Goal: Transaction & Acquisition: Book appointment/travel/reservation

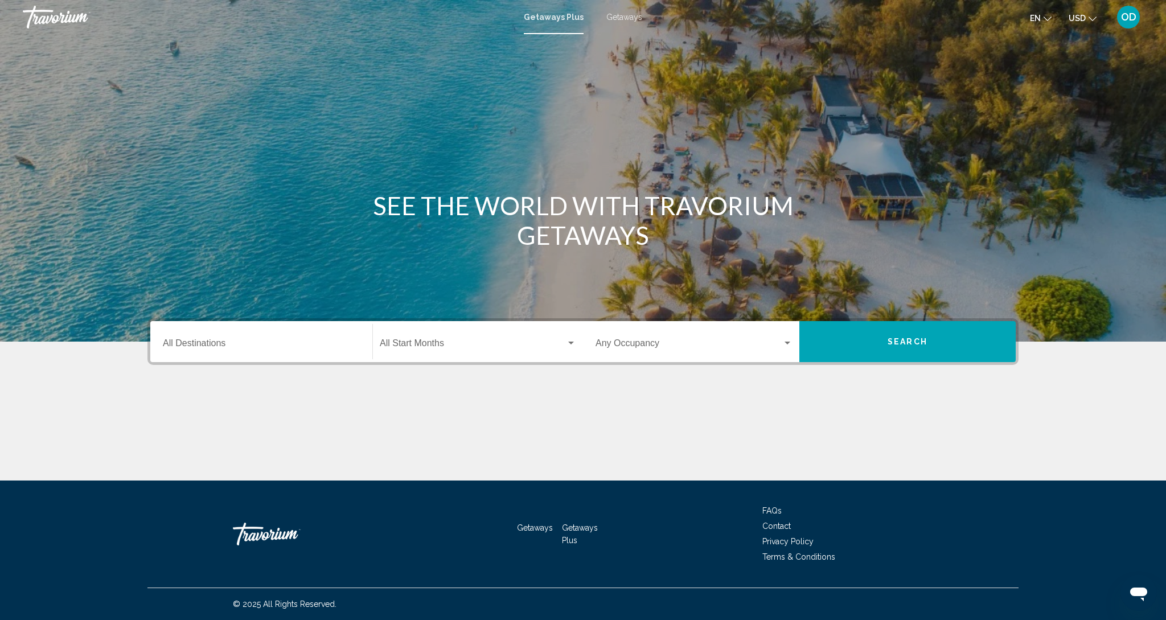
click at [162, 344] on div "Destination All Destinations" at bounding box center [261, 342] width 211 height 36
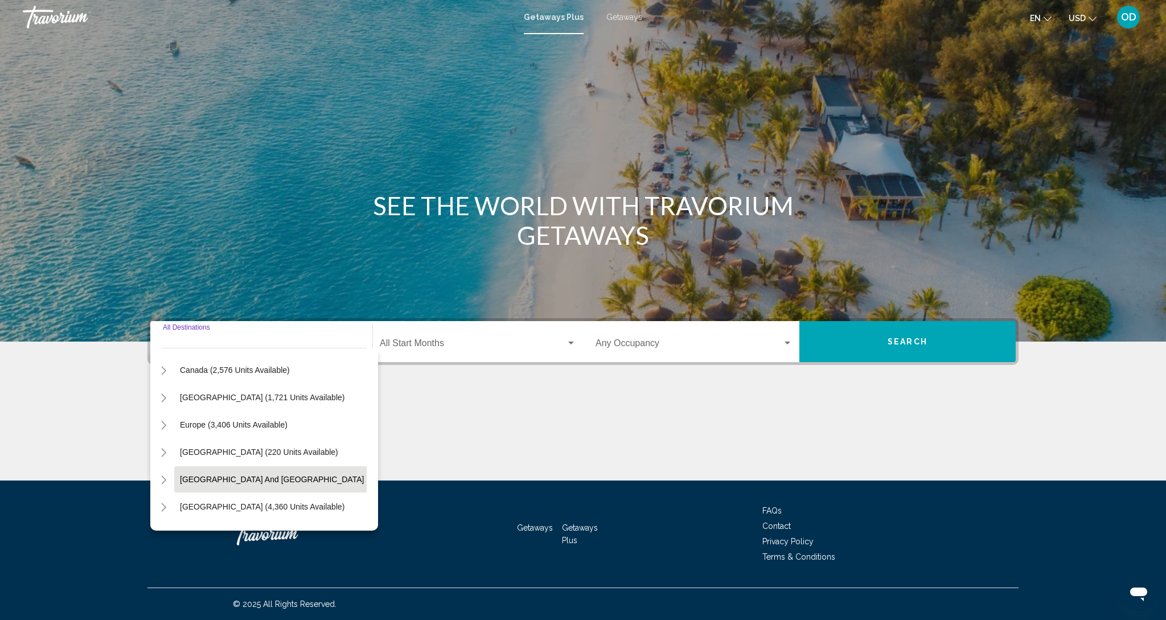
scroll to position [80, 10]
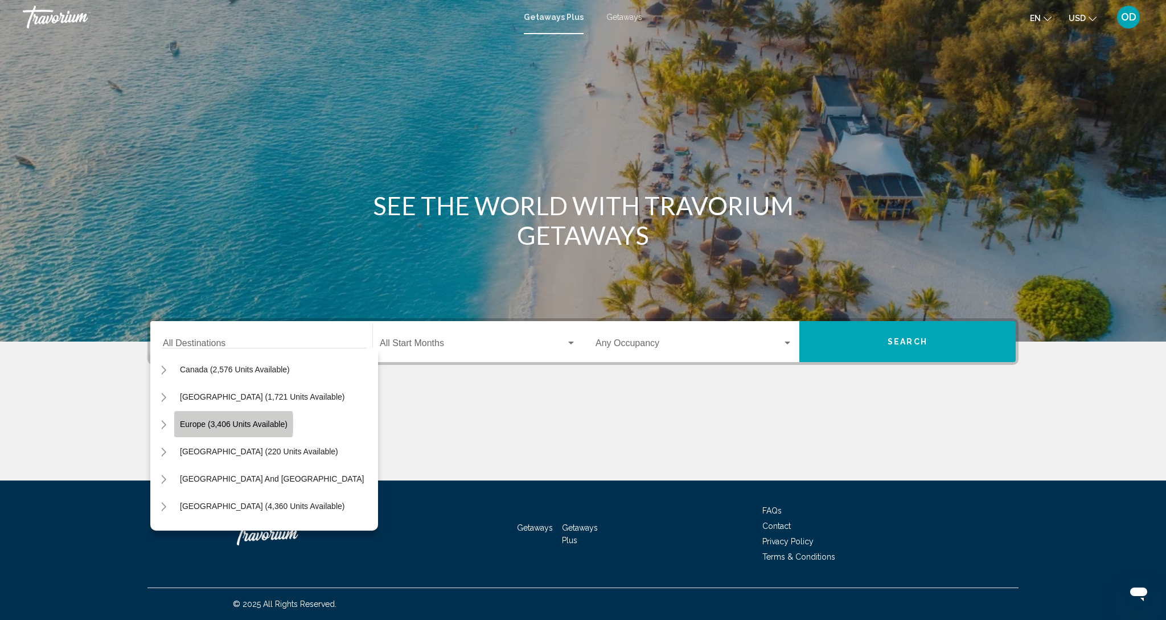
click at [223, 424] on span "Europe (3,406 units available)" at bounding box center [234, 424] width 108 height 9
type input "**********"
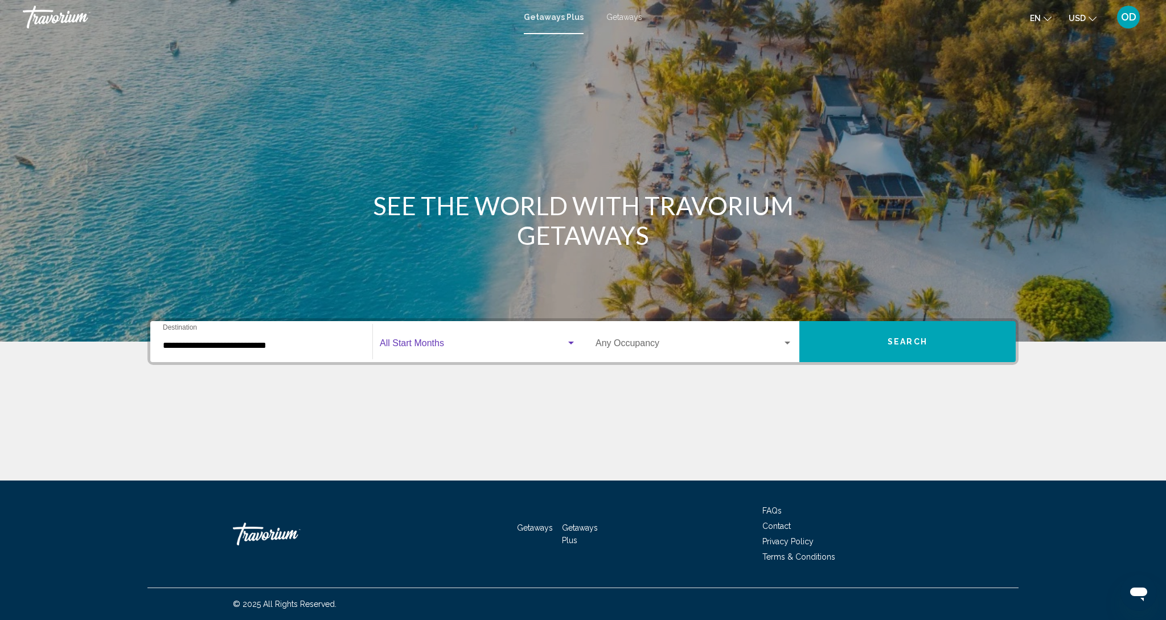
click at [418, 341] on span "Search widget" at bounding box center [473, 346] width 186 height 10
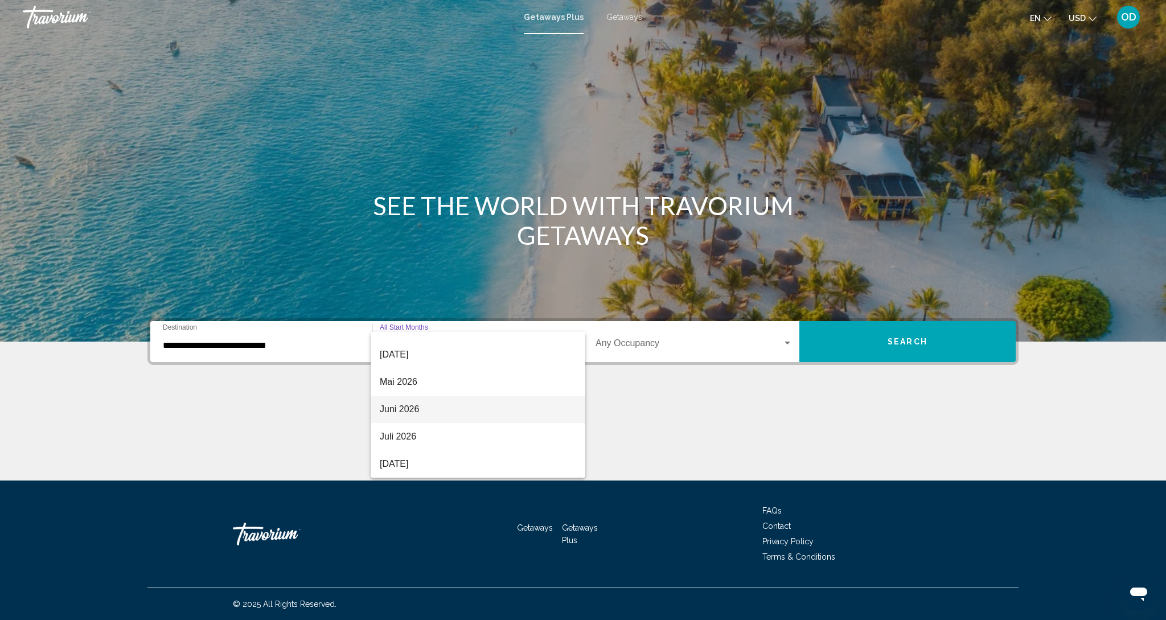
scroll to position [237, 0]
click at [386, 438] on span "Juli 2026" at bounding box center [478, 436] width 196 height 27
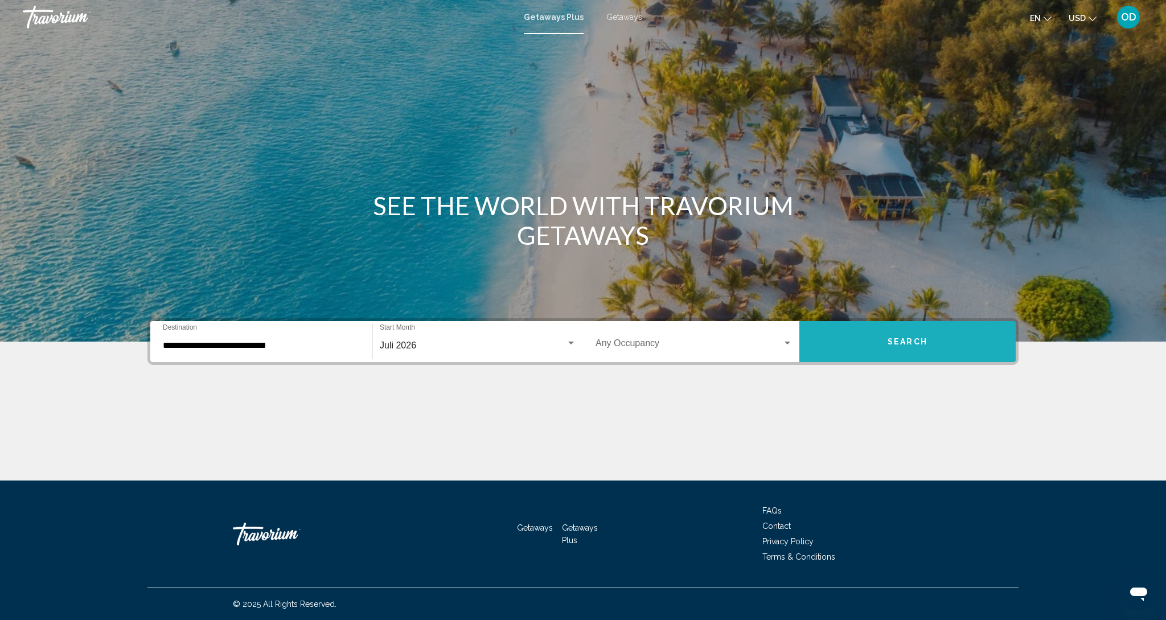
click at [892, 351] on button "Search" at bounding box center [907, 341] width 216 height 41
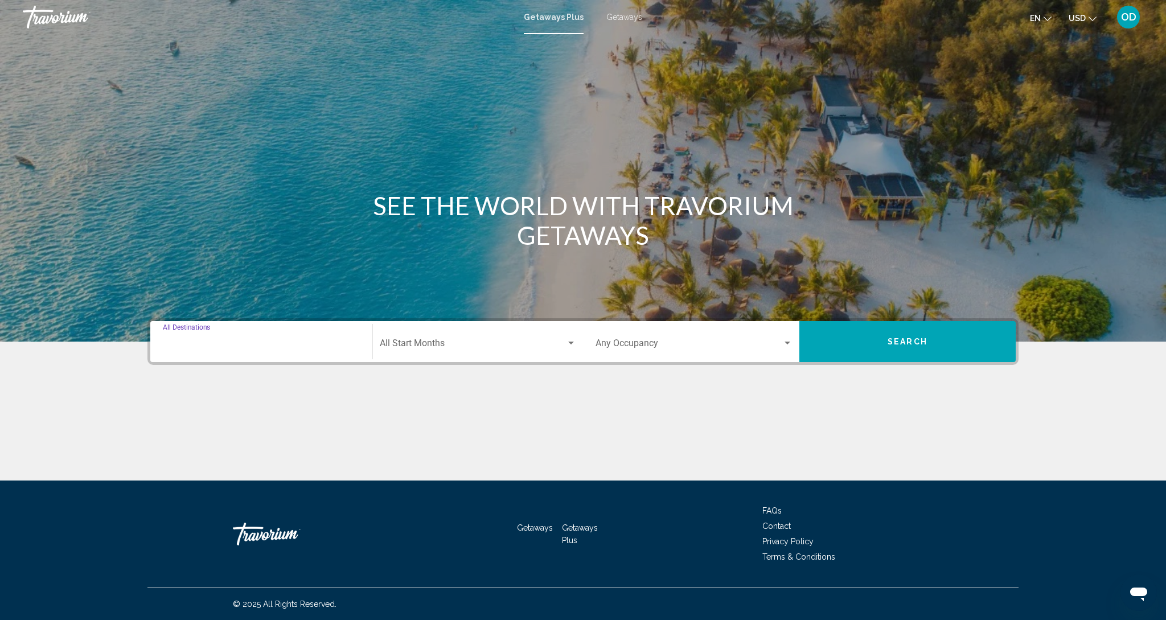
click at [212, 341] on input "Destination All Destinations" at bounding box center [261, 346] width 197 height 10
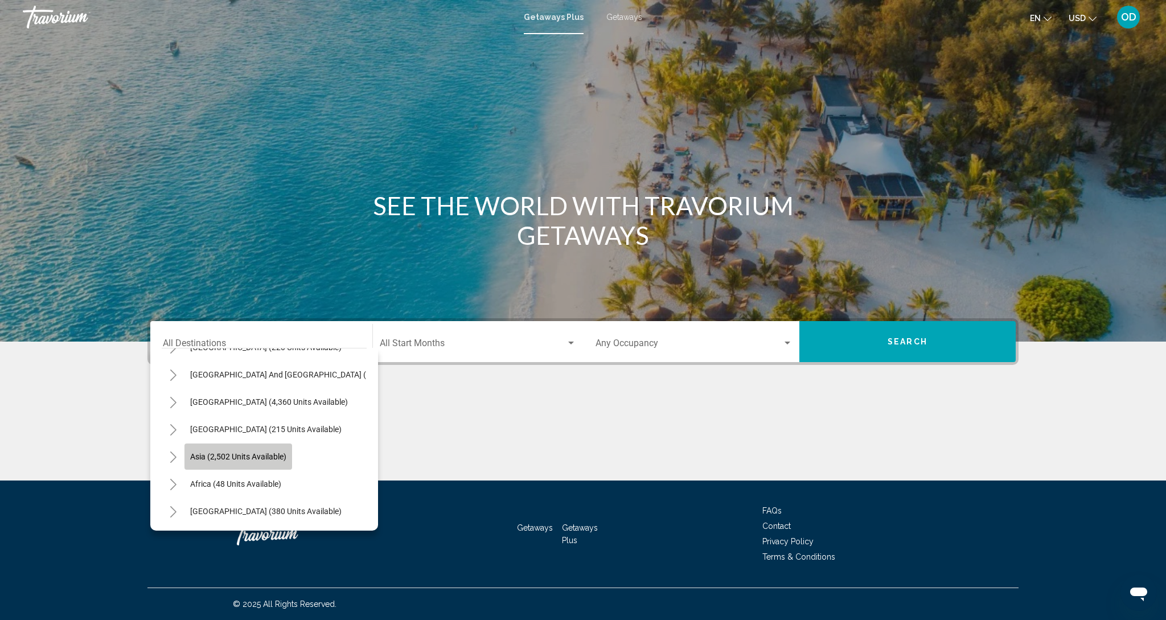
click at [197, 455] on span "Asia (2,502 units available)" at bounding box center [238, 456] width 96 height 9
type input "**********"
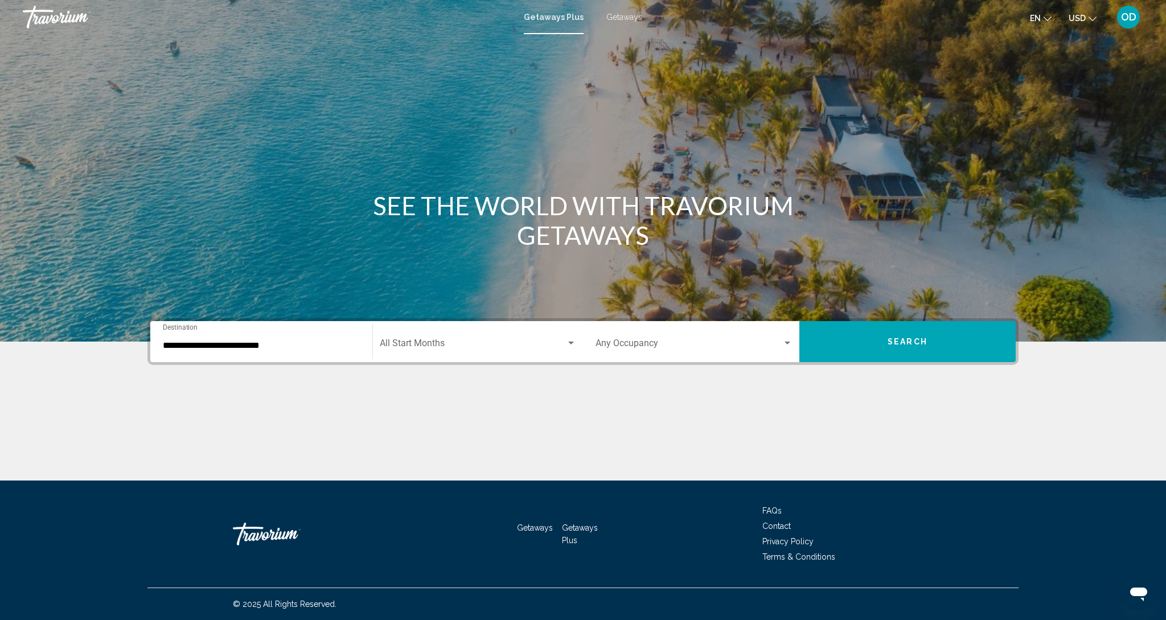
click at [450, 333] on div "Start Month All Start Months" at bounding box center [478, 342] width 196 height 36
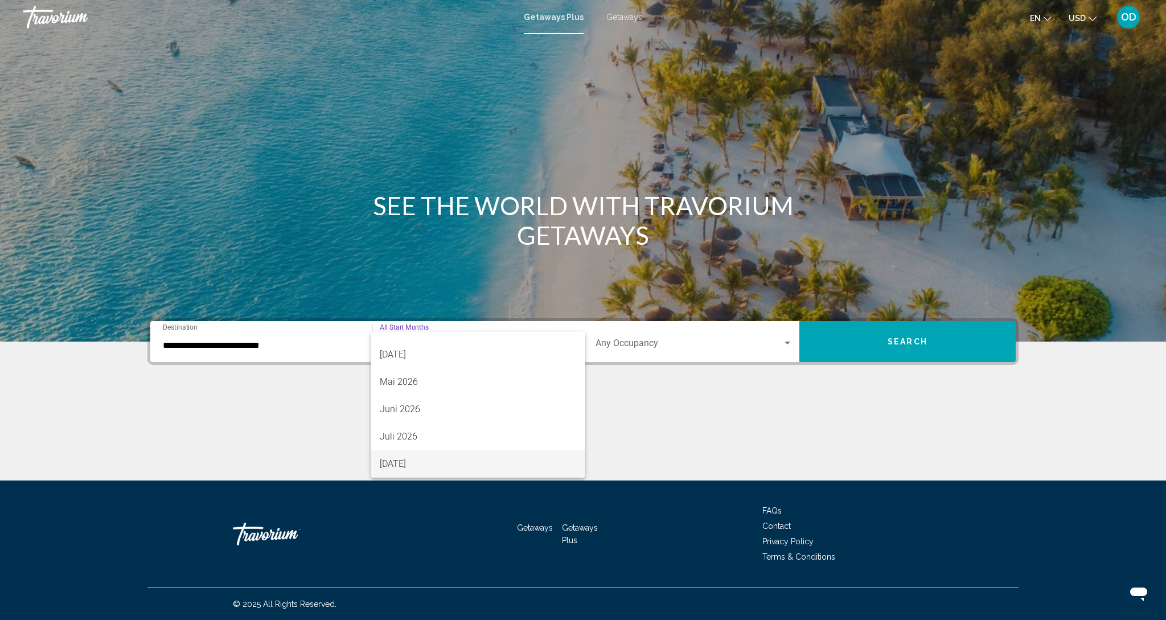
scroll to position [237, 0]
click at [406, 440] on span "Juli 2026" at bounding box center [478, 436] width 196 height 27
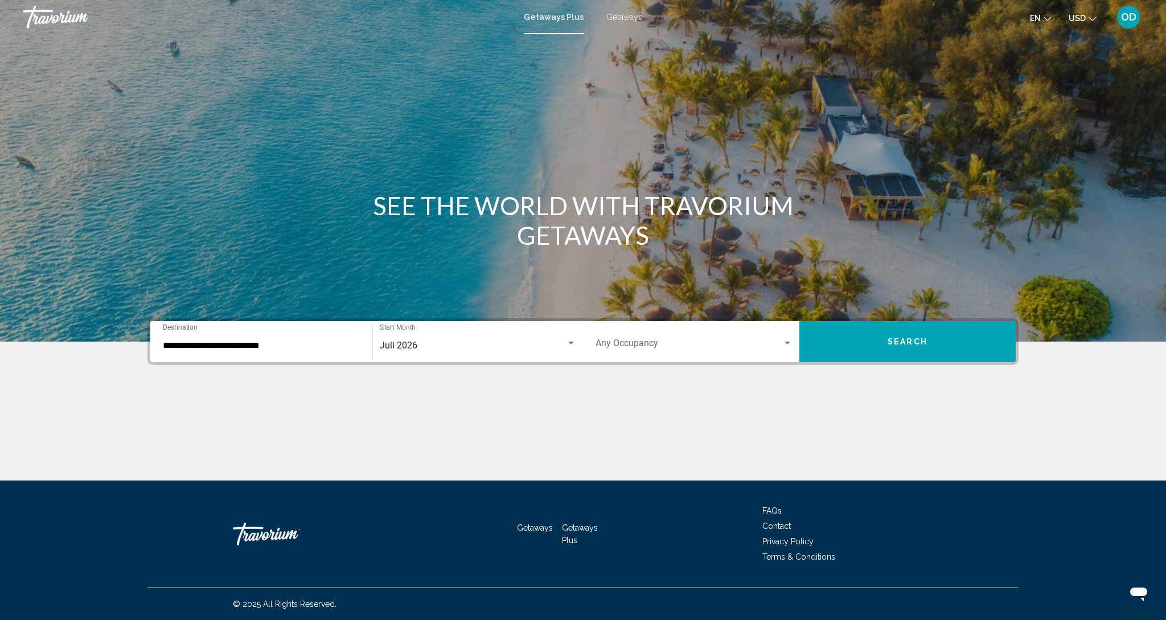
scroll to position [0, 0]
click at [720, 356] on div "Occupancy Any Occupancy" at bounding box center [694, 342] width 197 height 36
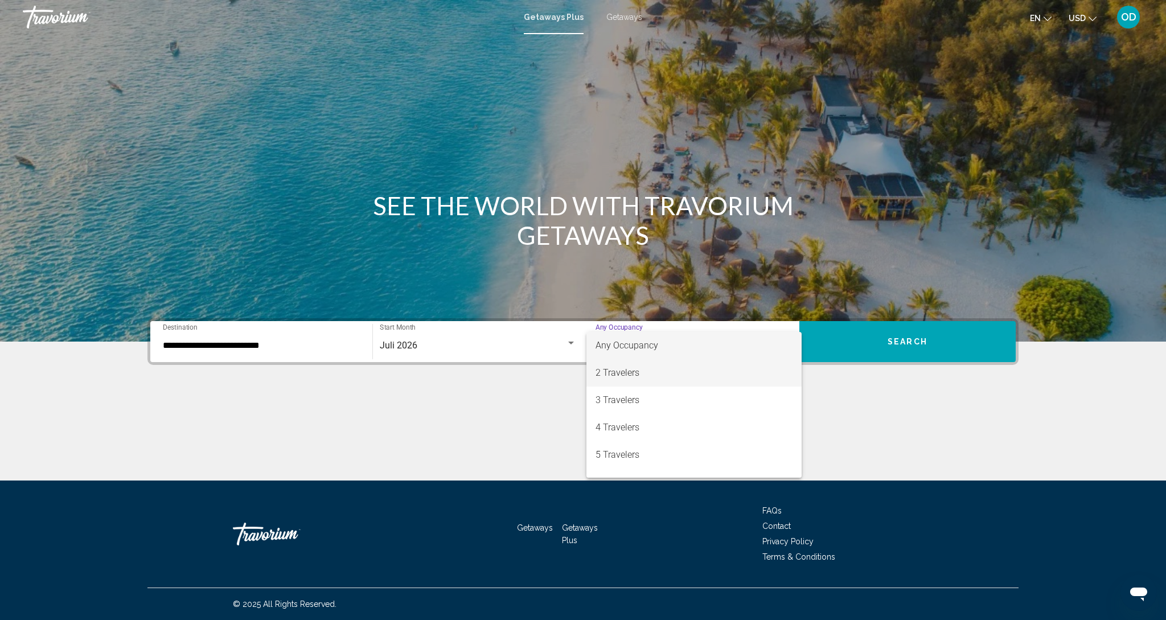
click at [633, 370] on span "2 Travelers" at bounding box center [694, 372] width 197 height 27
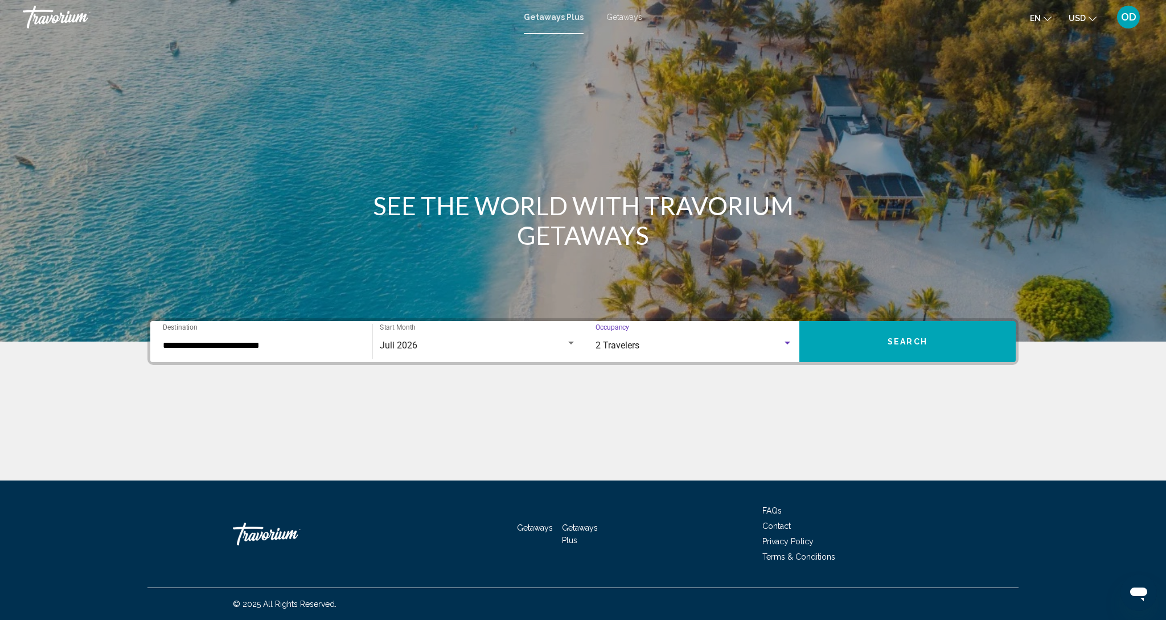
click at [901, 350] on button "Search" at bounding box center [907, 341] width 216 height 41
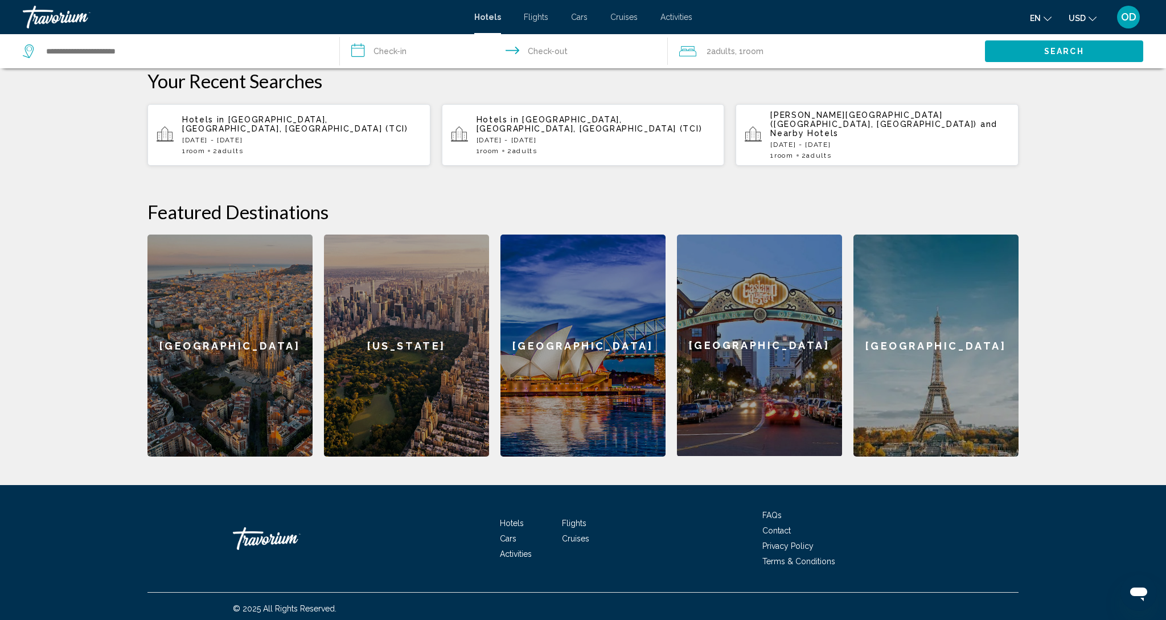
scroll to position [323, 0]
click at [964, 355] on div "[GEOGRAPHIC_DATA]" at bounding box center [936, 346] width 165 height 222
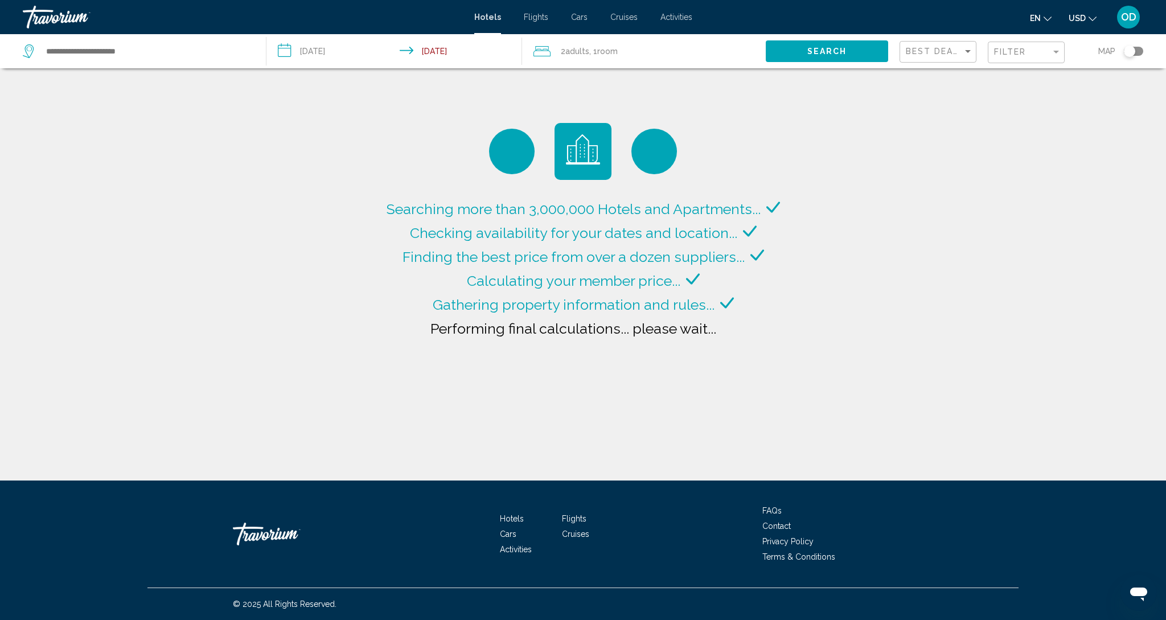
type input "**********"
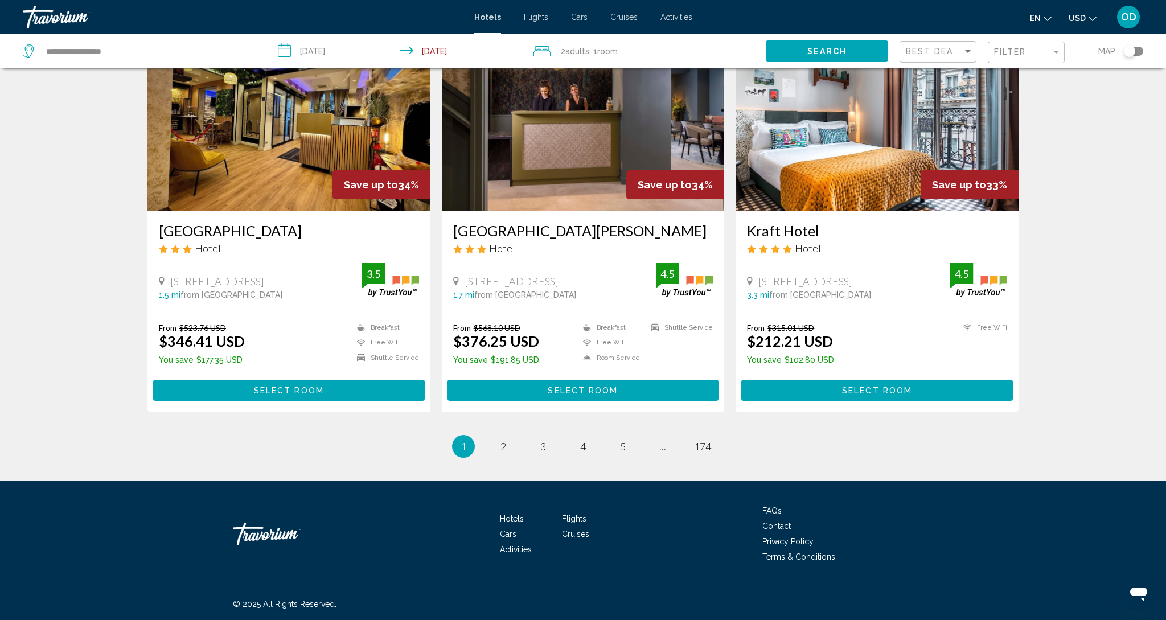
scroll to position [1334, 0]
click at [509, 450] on link "page 2" at bounding box center [504, 447] width 20 height 20
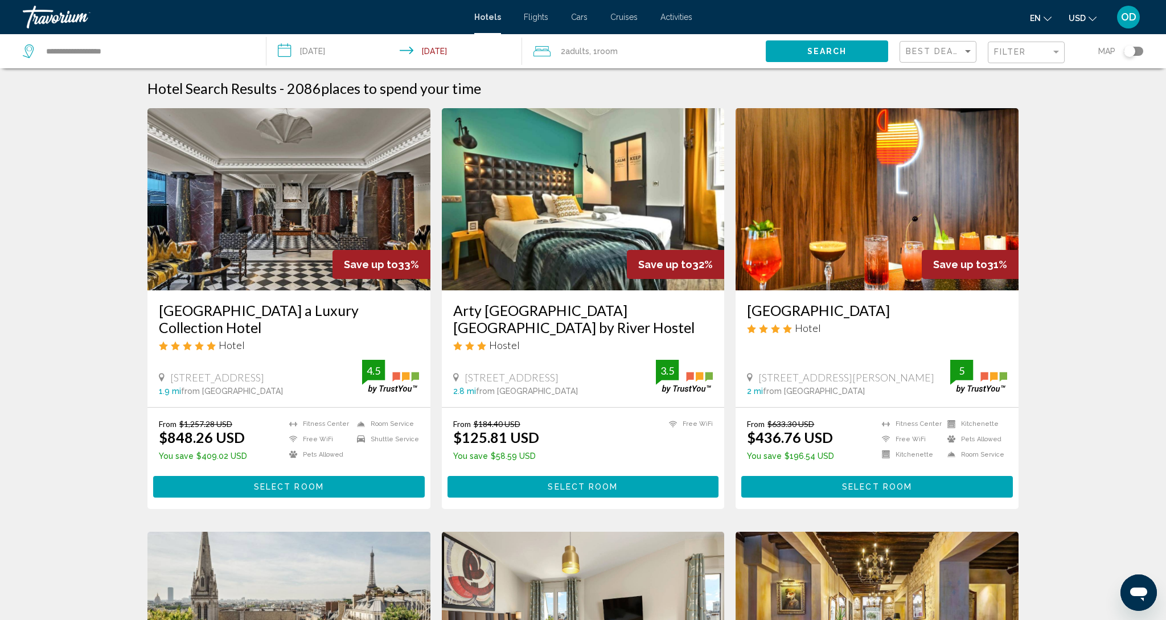
click at [274, 193] on img "Main content" at bounding box center [288, 199] width 283 height 182
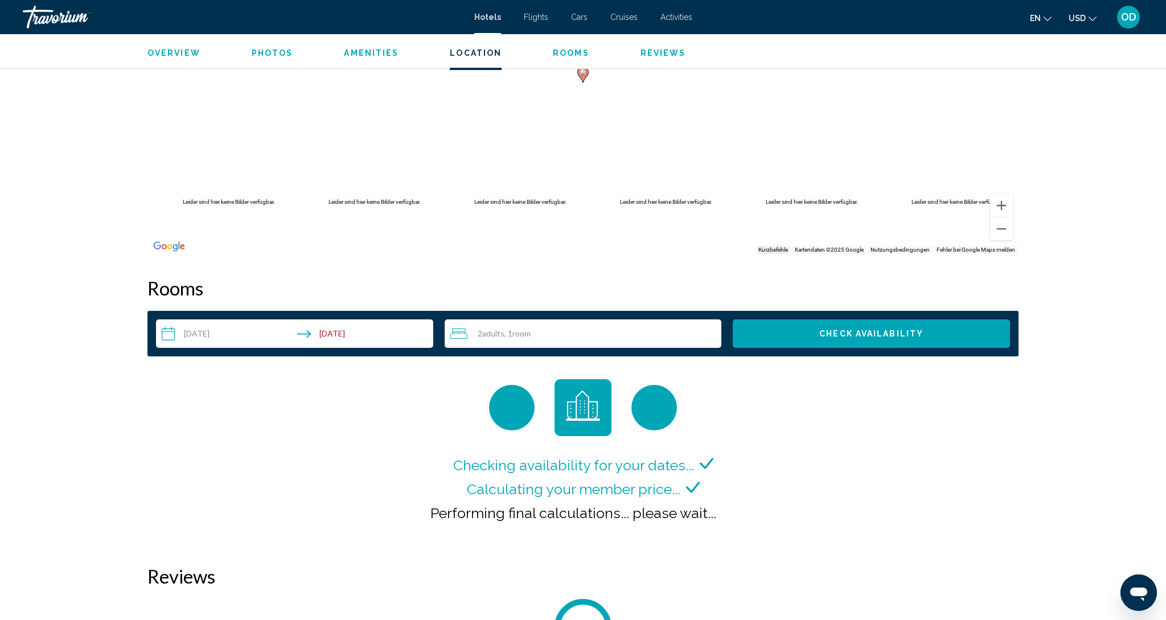
scroll to position [1209, 0]
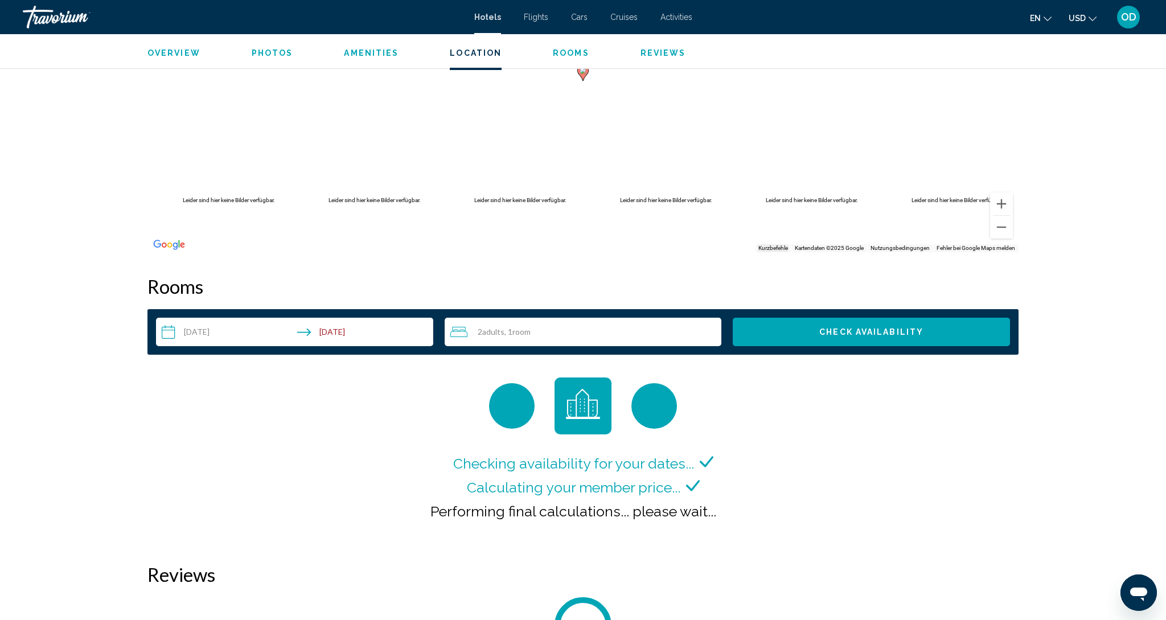
click at [309, 333] on input "**********" at bounding box center [297, 334] width 282 height 32
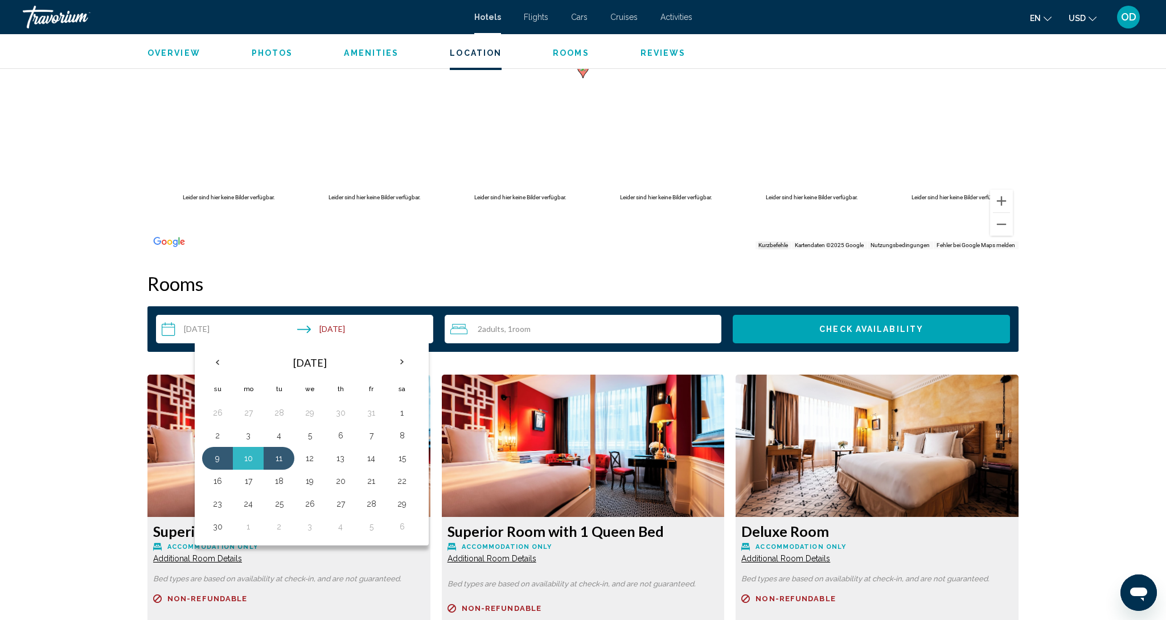
scroll to position [1214, 1]
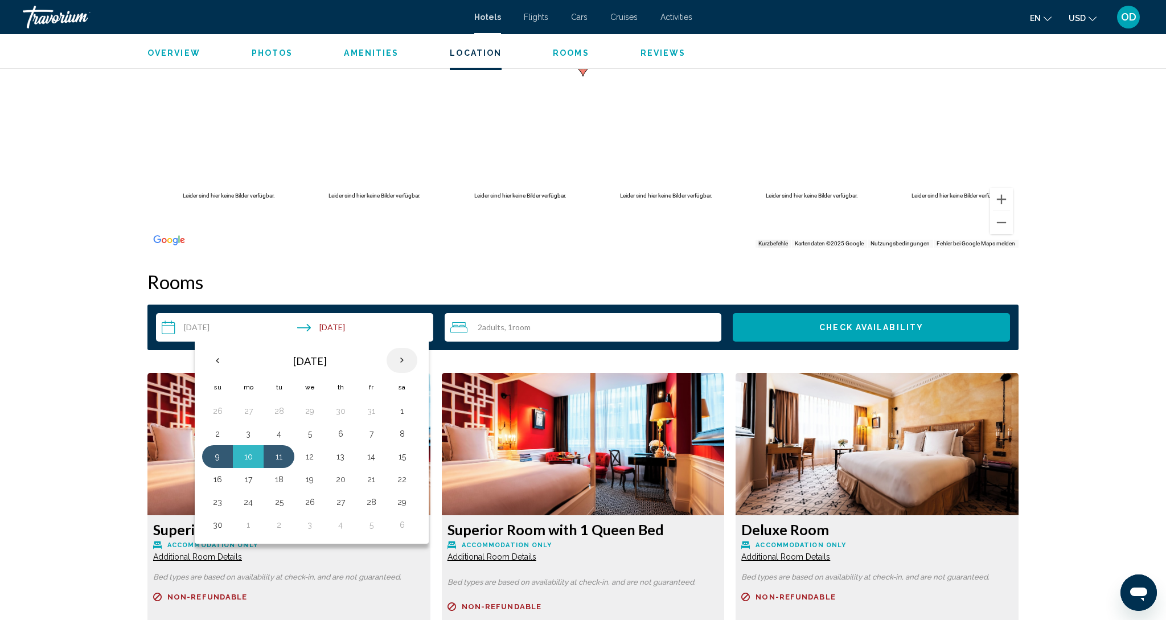
click at [409, 367] on th "Next month" at bounding box center [402, 360] width 31 height 25
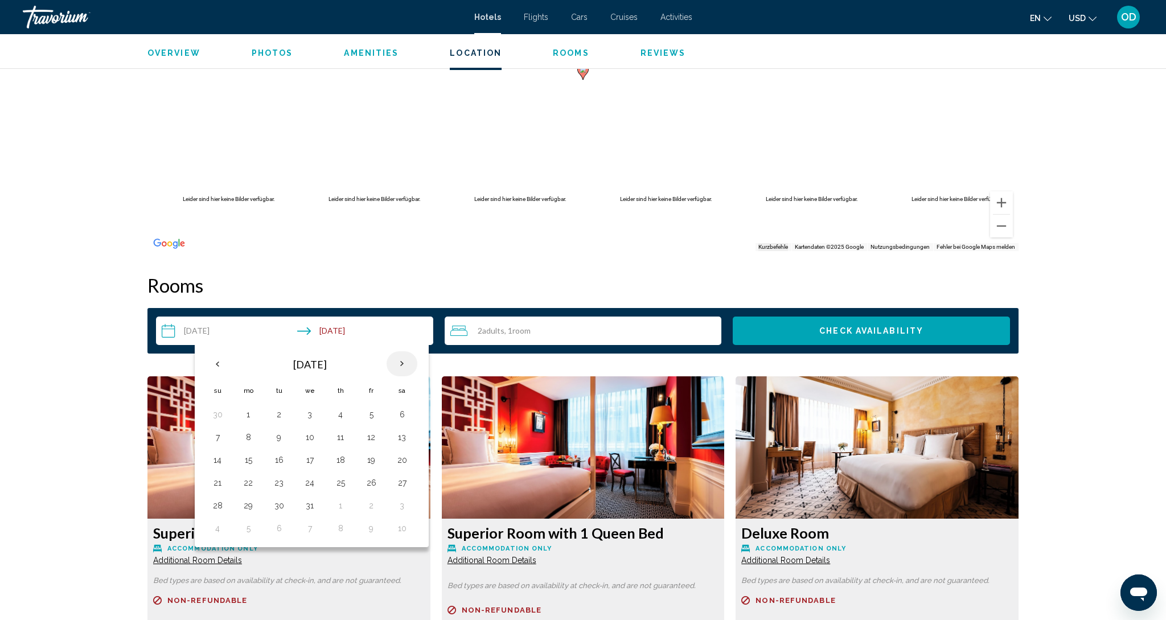
click at [409, 367] on th "Next month" at bounding box center [402, 363] width 31 height 25
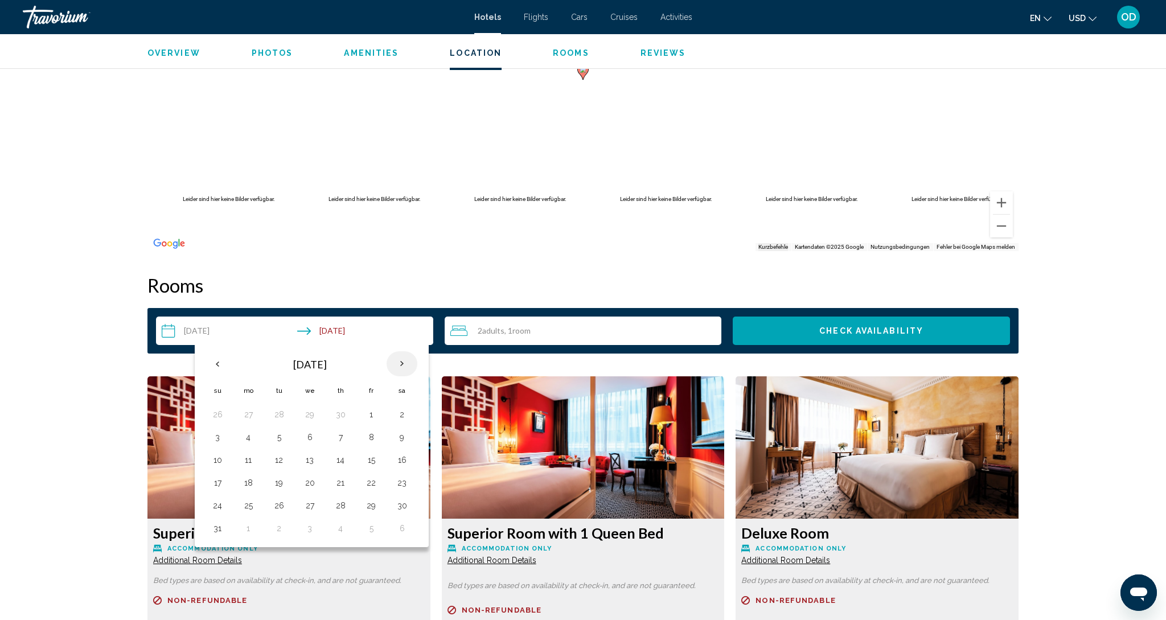
click at [409, 367] on th "Next month" at bounding box center [402, 363] width 31 height 25
click at [222, 364] on th "Previous month" at bounding box center [217, 363] width 31 height 25
click at [220, 368] on th "Previous month" at bounding box center [217, 363] width 31 height 25
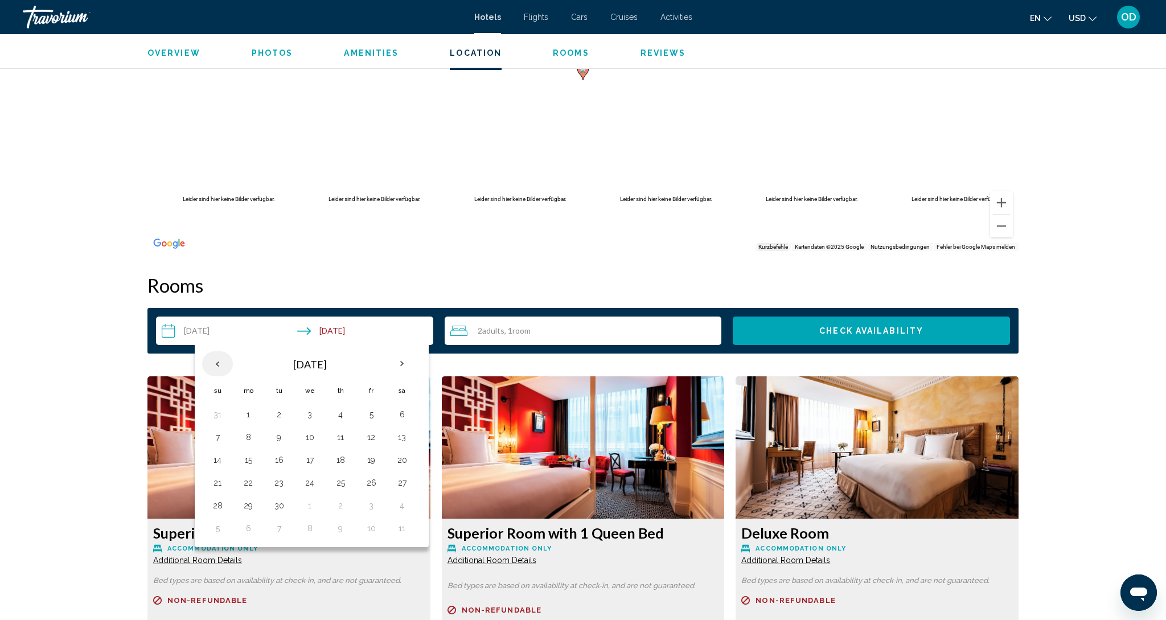
click at [220, 368] on th "Previous month" at bounding box center [217, 363] width 31 height 25
click at [376, 466] on button "15" at bounding box center [371, 460] width 18 height 16
click at [247, 485] on button "18" at bounding box center [248, 483] width 18 height 16
type input "**********"
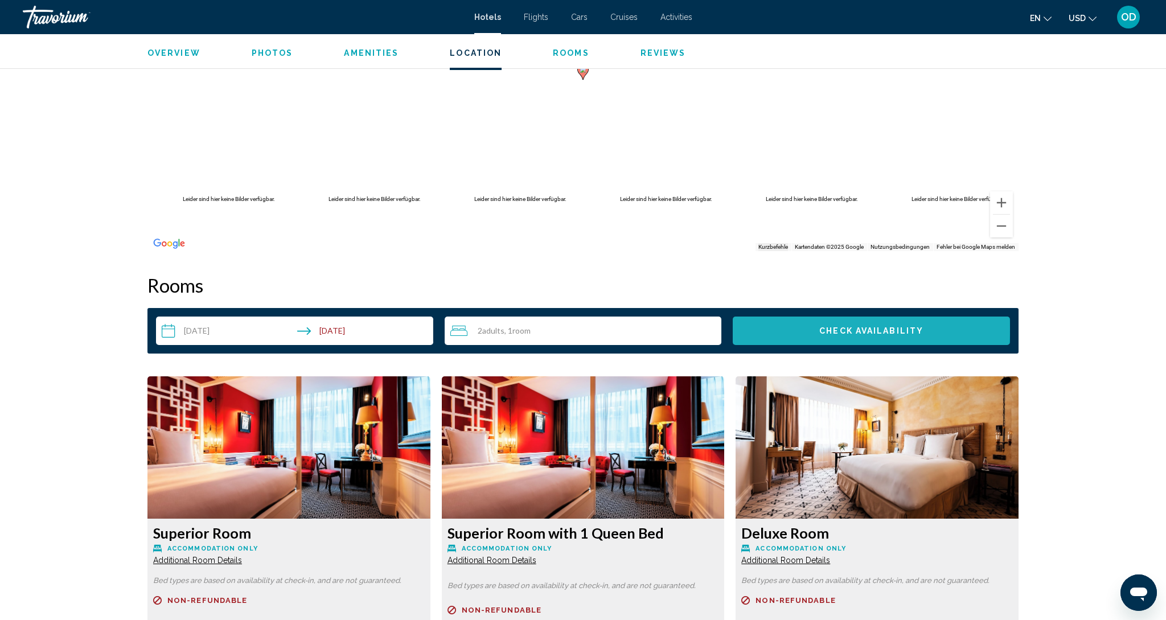
click at [868, 329] on span "Check Availability" at bounding box center [871, 331] width 104 height 9
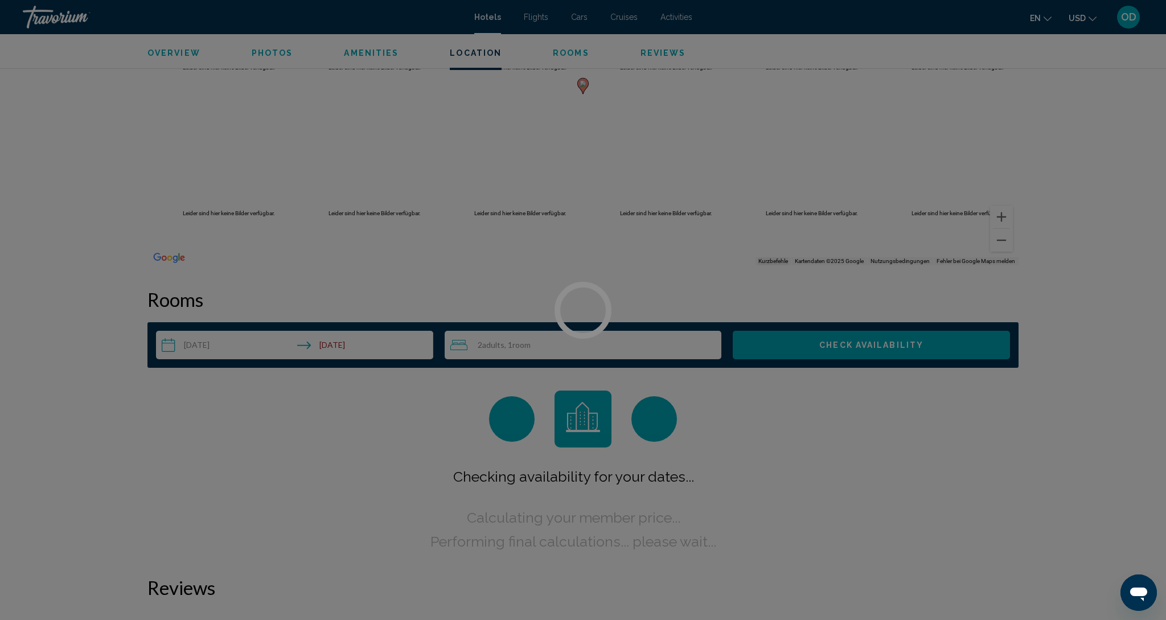
scroll to position [1384, 0]
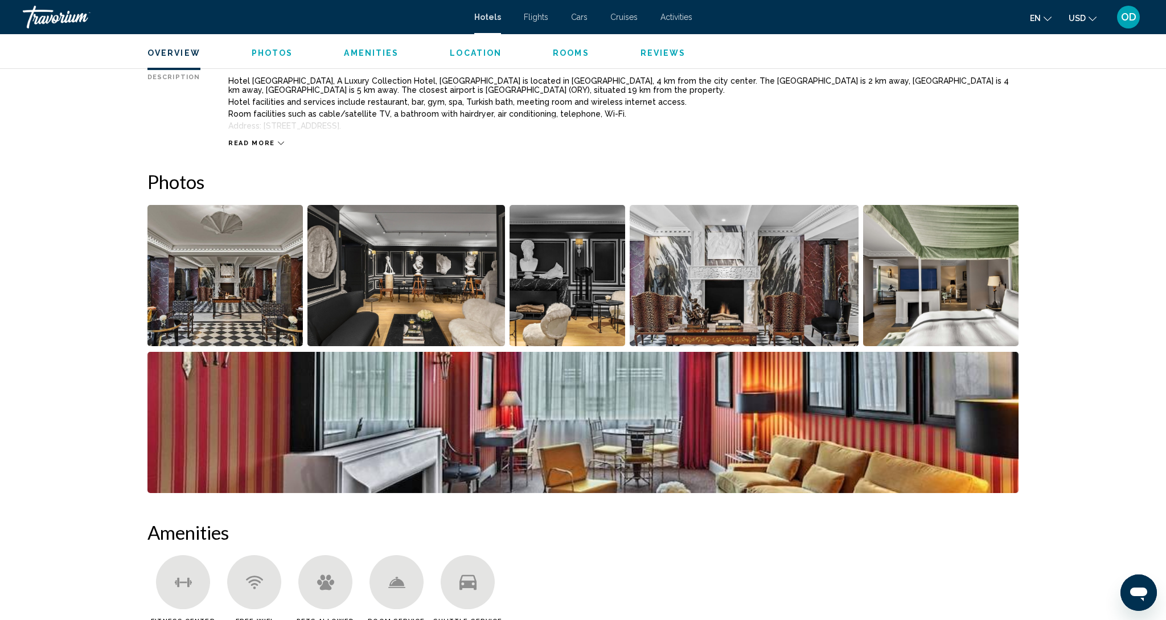
scroll to position [430, 0]
click at [974, 313] on img "Open full-screen image slider" at bounding box center [940, 274] width 155 height 141
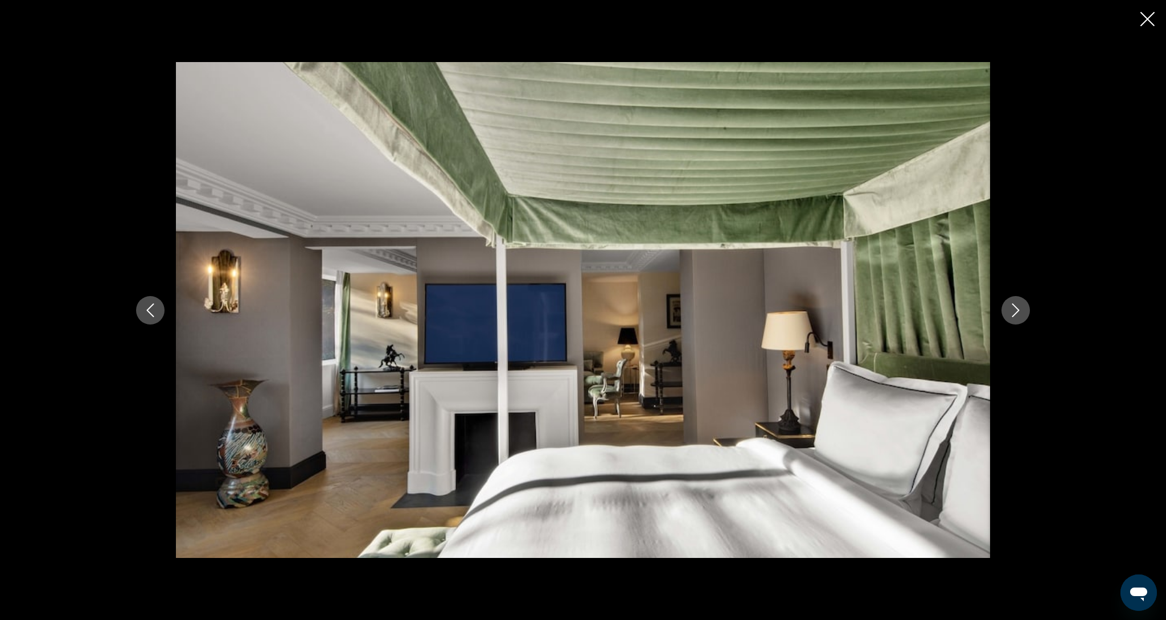
click at [1007, 310] on button "Next image" at bounding box center [1016, 310] width 28 height 28
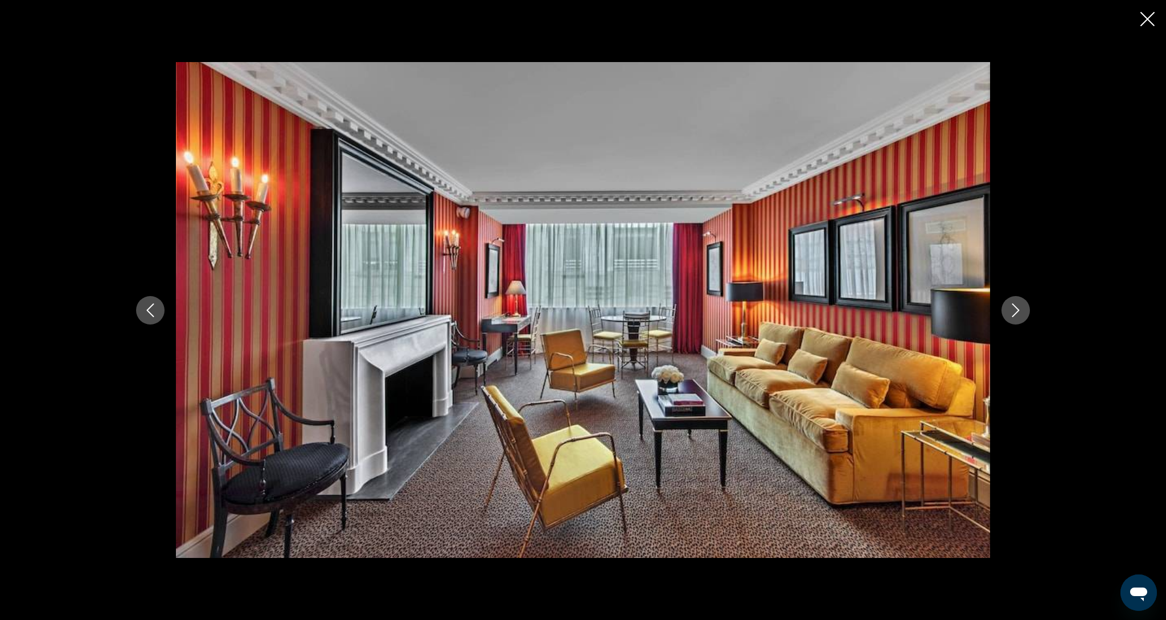
click at [1007, 310] on button "Next image" at bounding box center [1016, 310] width 28 height 28
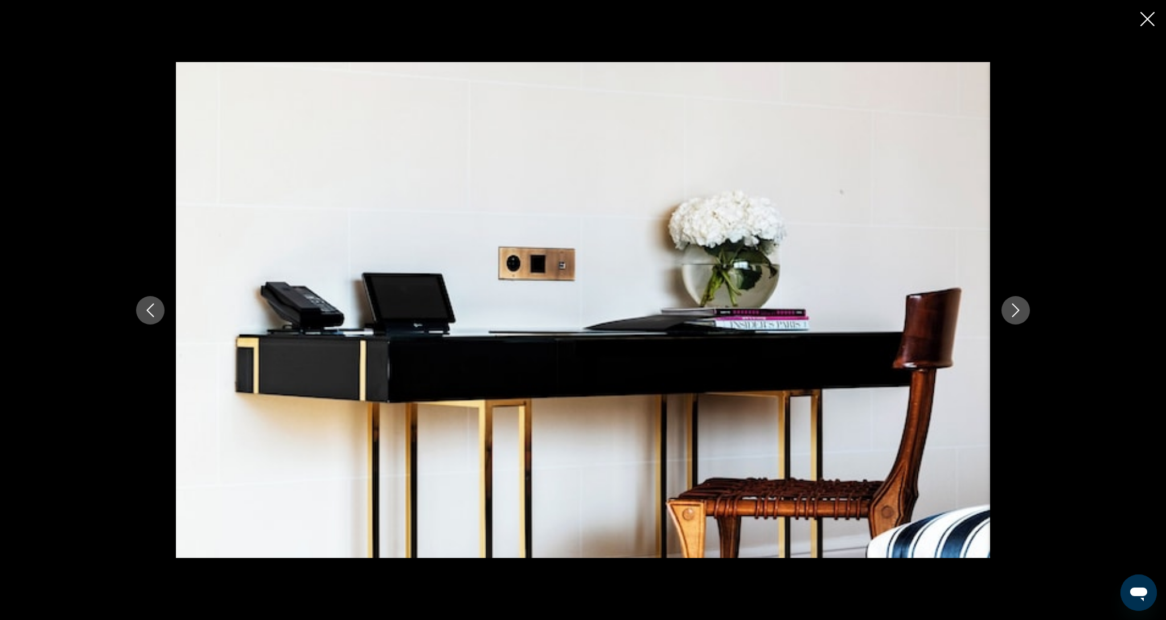
click at [1007, 310] on button "Next image" at bounding box center [1016, 310] width 28 height 28
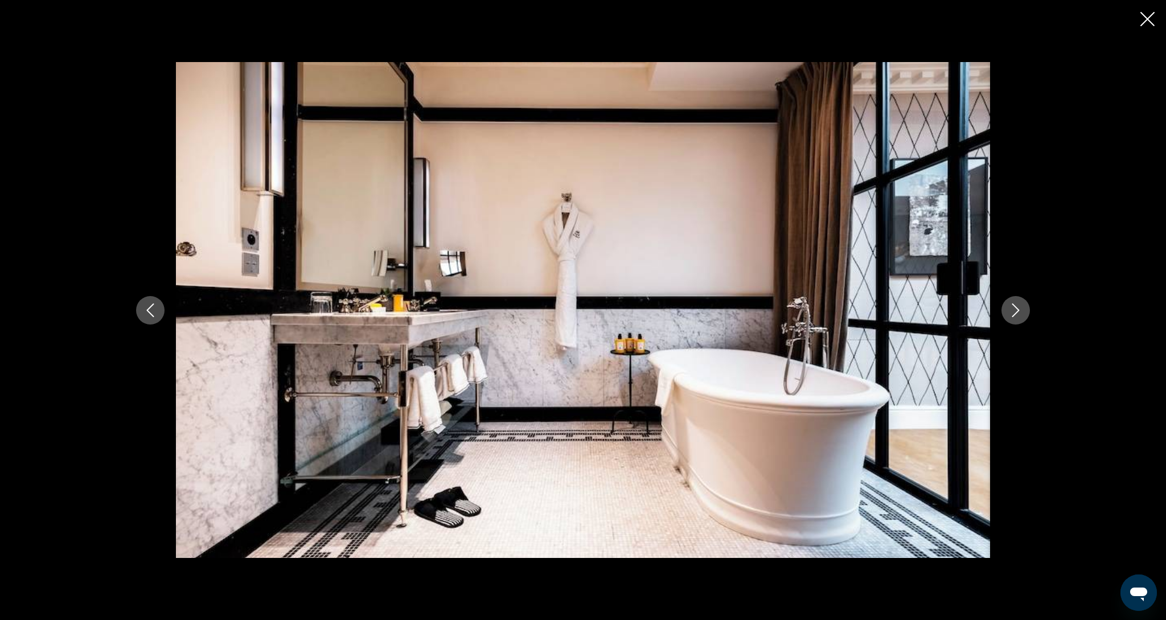
click at [1007, 310] on button "Next image" at bounding box center [1016, 310] width 28 height 28
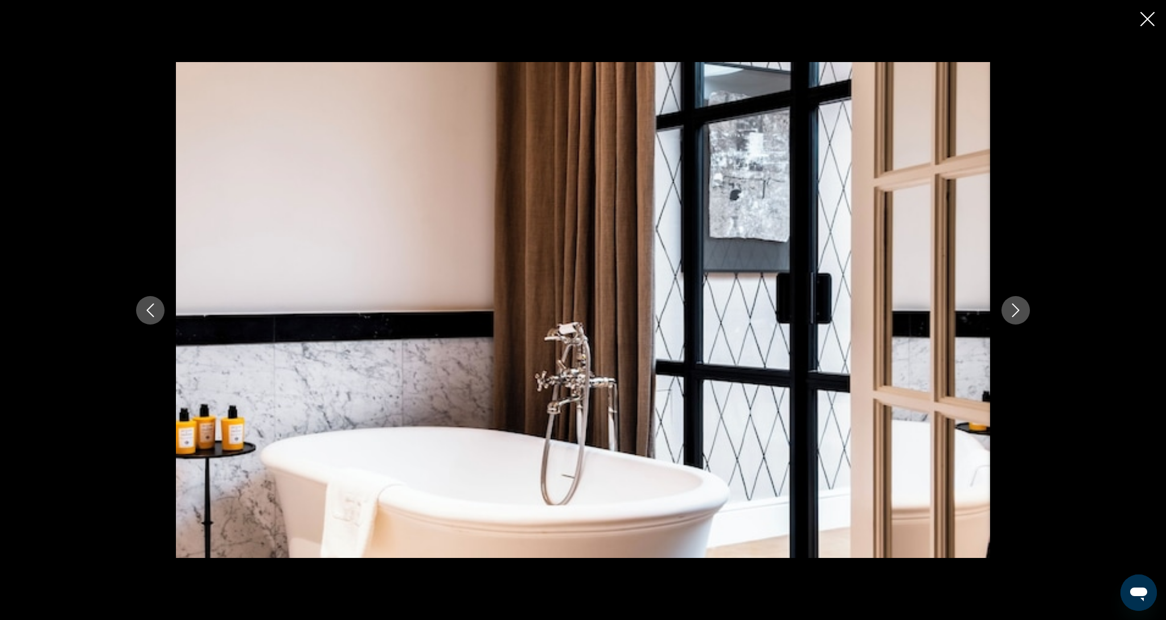
click at [1007, 310] on button "Next image" at bounding box center [1016, 310] width 28 height 28
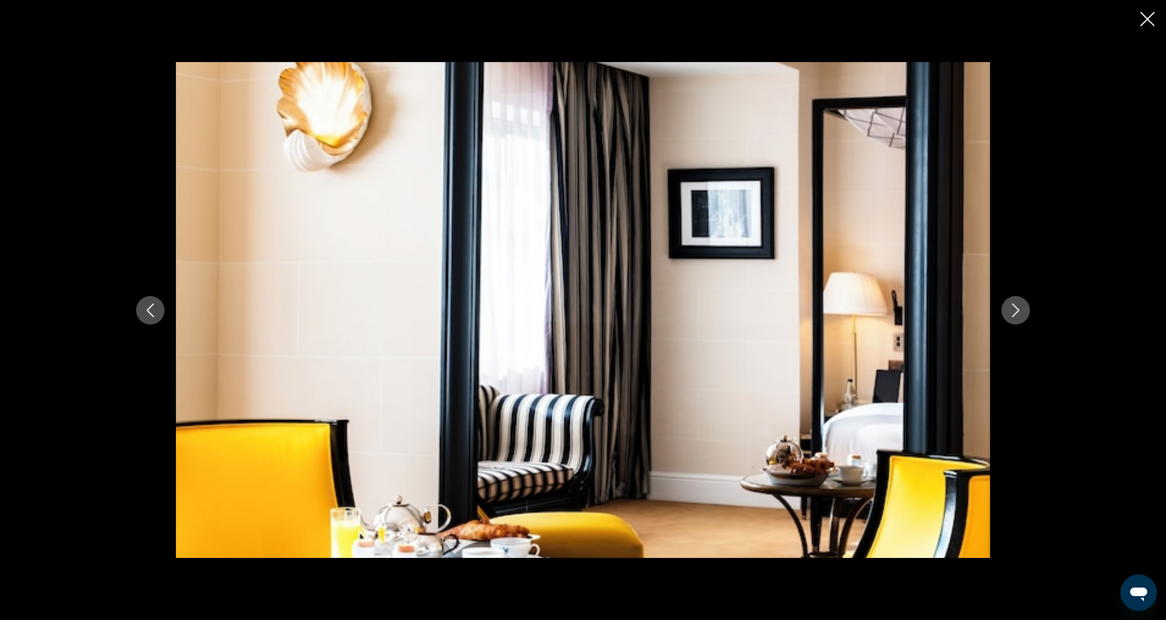
click at [1142, 21] on icon "Close slideshow" at bounding box center [1148, 19] width 14 height 14
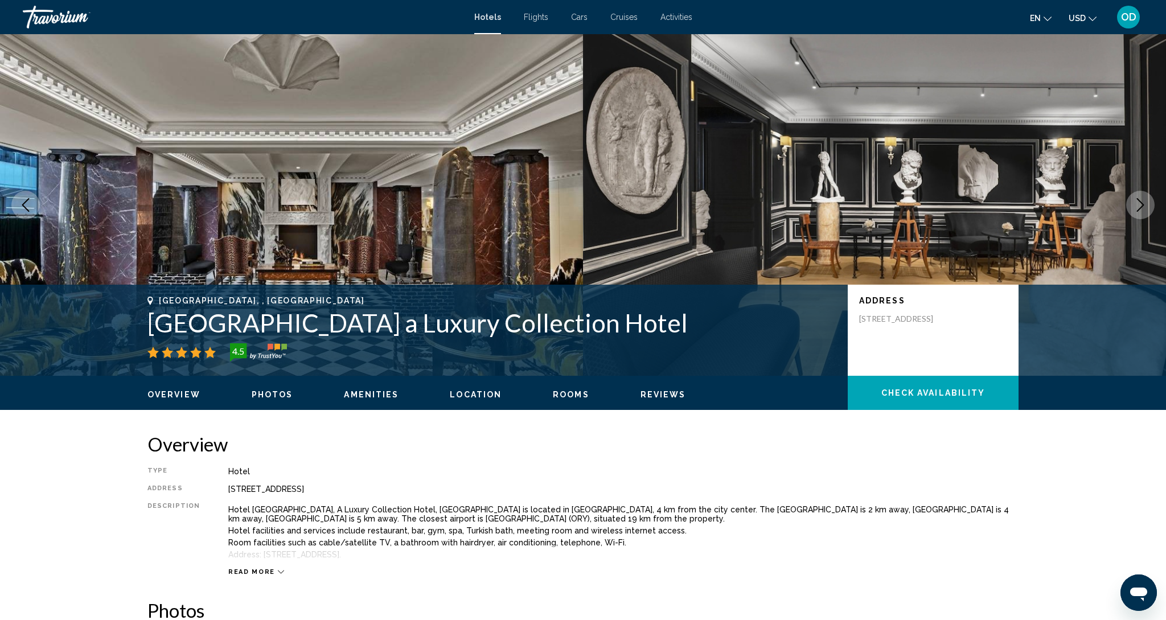
scroll to position [0, 0]
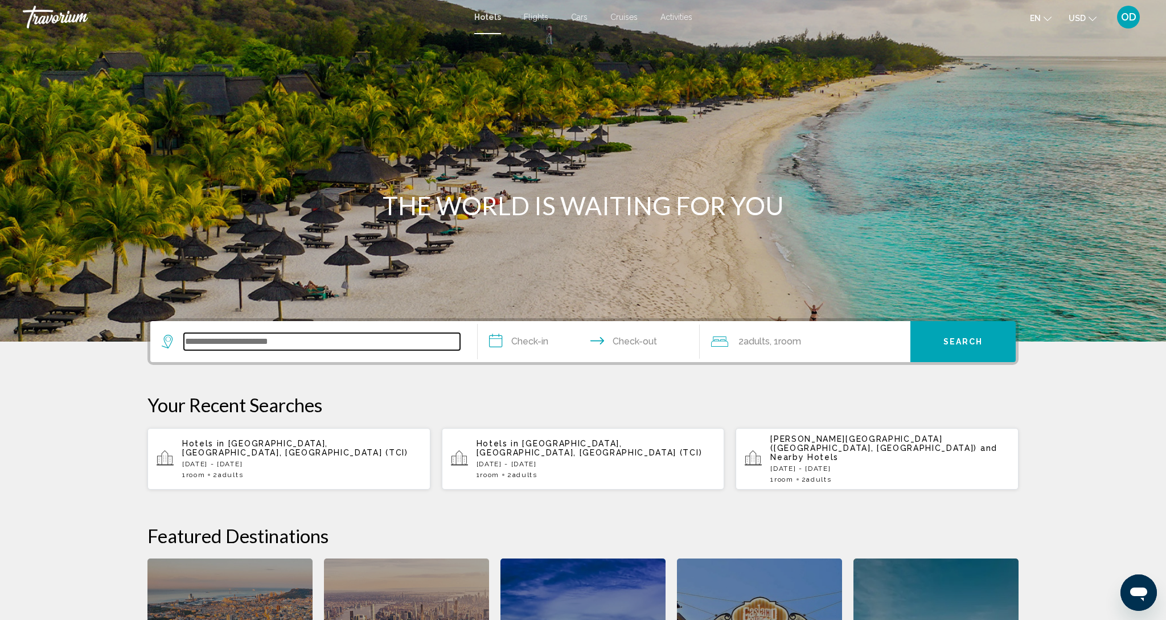
click at [210, 341] on input "Search widget" at bounding box center [322, 341] width 276 height 17
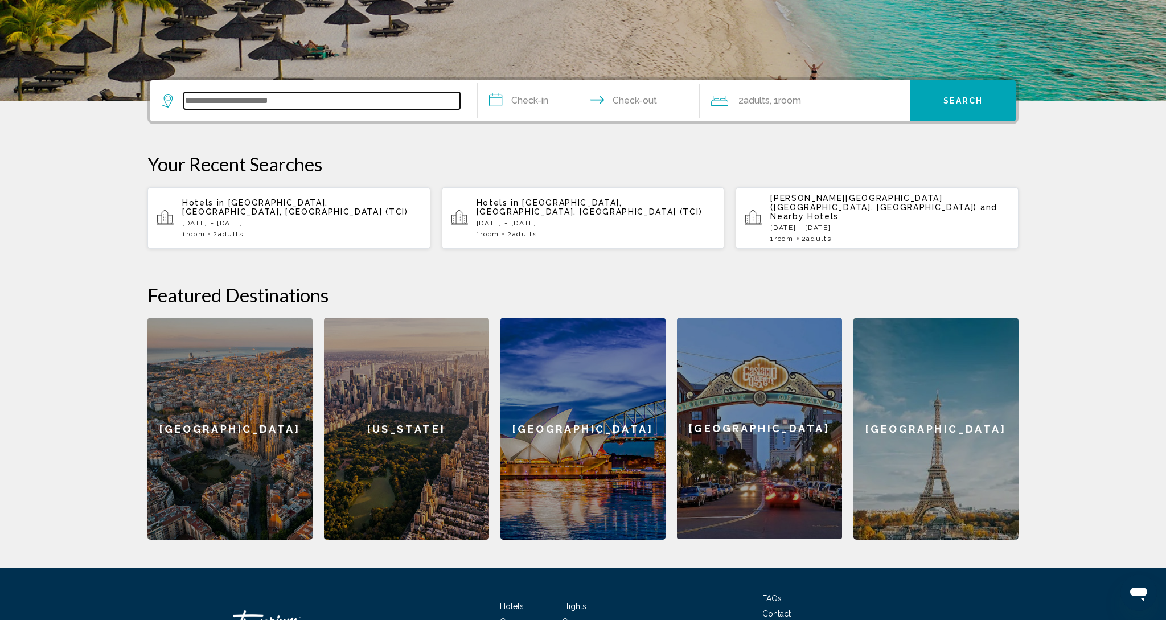
scroll to position [281, 0]
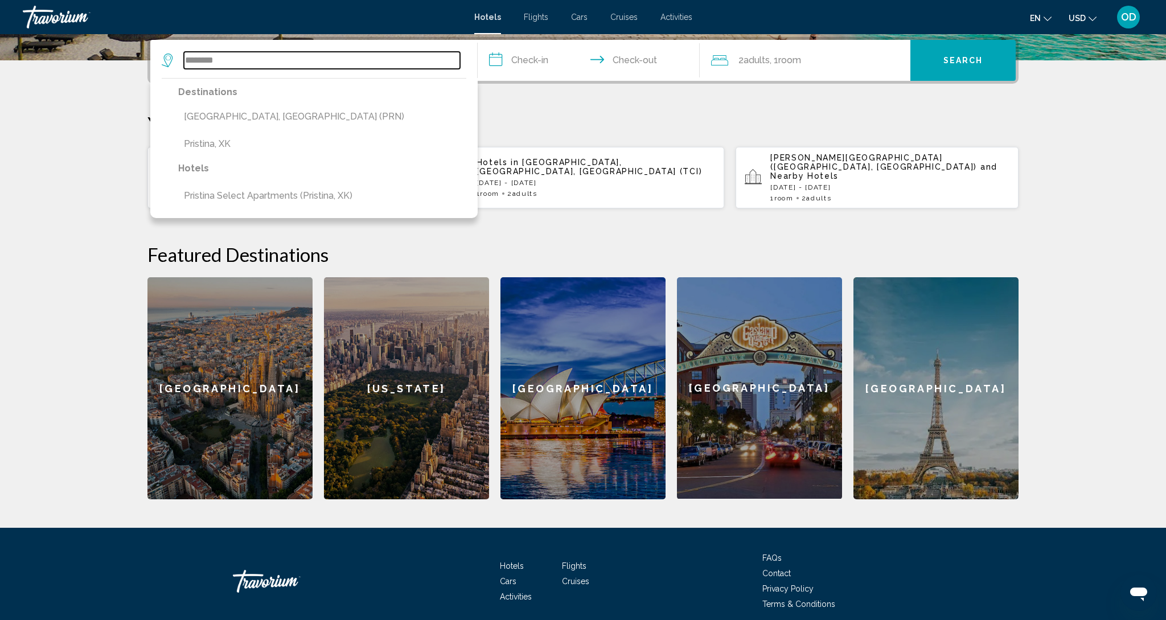
type input "********"
click at [612, 55] on input "**********" at bounding box center [591, 62] width 227 height 44
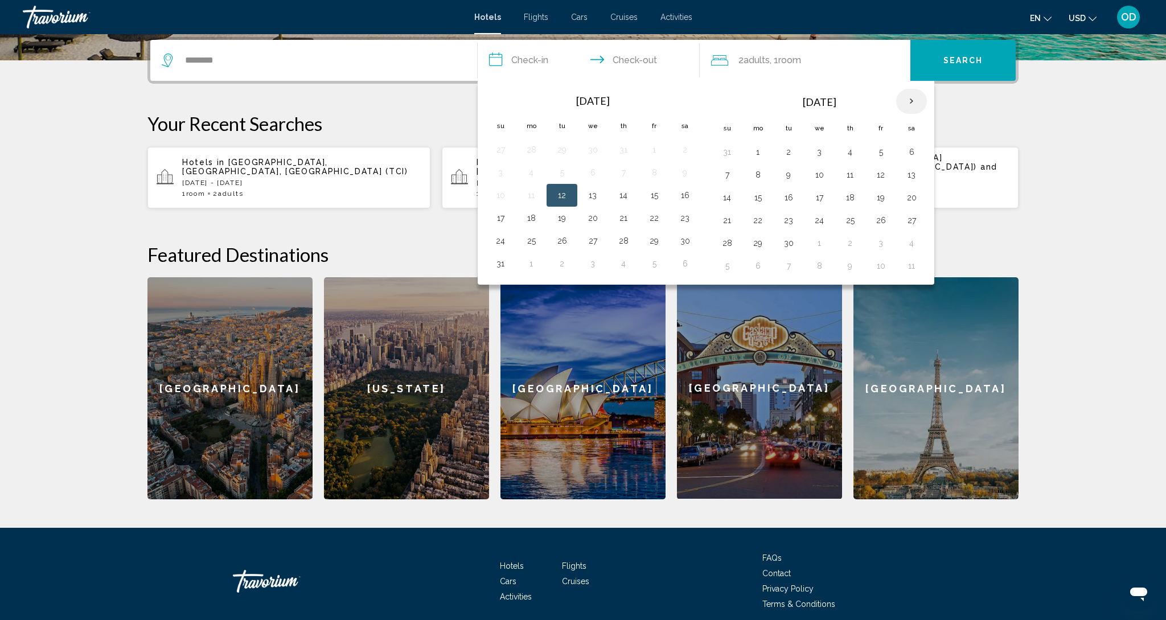
click at [917, 107] on th "Next month" at bounding box center [911, 101] width 31 height 25
click at [880, 204] on button "14" at bounding box center [881, 198] width 18 height 16
click at [724, 223] on button "16" at bounding box center [727, 220] width 18 height 16
type input "**********"
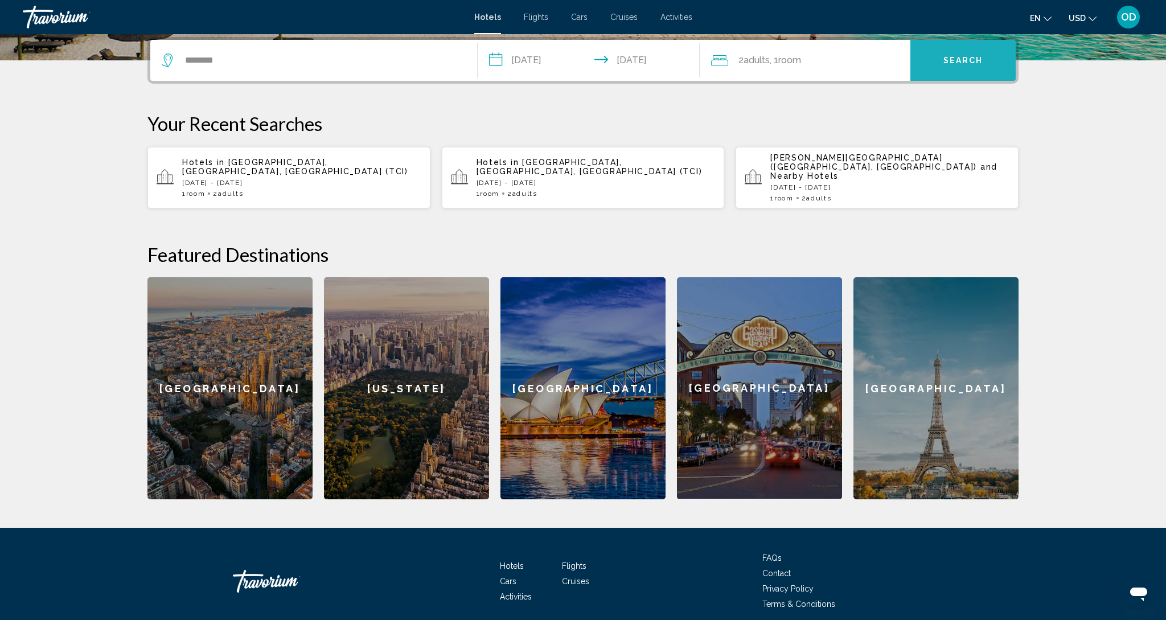
click at [975, 72] on button "Search" at bounding box center [963, 60] width 105 height 41
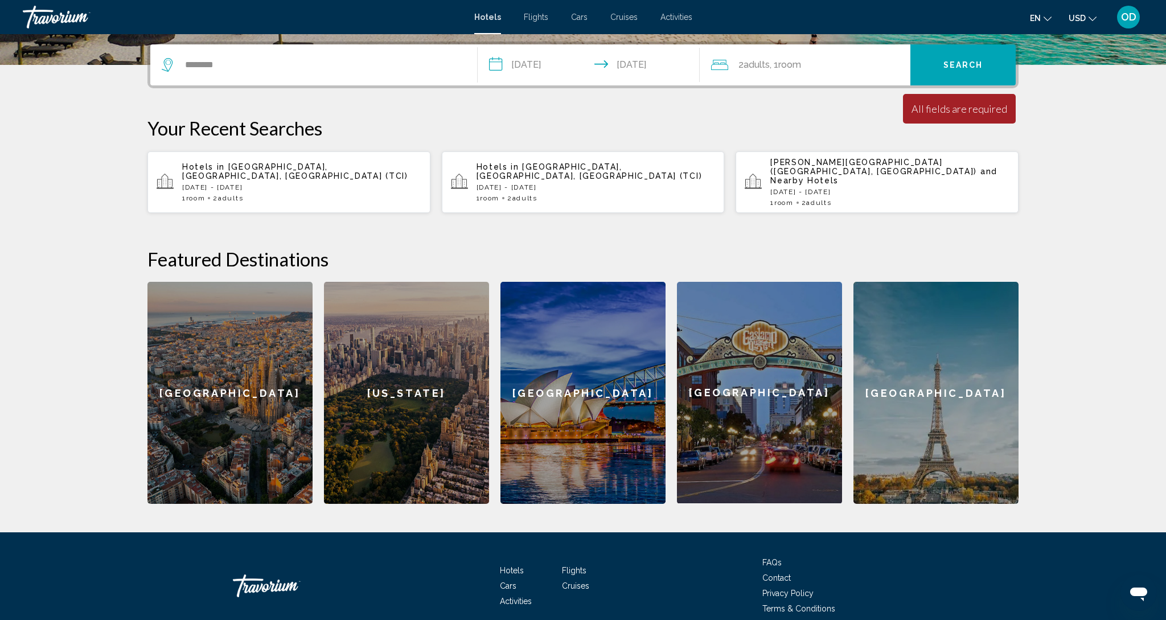
click at [175, 60] on icon "Search widget" at bounding box center [169, 65] width 14 height 14
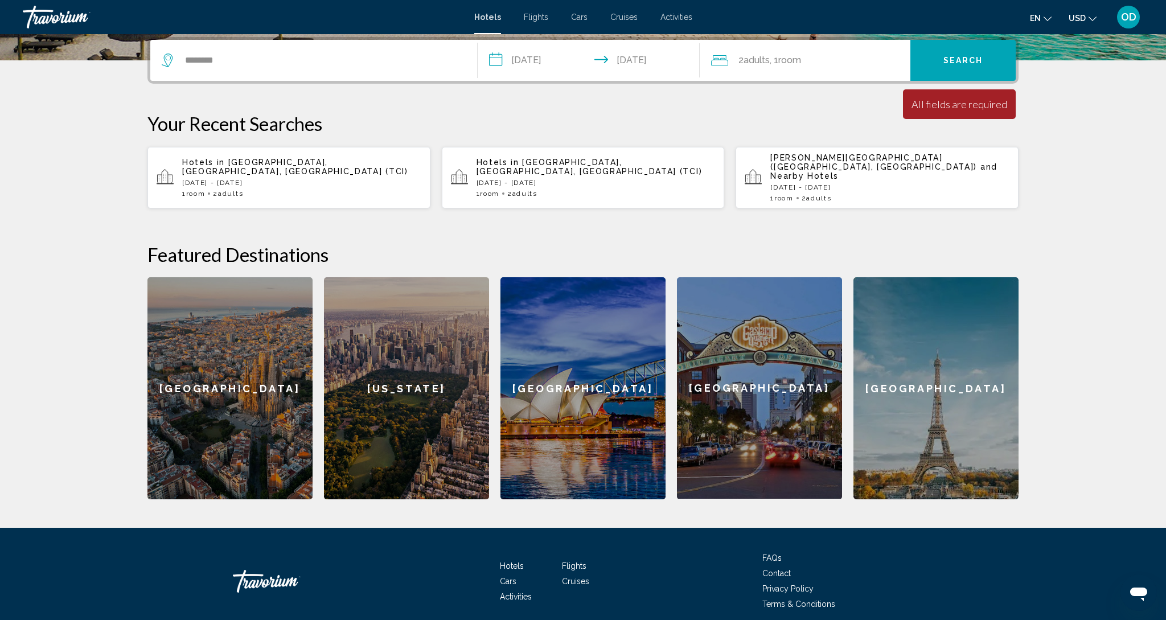
click at [165, 56] on icon "Search widget" at bounding box center [169, 61] width 14 height 14
click at [165, 58] on icon "Search widget" at bounding box center [169, 61] width 14 height 14
click at [245, 65] on input "********" at bounding box center [322, 60] width 276 height 17
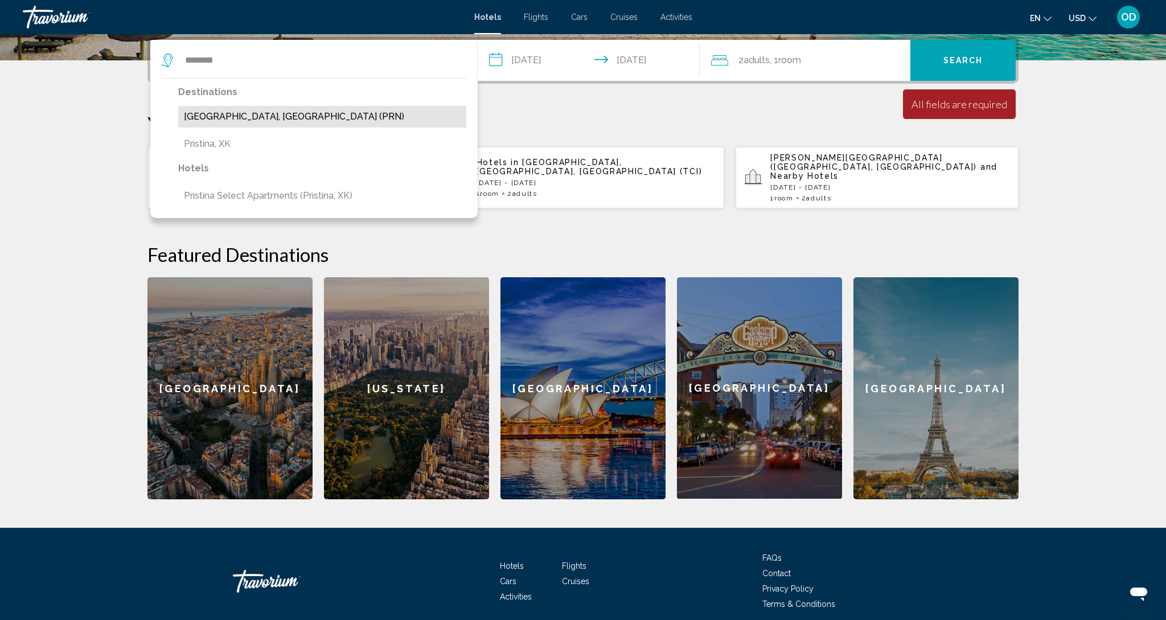
click at [214, 116] on button "Pristina, Serbia (PRN)" at bounding box center [322, 117] width 288 height 22
type input "**********"
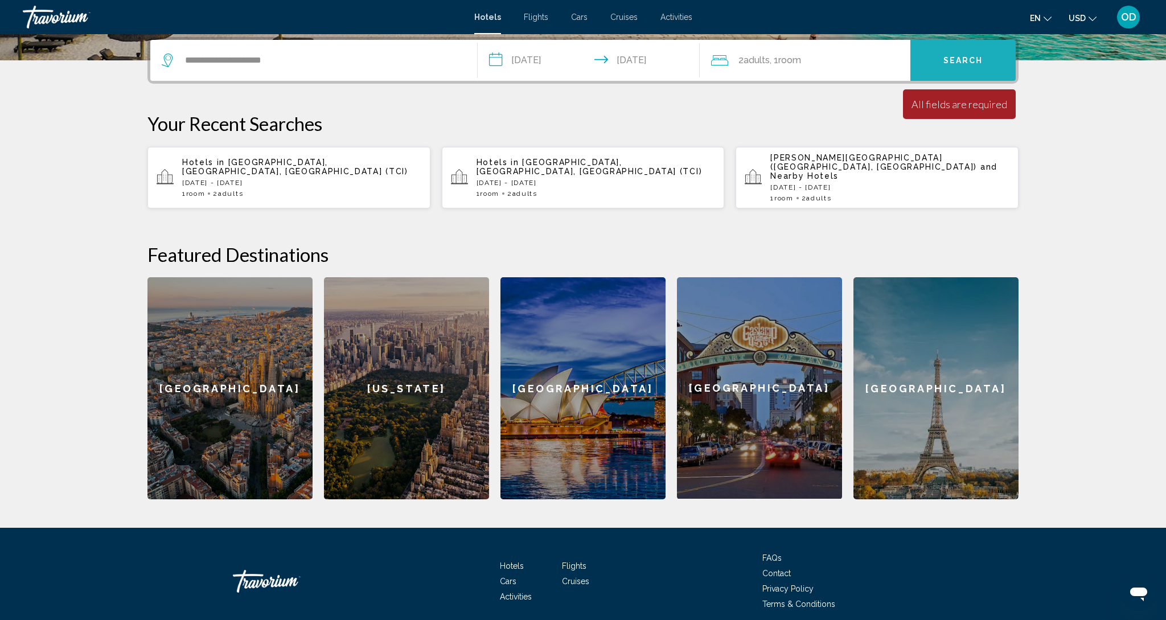
click at [945, 61] on span "Search" at bounding box center [964, 60] width 40 height 9
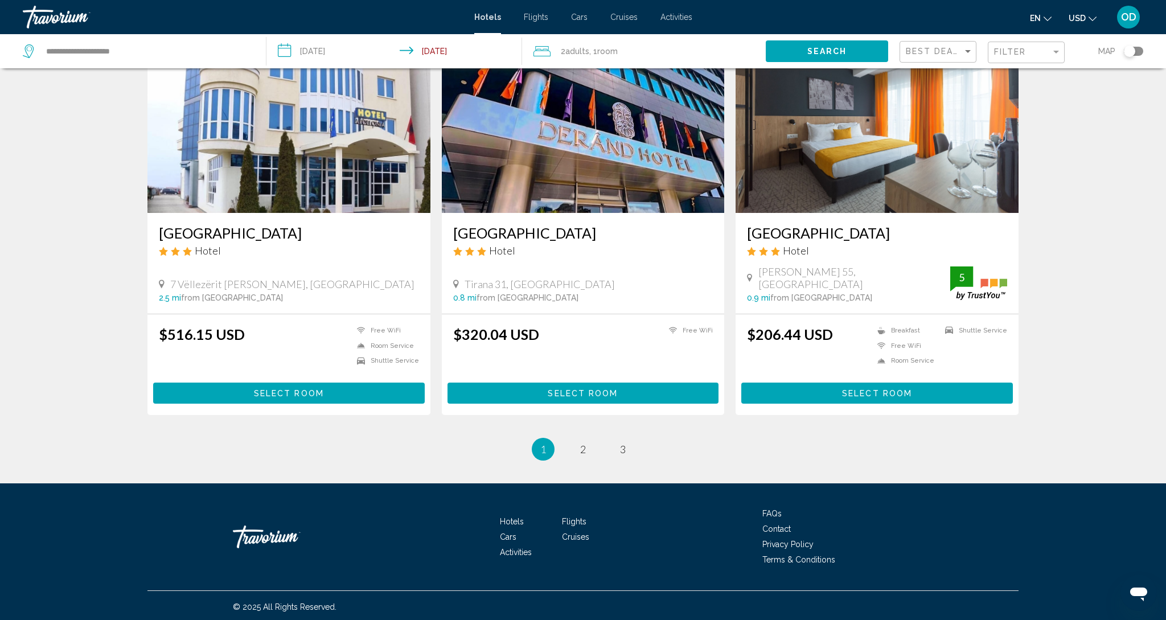
scroll to position [1278, 0]
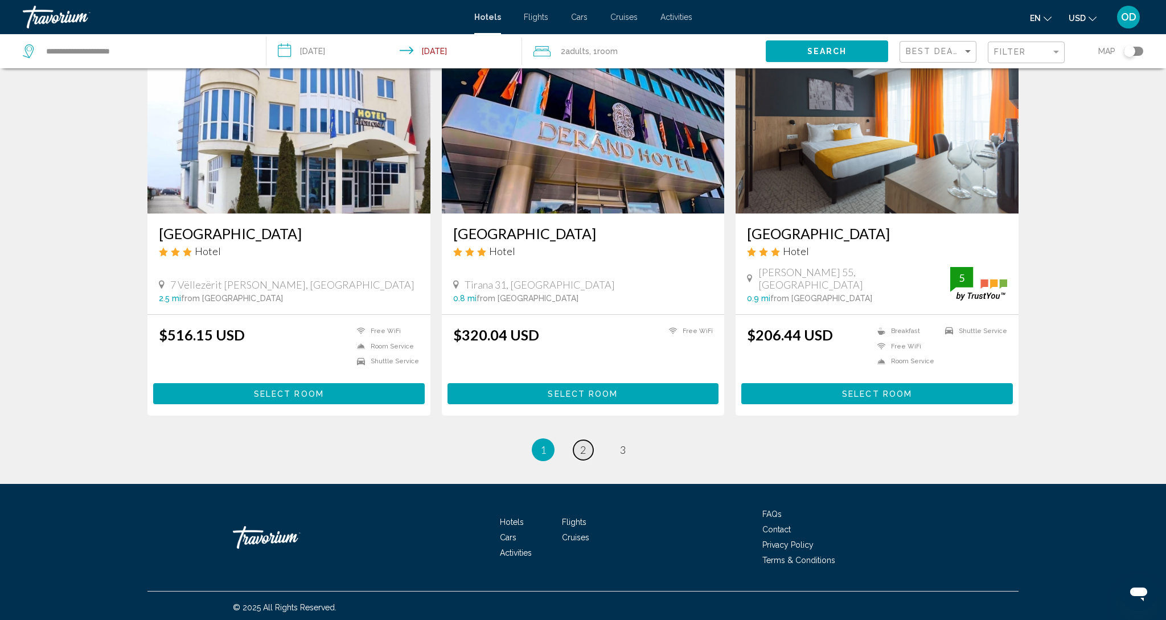
click at [586, 444] on span "2" at bounding box center [583, 450] width 6 height 13
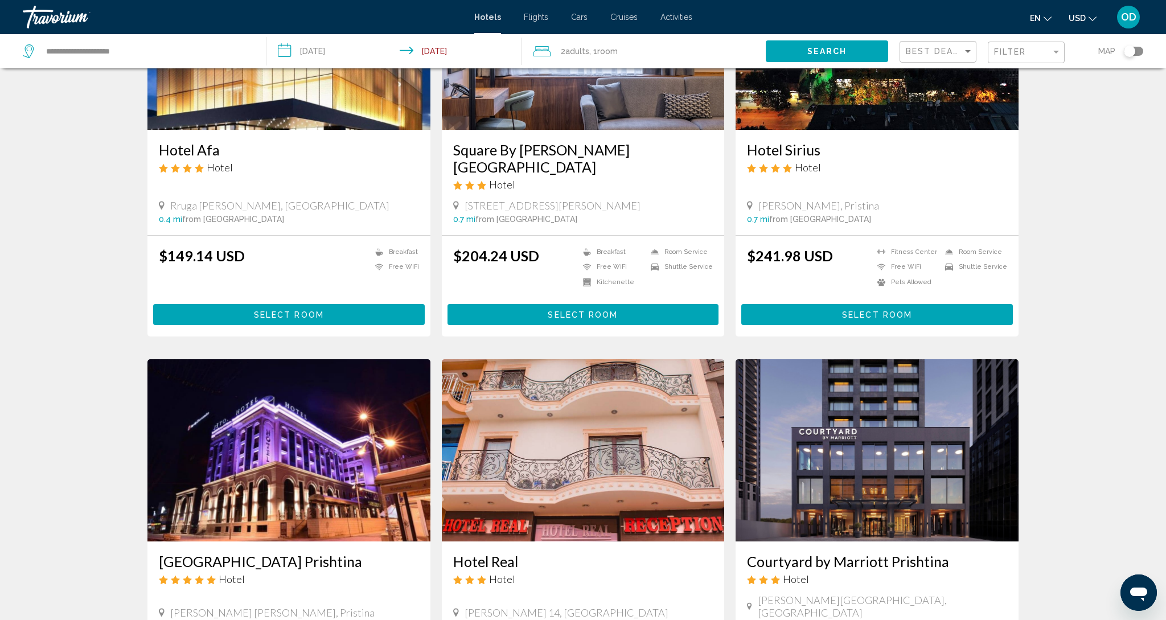
scroll to position [159, 0]
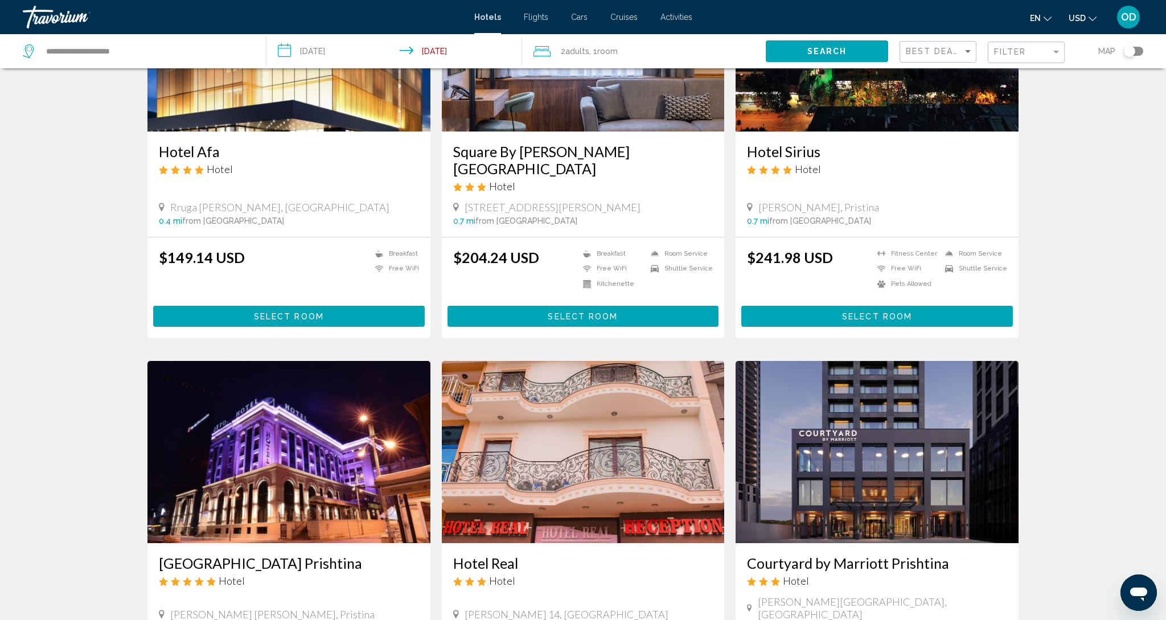
click at [273, 453] on img "Main content" at bounding box center [288, 452] width 283 height 182
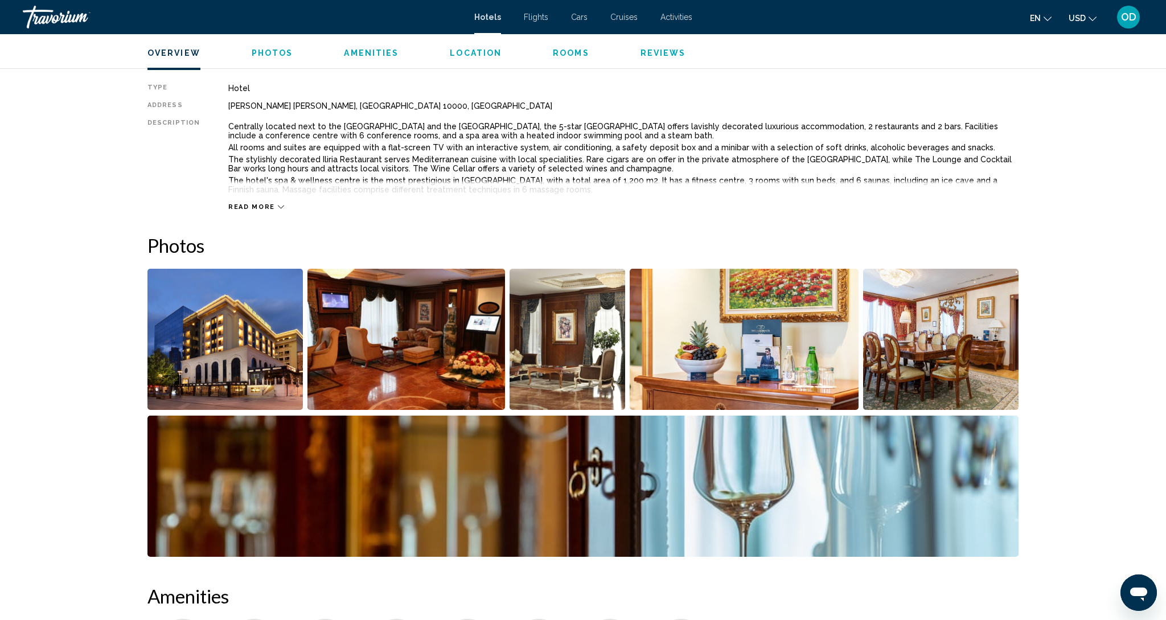
scroll to position [388, 0]
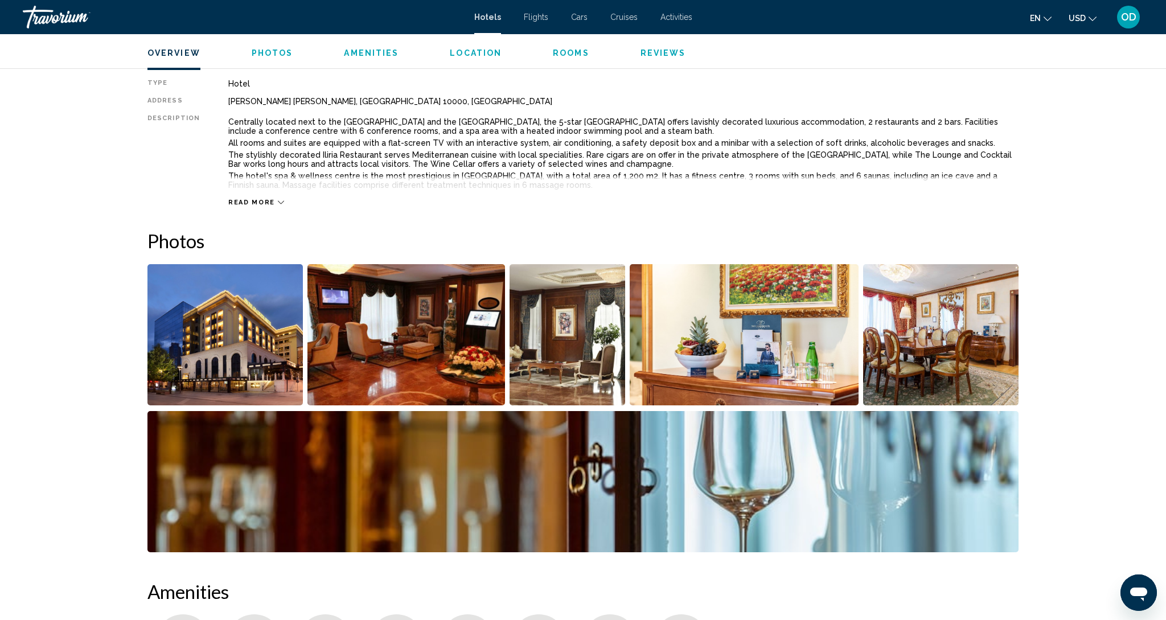
click at [218, 354] on img "Open full-screen image slider" at bounding box center [224, 334] width 155 height 141
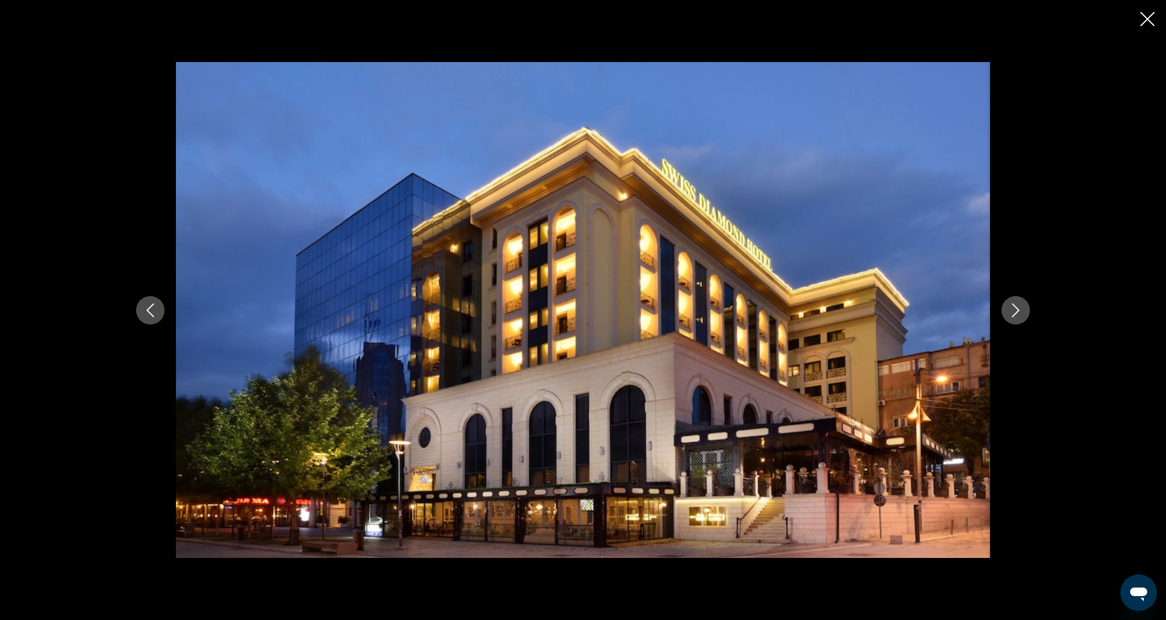
click at [1012, 313] on icon "Next image" at bounding box center [1016, 311] width 14 height 14
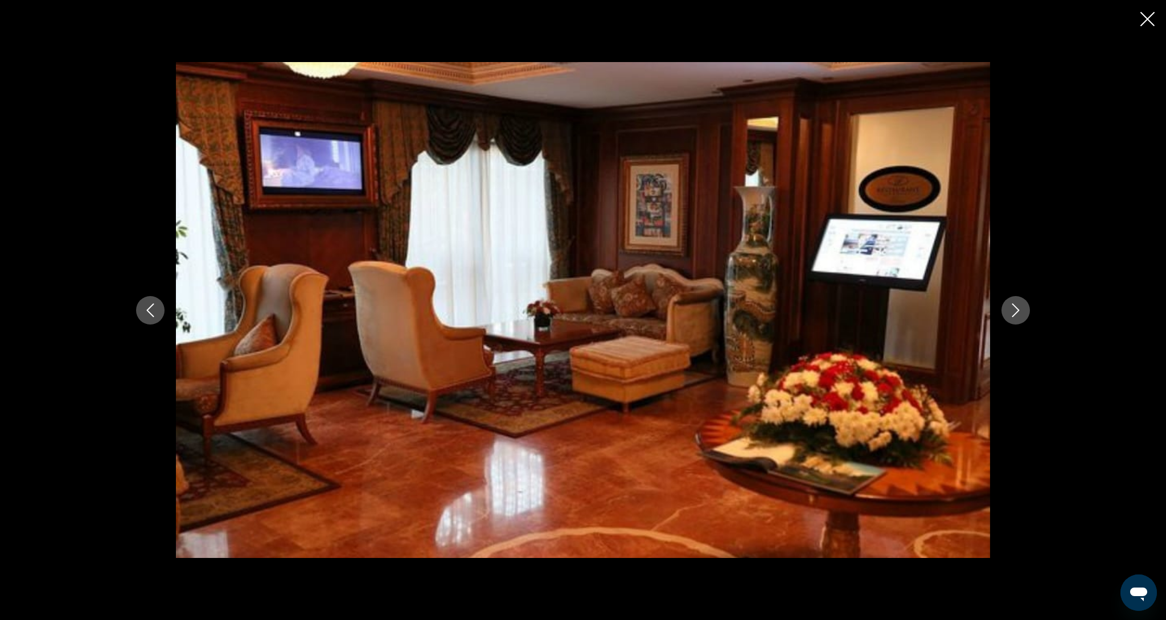
click at [1012, 313] on icon "Next image" at bounding box center [1016, 311] width 14 height 14
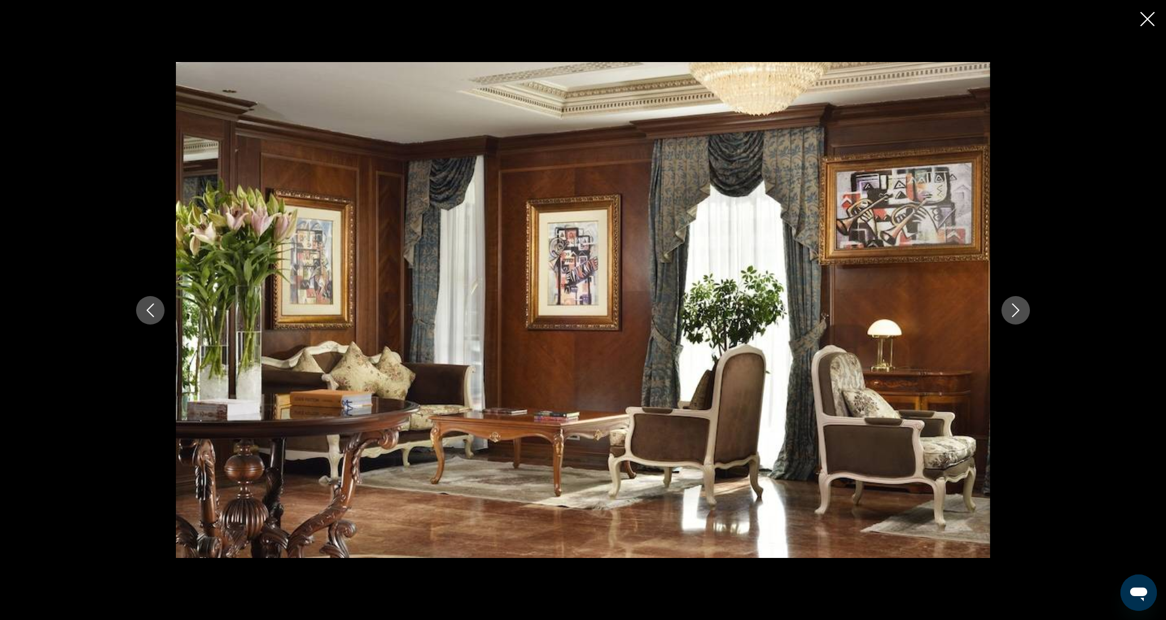
click at [1012, 313] on icon "Next image" at bounding box center [1016, 311] width 14 height 14
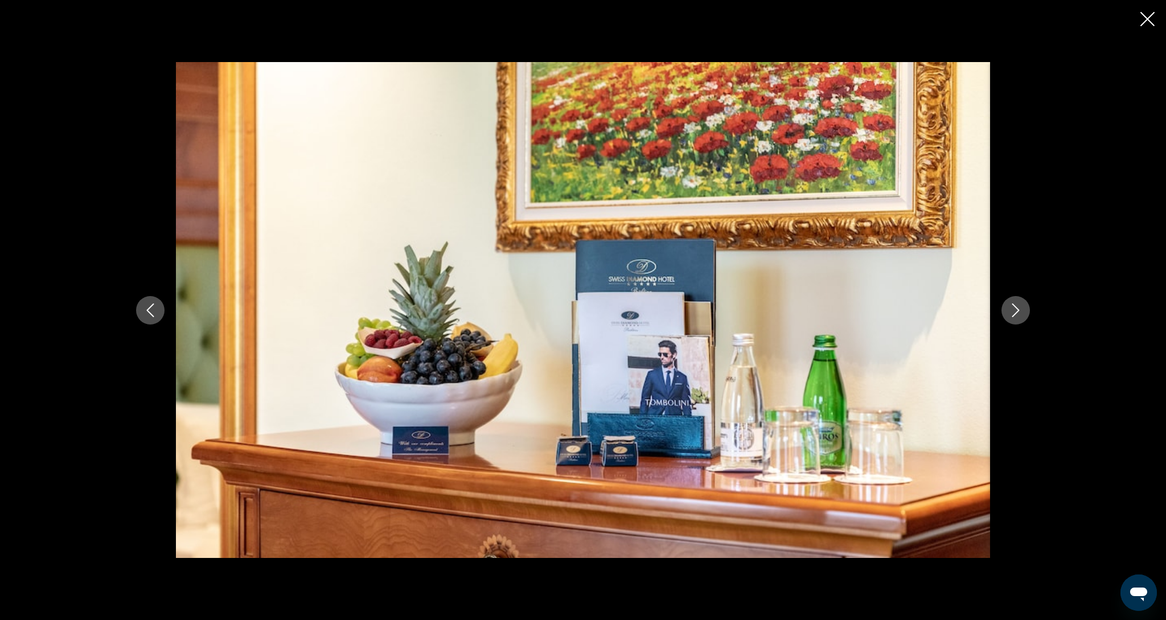
click at [1012, 313] on icon "Next image" at bounding box center [1016, 311] width 14 height 14
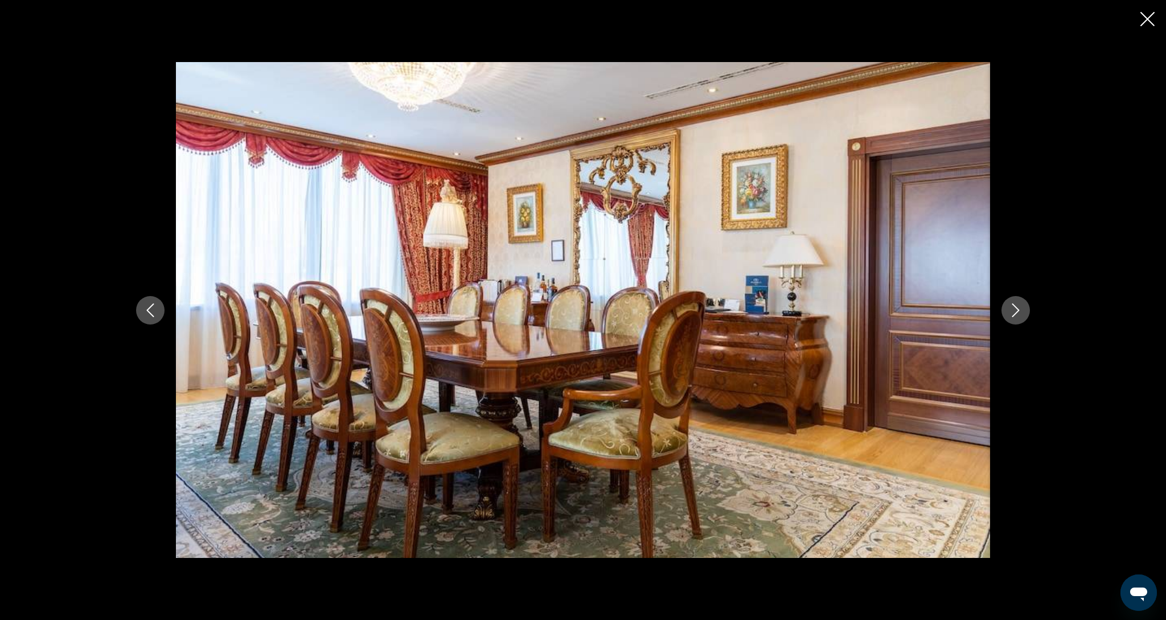
click at [1012, 313] on icon "Next image" at bounding box center [1016, 311] width 14 height 14
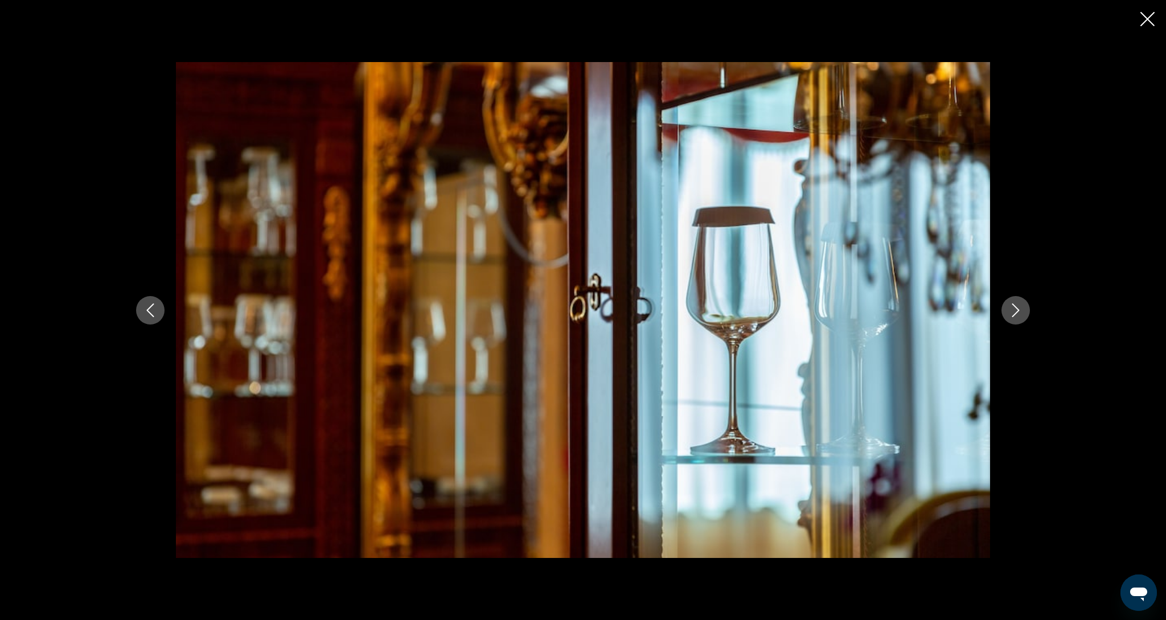
click at [1012, 313] on icon "Next image" at bounding box center [1016, 311] width 14 height 14
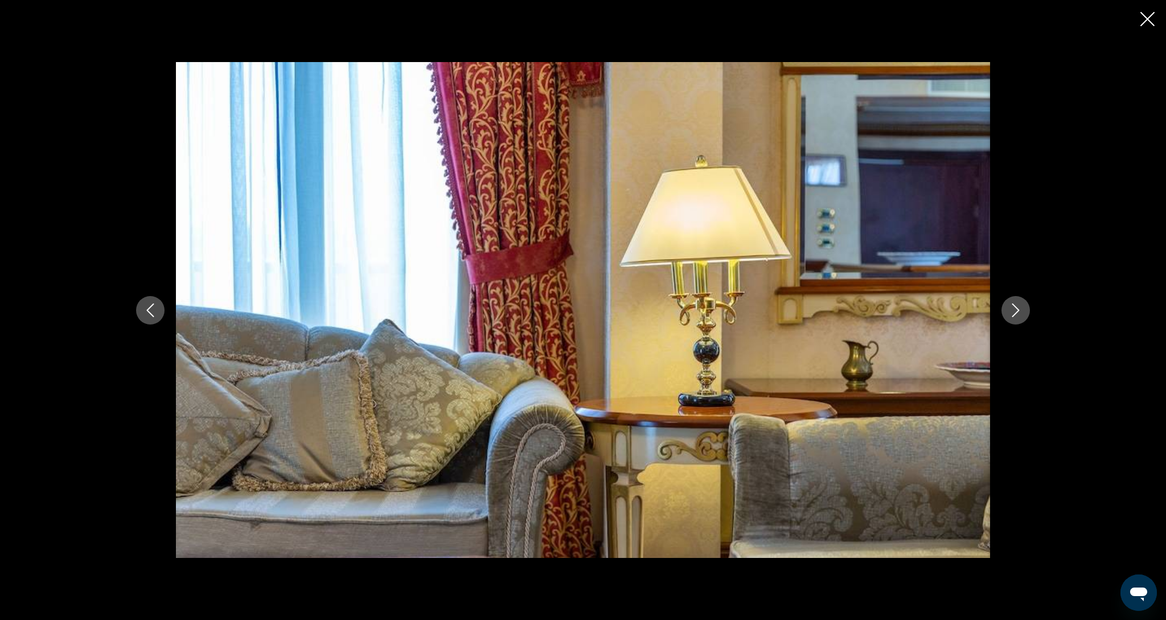
click at [1137, 14] on div "Main content" at bounding box center [583, 310] width 1166 height 620
click at [1149, 20] on icon "Close slideshow" at bounding box center [1148, 19] width 14 height 14
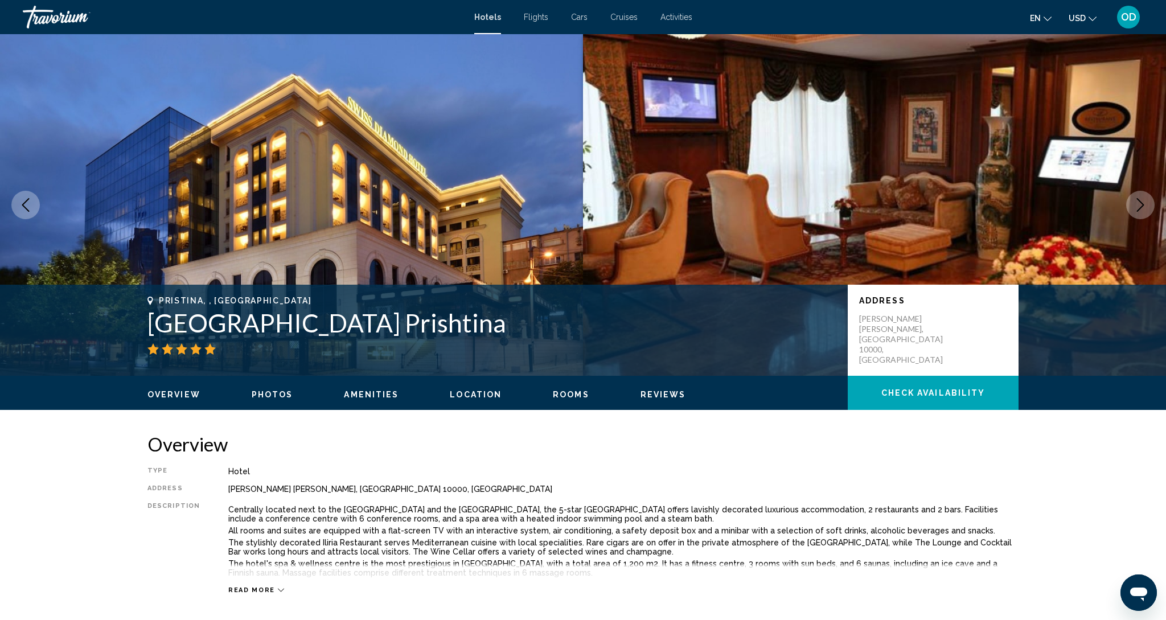
scroll to position [0, 0]
click at [1129, 203] on button "Next image" at bounding box center [1140, 205] width 28 height 28
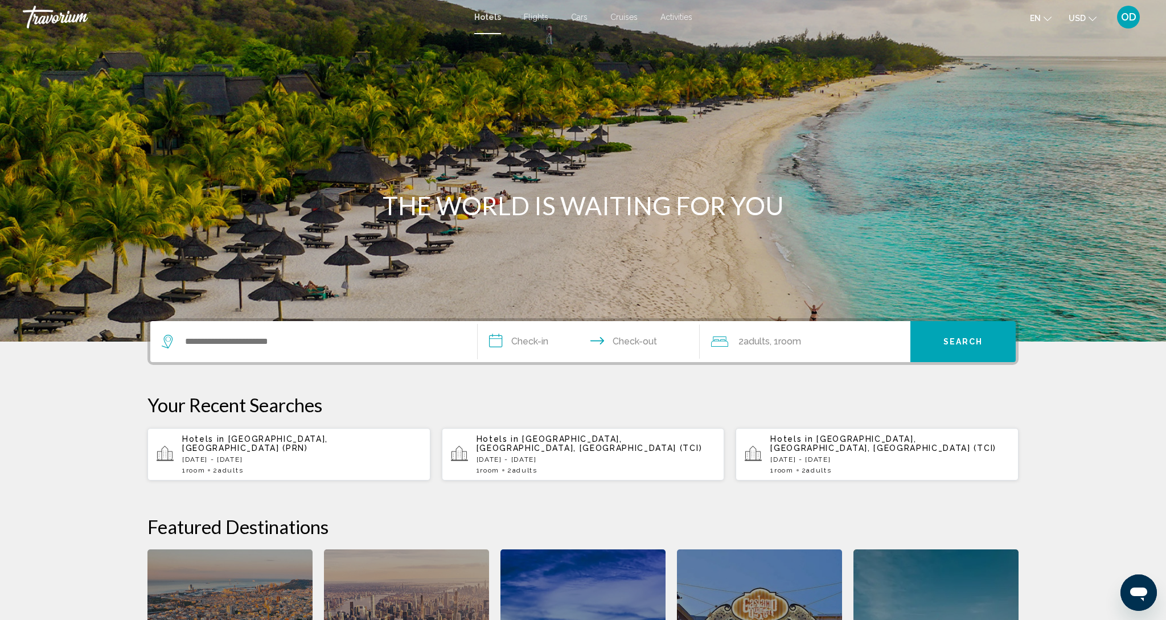
click at [184, 335] on div "Search widget" at bounding box center [311, 341] width 298 height 17
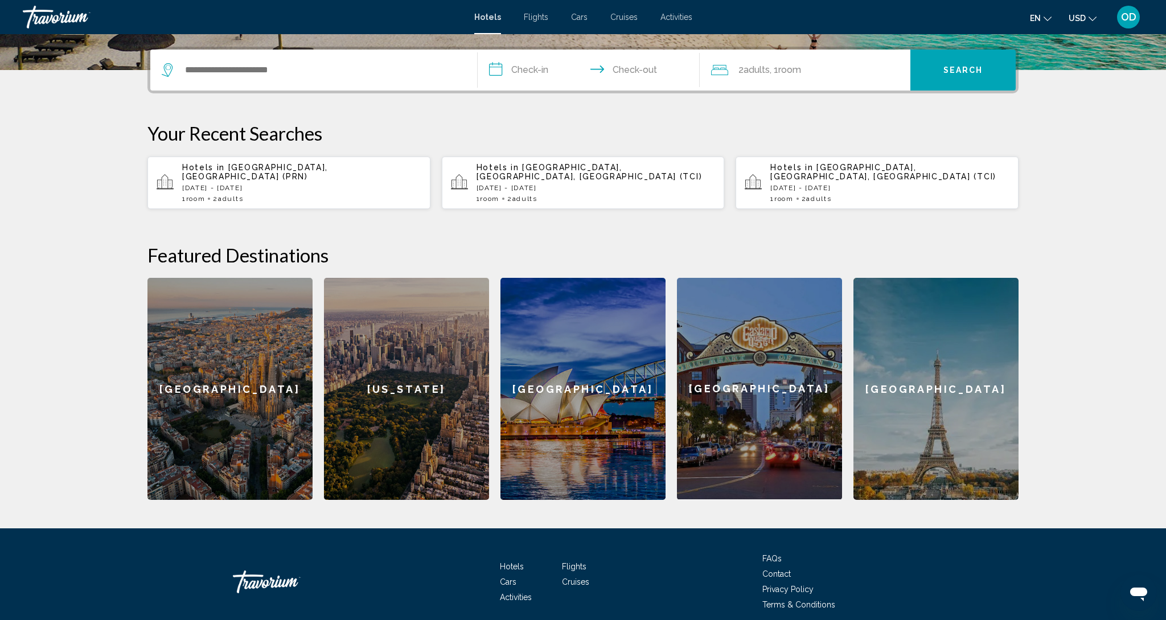
scroll to position [281, 0]
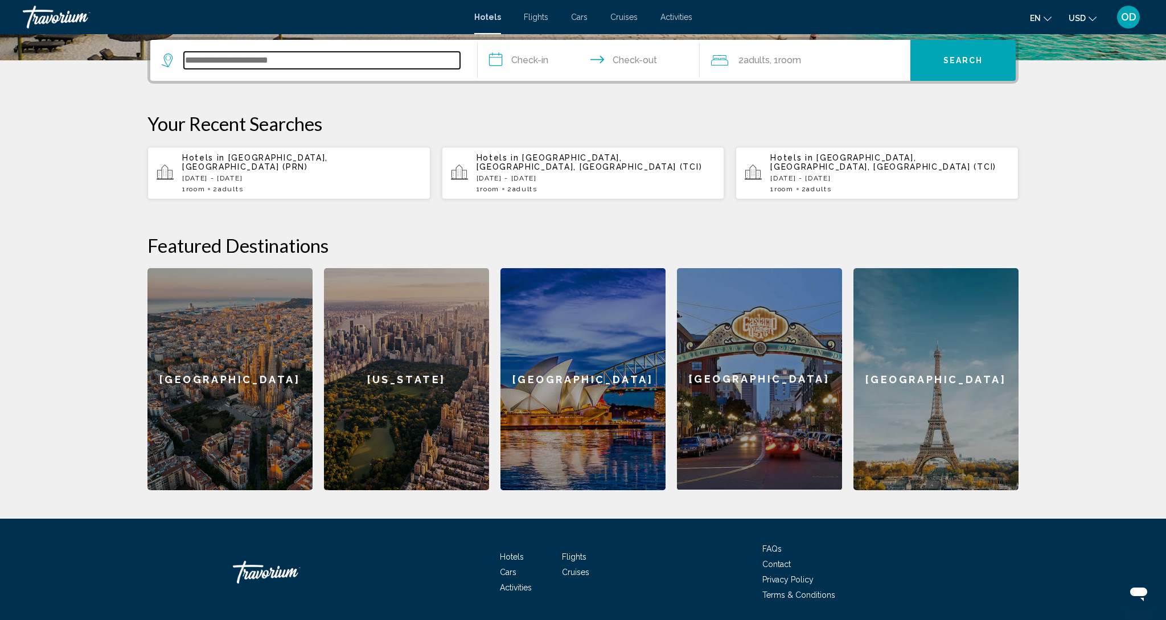
click at [306, 60] on input "Search widget" at bounding box center [322, 60] width 276 height 17
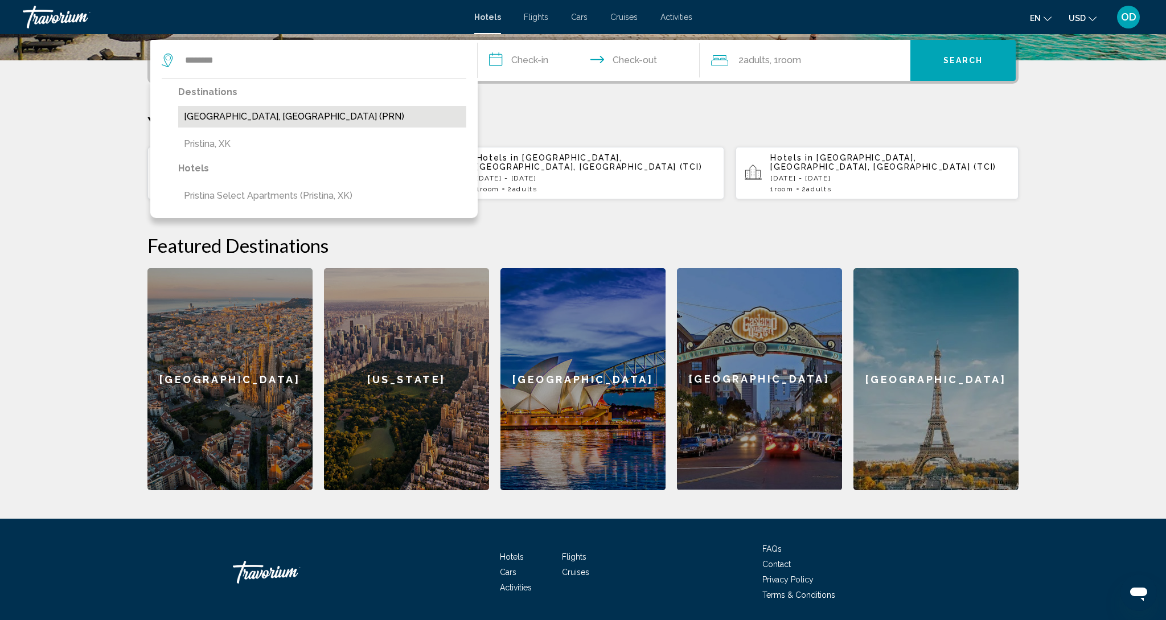
click at [224, 122] on button "Pristina, Serbia (PRN)" at bounding box center [322, 117] width 288 height 22
type input "**********"
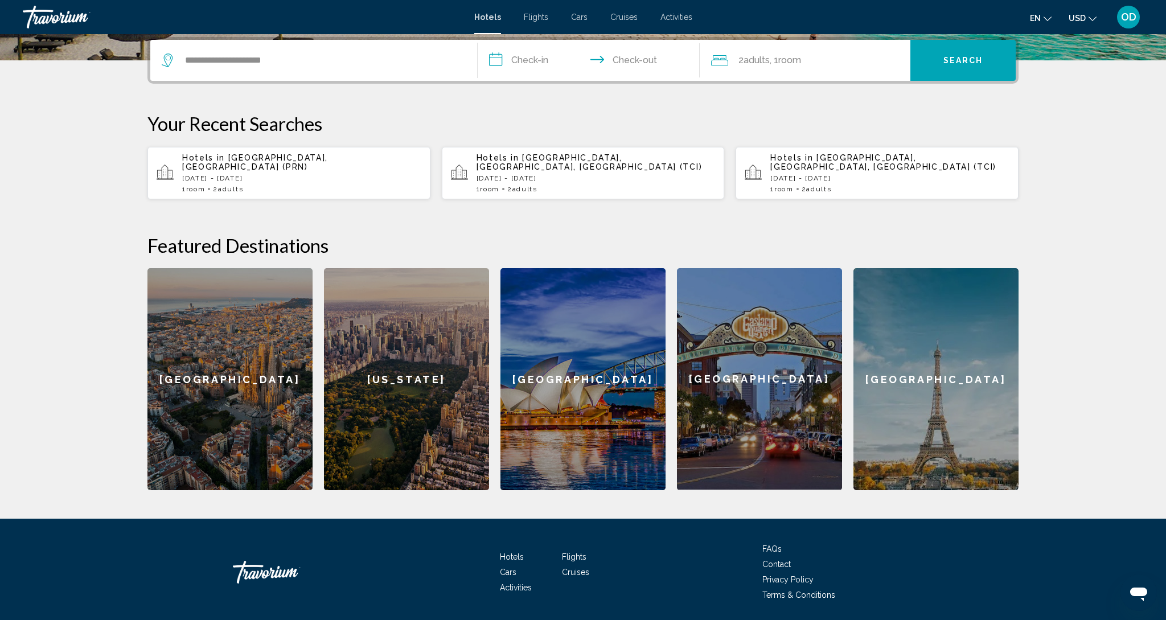
click at [564, 72] on input "**********" at bounding box center [591, 62] width 227 height 44
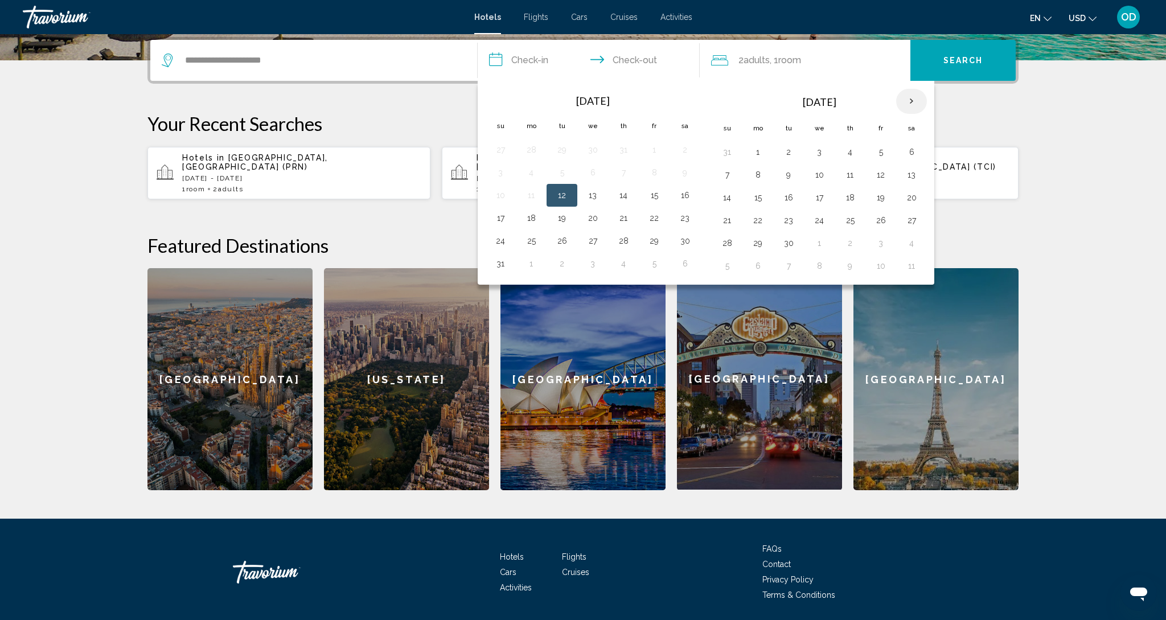
click at [912, 104] on th "Next month" at bounding box center [911, 101] width 31 height 25
click at [878, 200] on button "14" at bounding box center [881, 198] width 18 height 16
click at [728, 216] on button "16" at bounding box center [727, 220] width 18 height 16
type input "**********"
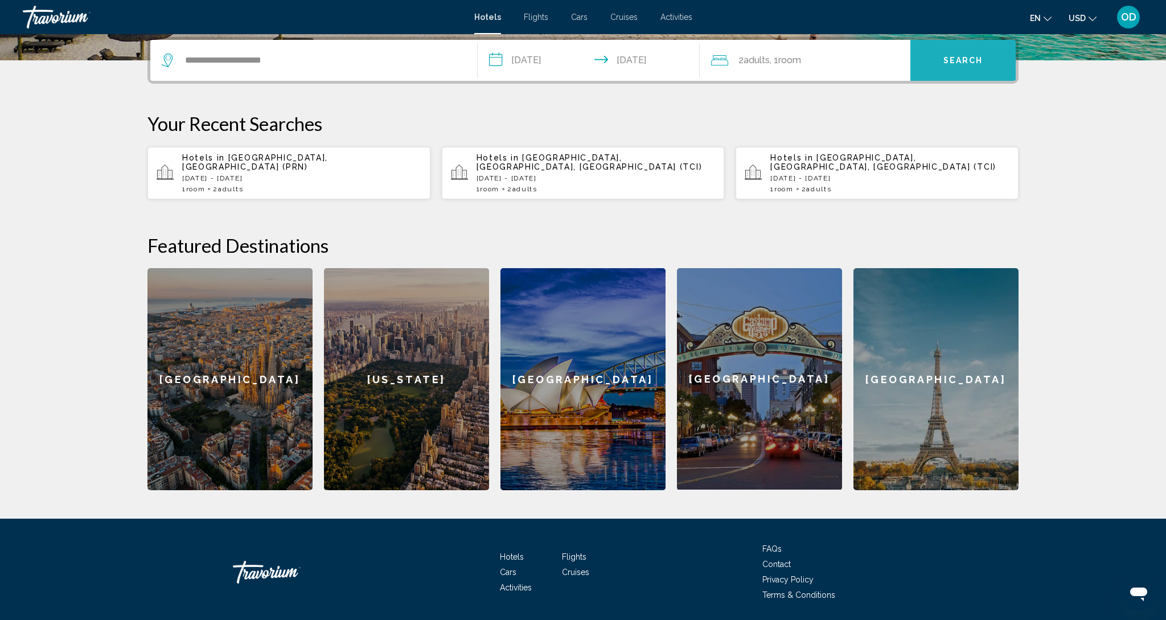
click at [982, 56] on span "Search" at bounding box center [964, 60] width 40 height 9
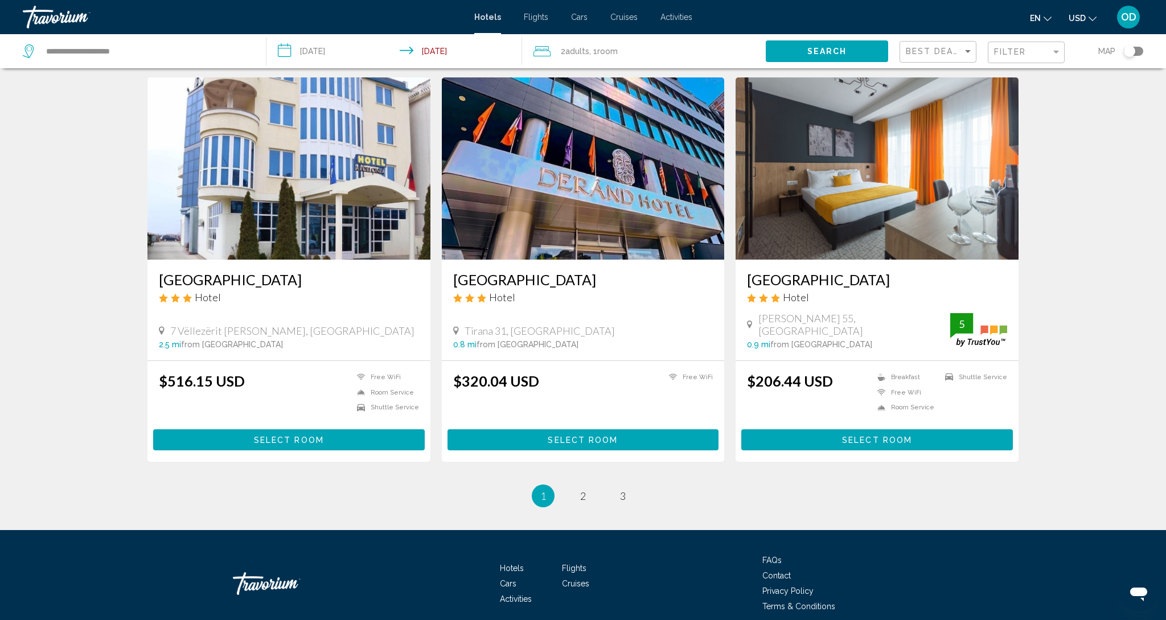
scroll to position [1246, 0]
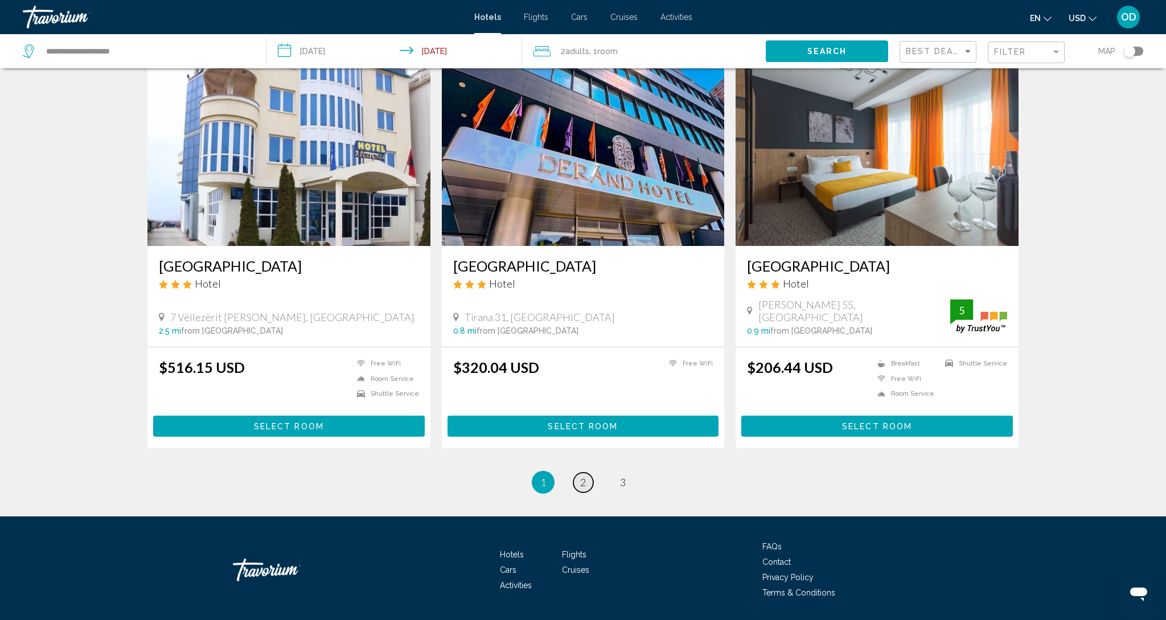
click at [588, 484] on link "page 2" at bounding box center [583, 483] width 20 height 20
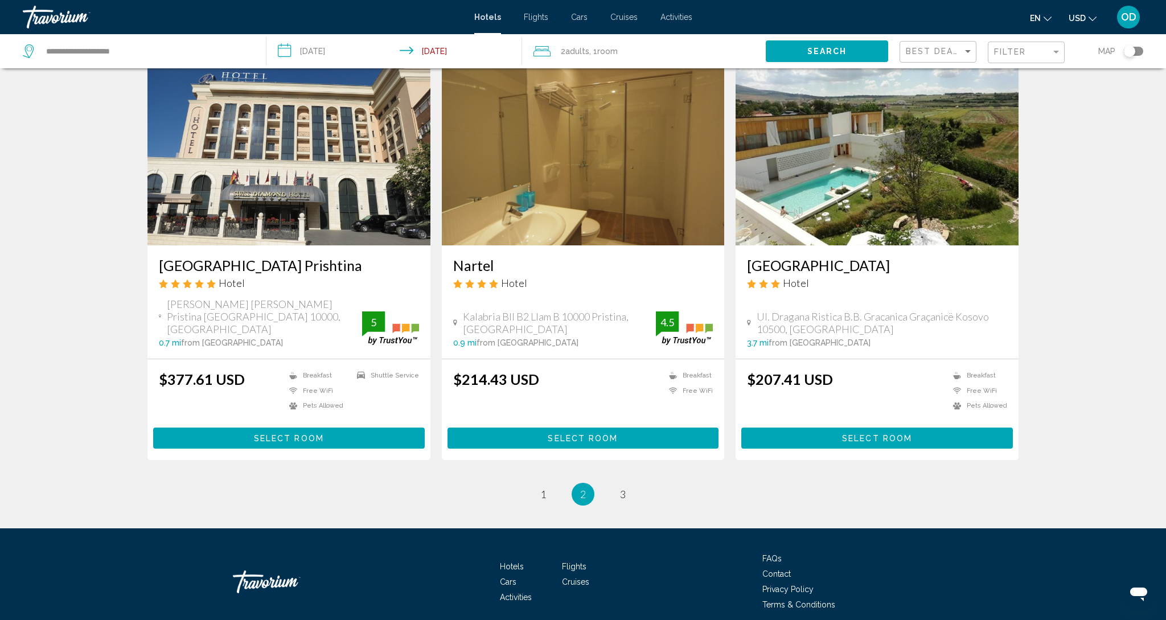
scroll to position [1261, 0]
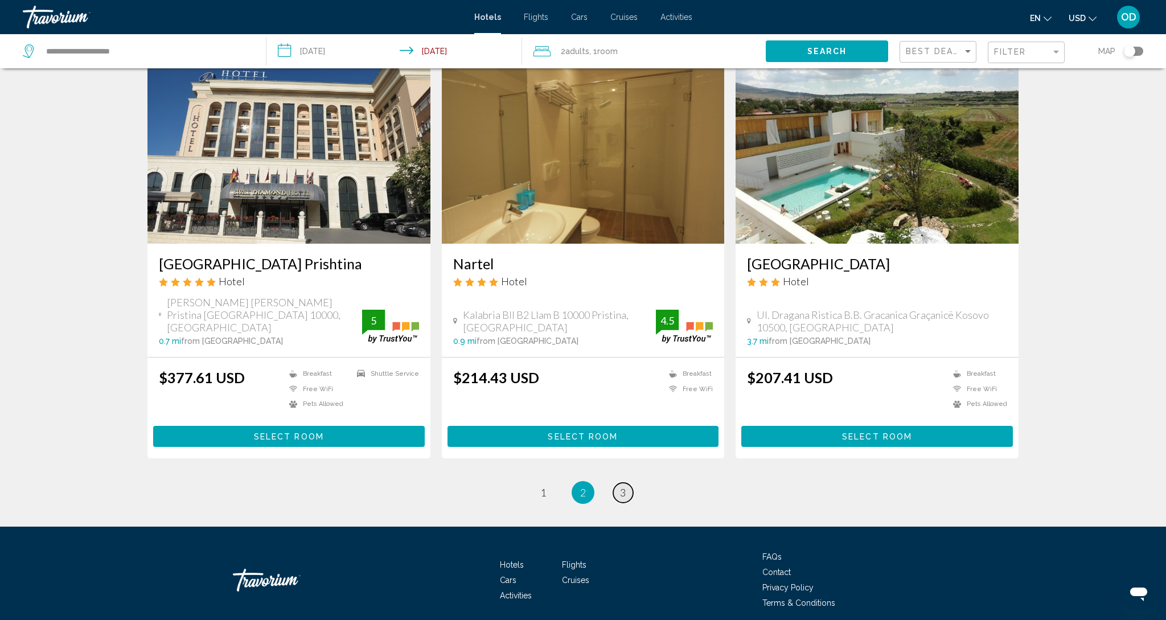
click at [625, 486] on span "3" at bounding box center [623, 492] width 6 height 13
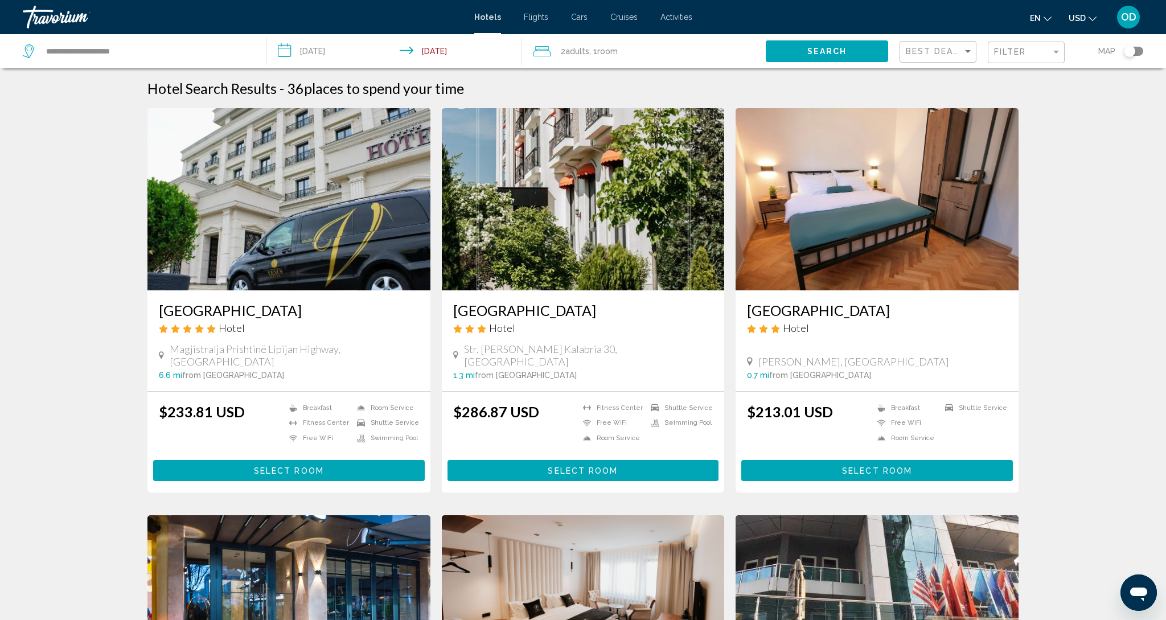
click at [280, 207] on img "Main content" at bounding box center [288, 199] width 283 height 182
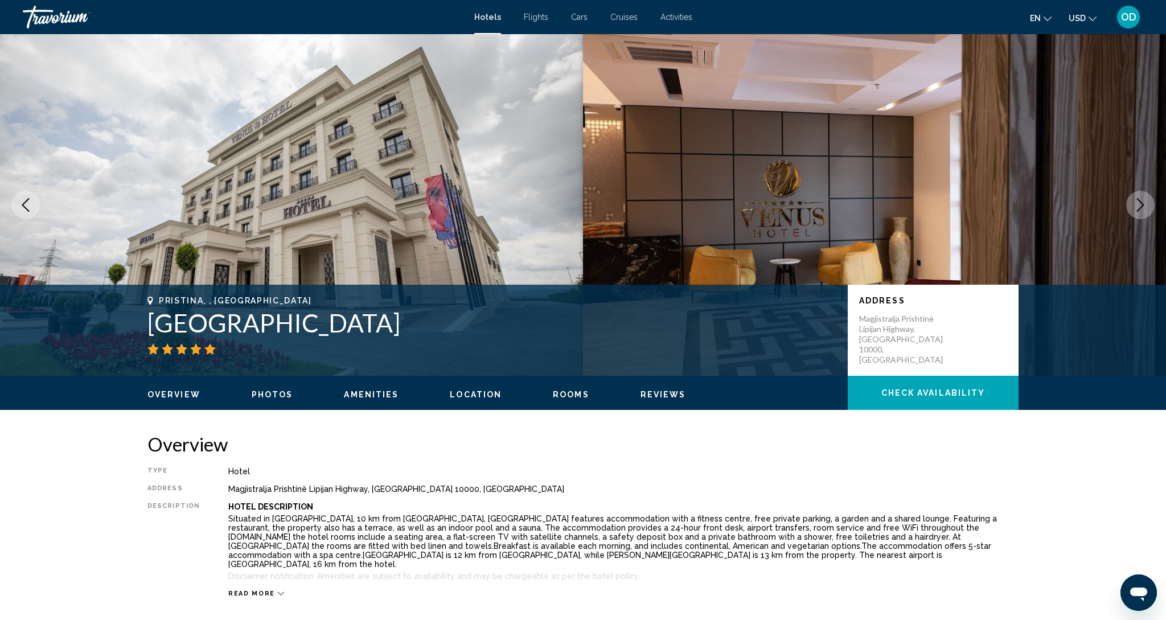
click at [457, 186] on img "Main content" at bounding box center [291, 205] width 583 height 342
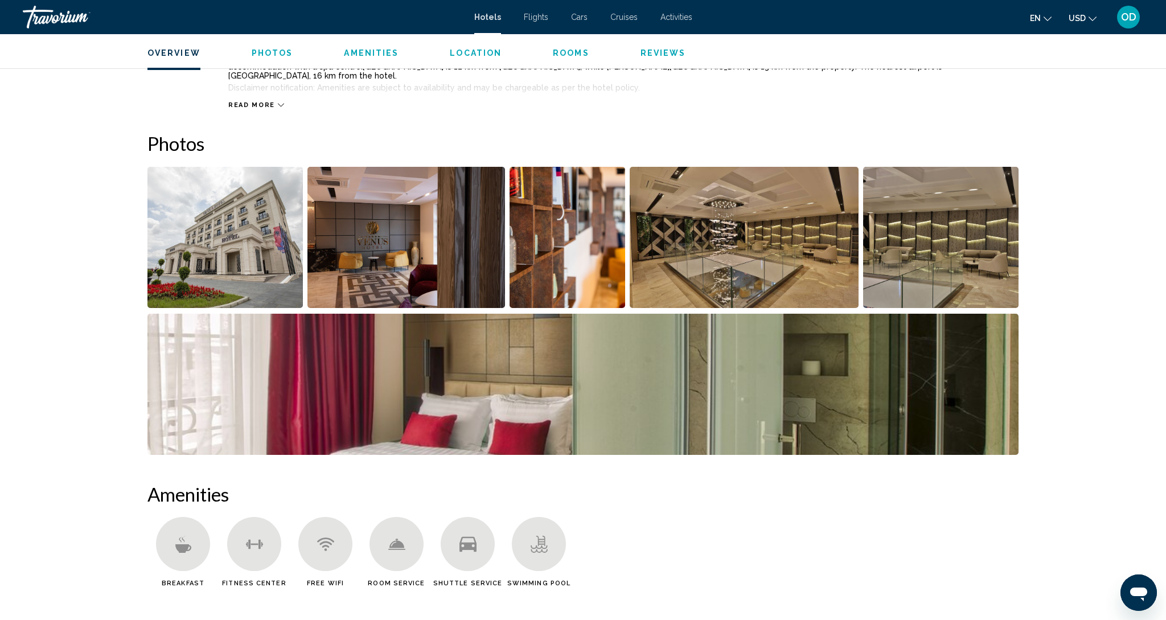
scroll to position [491, 0]
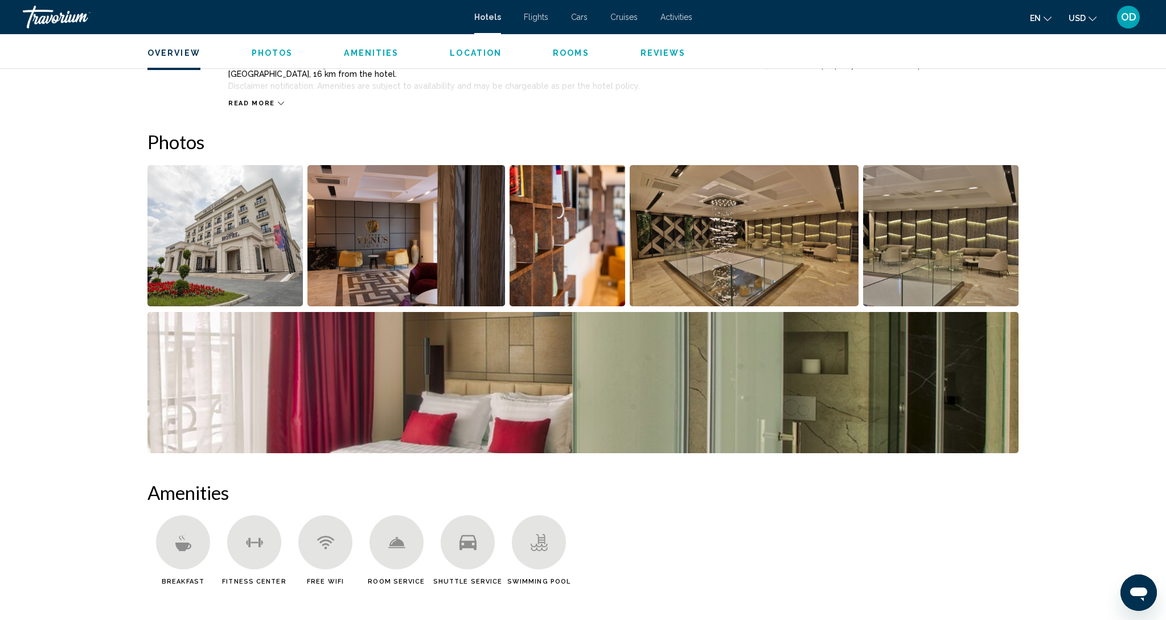
click at [725, 232] on img "Open full-screen image slider" at bounding box center [744, 235] width 229 height 141
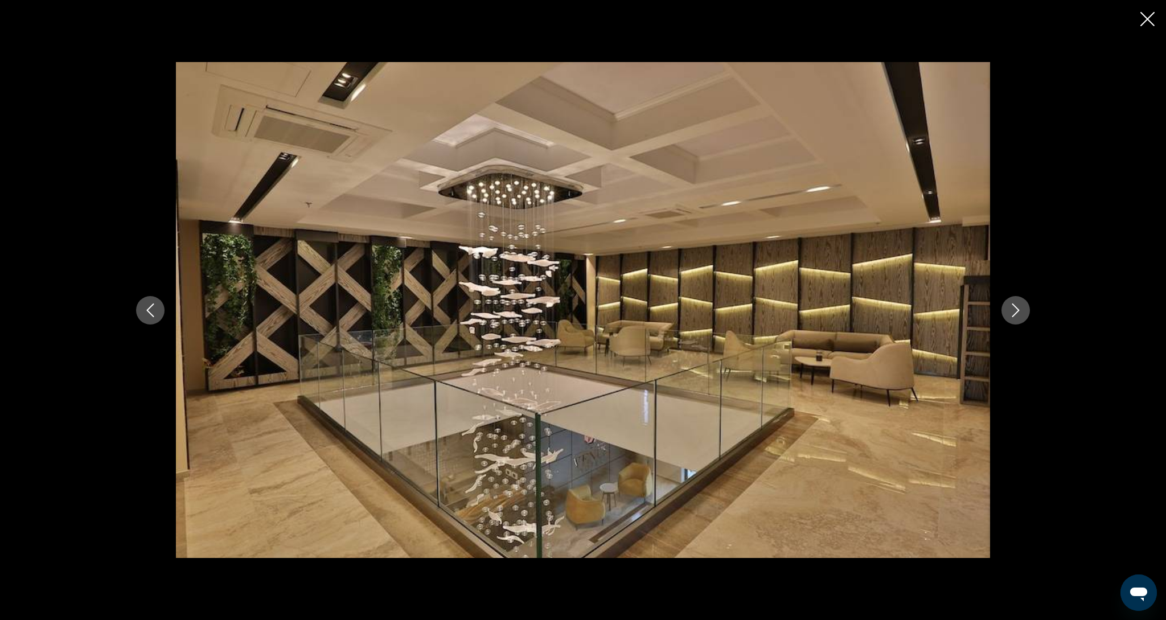
scroll to position [766, 0]
click at [1022, 320] on button "Next image" at bounding box center [1016, 310] width 28 height 28
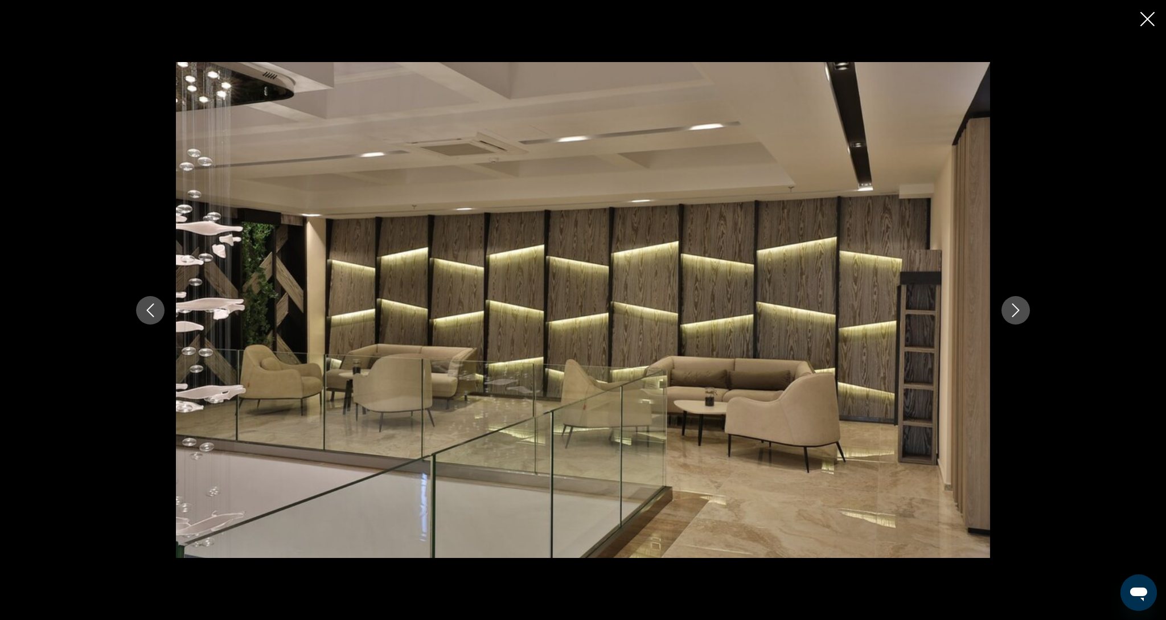
scroll to position [764, 0]
click at [1022, 320] on button "Next image" at bounding box center [1016, 310] width 28 height 28
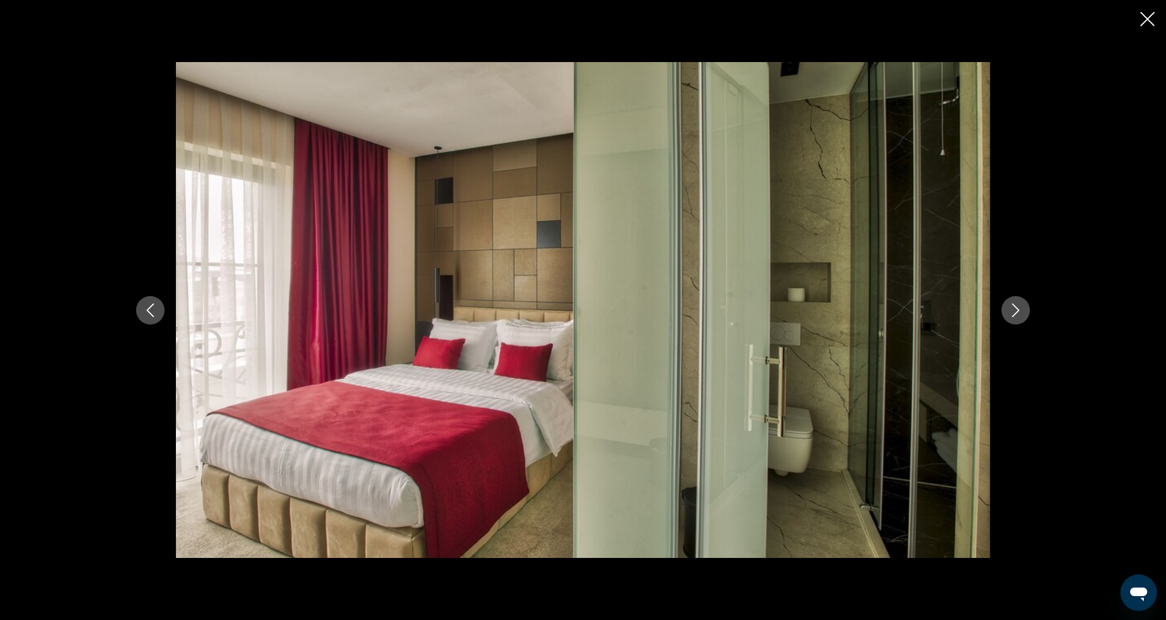
click at [1022, 320] on button "Next image" at bounding box center [1016, 310] width 28 height 28
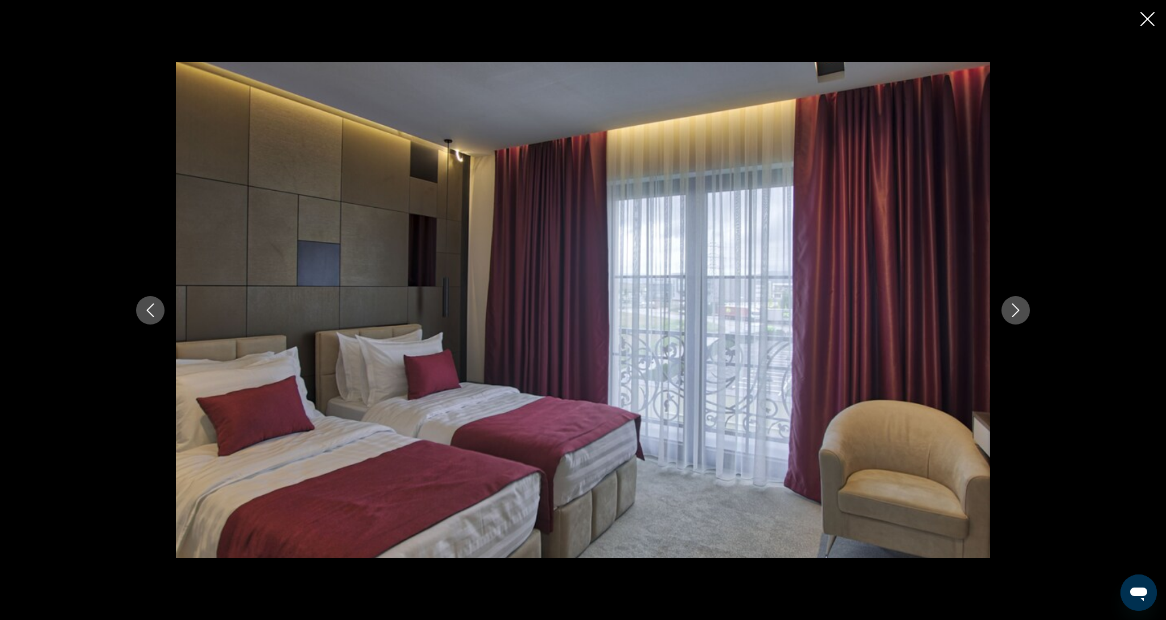
click at [1022, 320] on button "Next image" at bounding box center [1016, 310] width 28 height 28
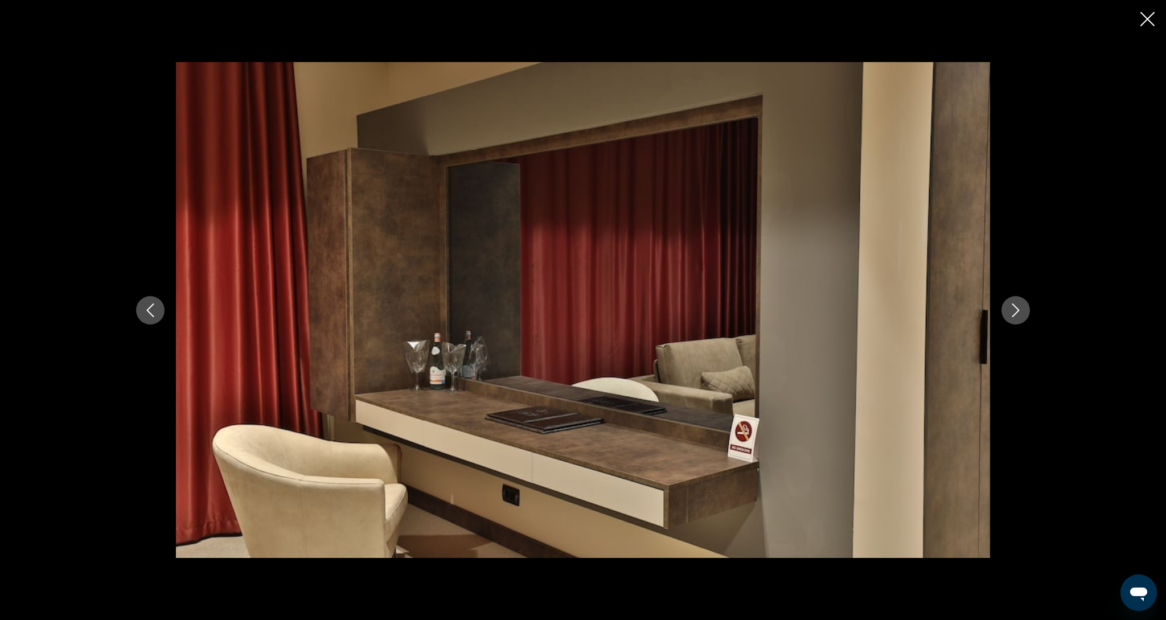
click at [1022, 320] on button "Next image" at bounding box center [1016, 310] width 28 height 28
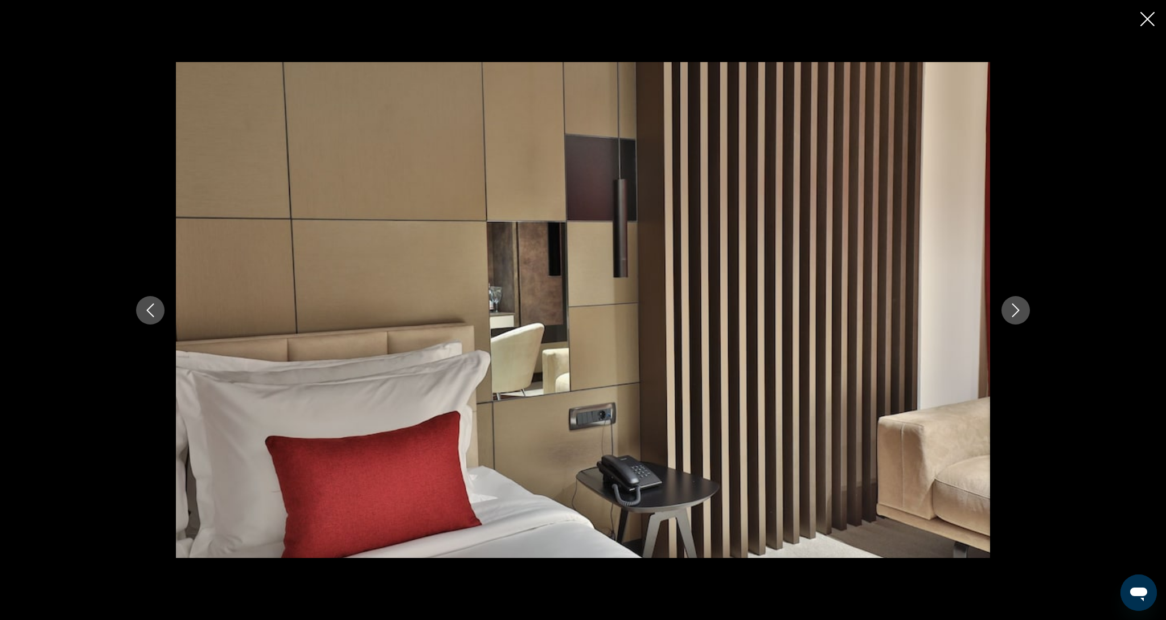
click at [1156, 24] on div "Main content" at bounding box center [583, 310] width 1166 height 620
click at [1141, 24] on icon "Close slideshow" at bounding box center [1148, 19] width 14 height 14
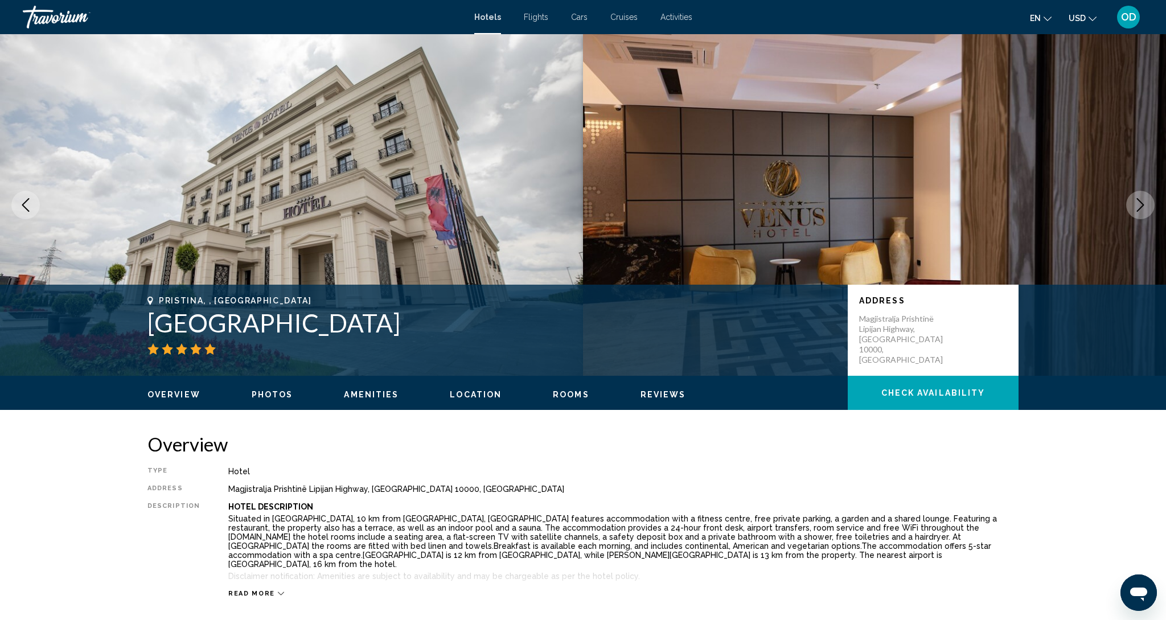
scroll to position [0, 0]
click at [1081, 19] on span "USD" at bounding box center [1077, 18] width 17 height 9
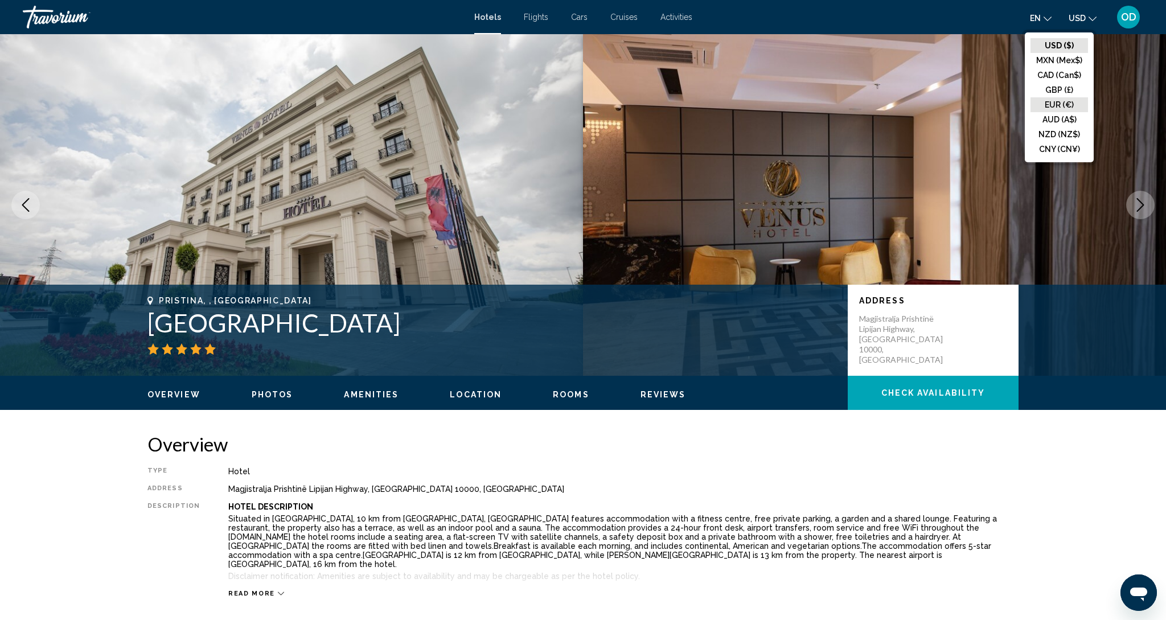
click at [1053, 111] on button "EUR (€)" at bounding box center [1060, 104] width 58 height 15
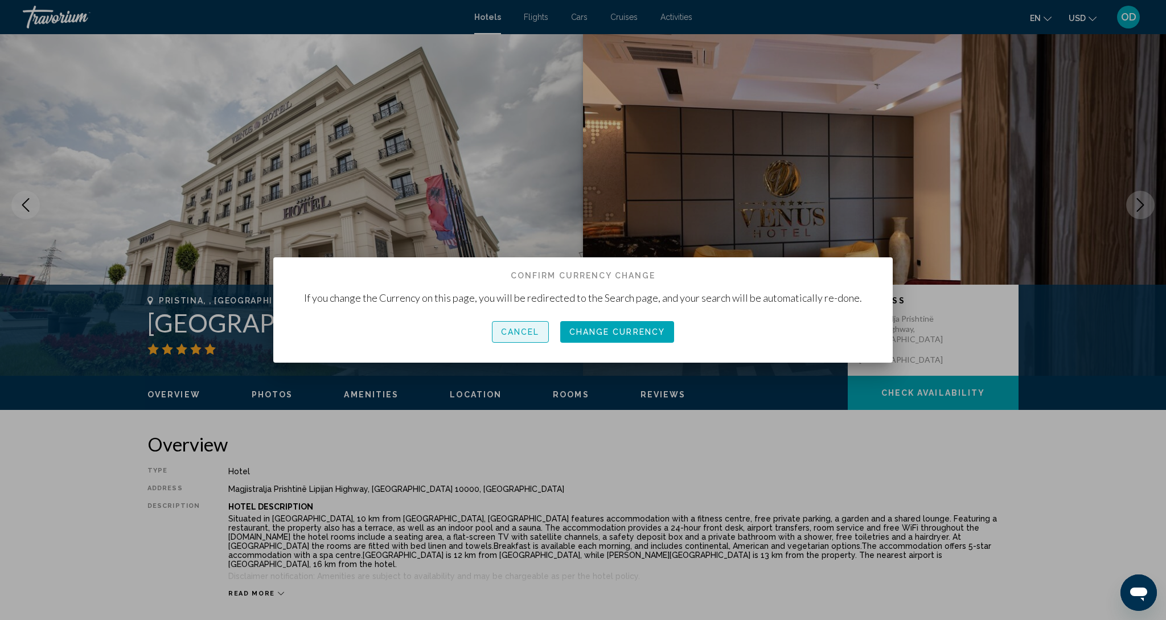
click at [536, 338] on button "Cancel" at bounding box center [520, 331] width 57 height 21
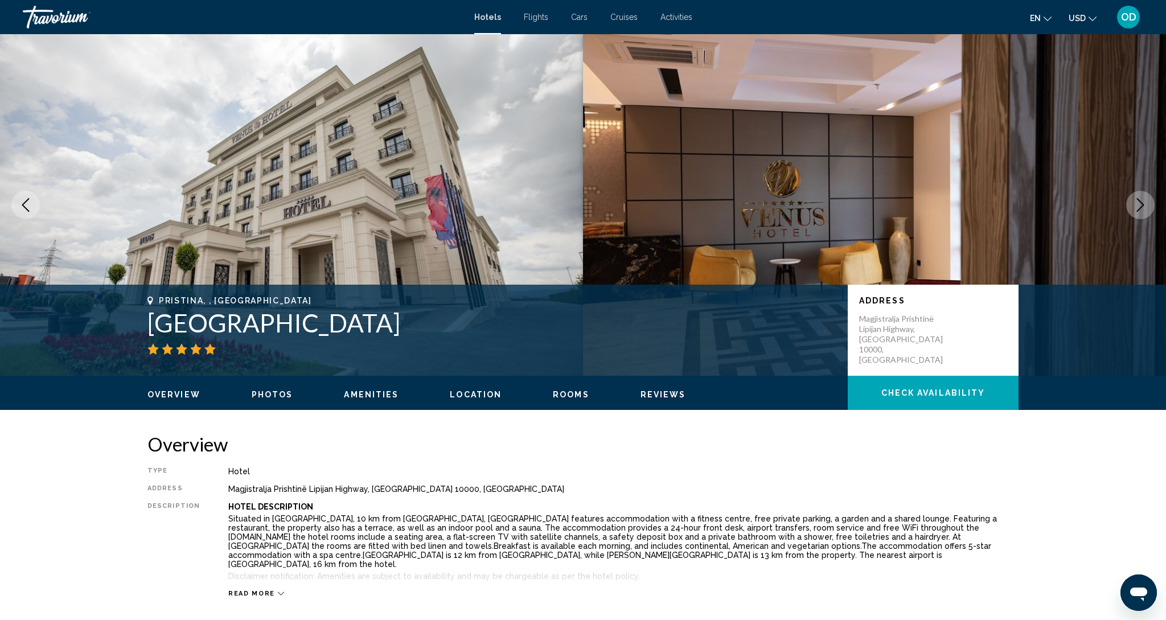
click at [1137, 20] on div "OD" at bounding box center [1128, 17] width 23 height 23
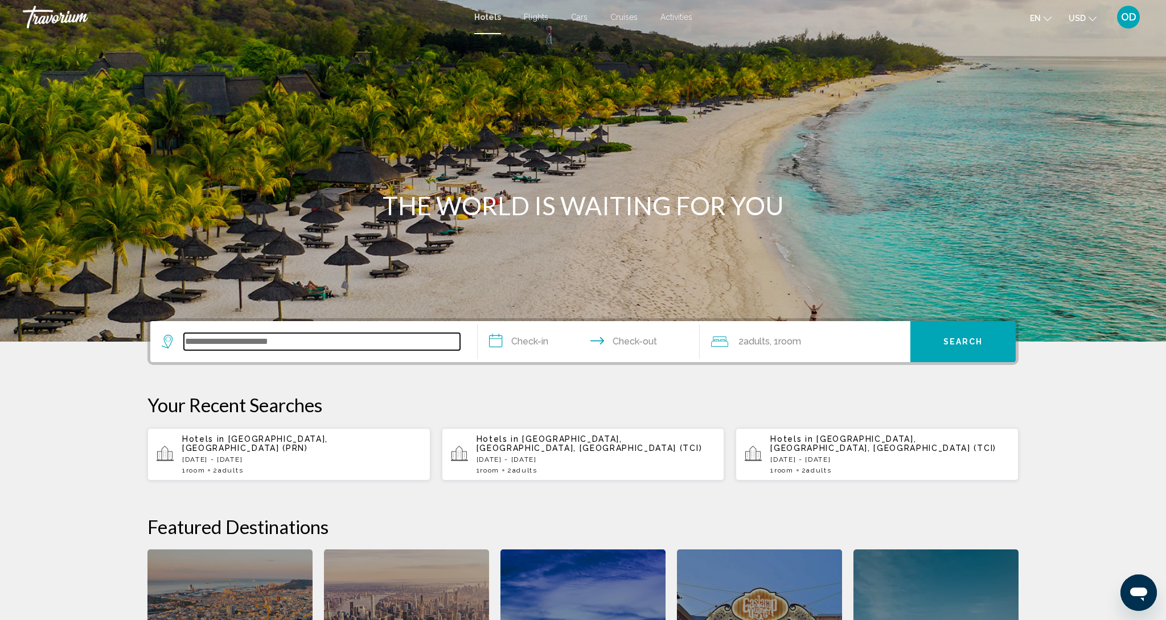
click at [189, 341] on input "Search widget" at bounding box center [322, 341] width 276 height 17
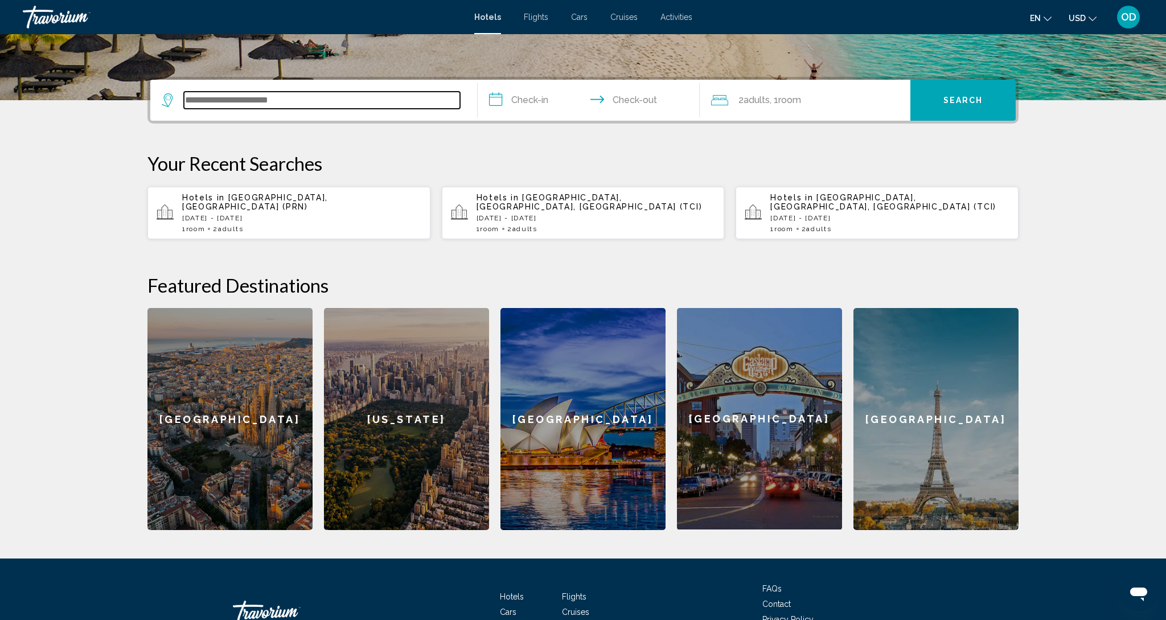
scroll to position [281, 0]
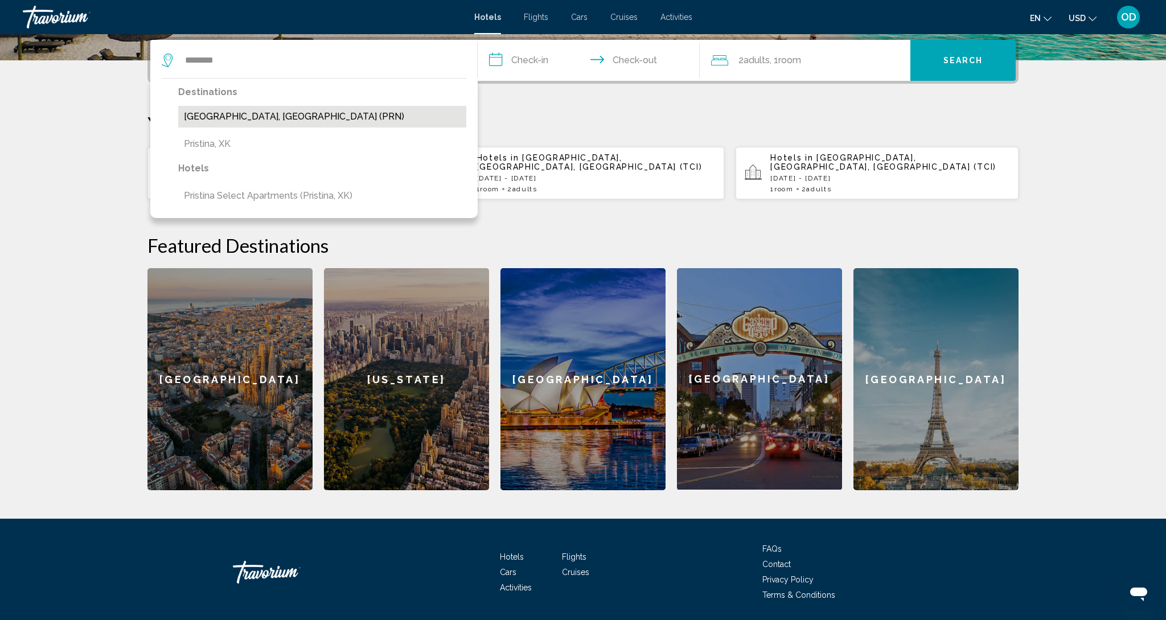
click at [257, 125] on button "[GEOGRAPHIC_DATA], [GEOGRAPHIC_DATA] (PRN)" at bounding box center [322, 117] width 288 height 22
type input "**********"
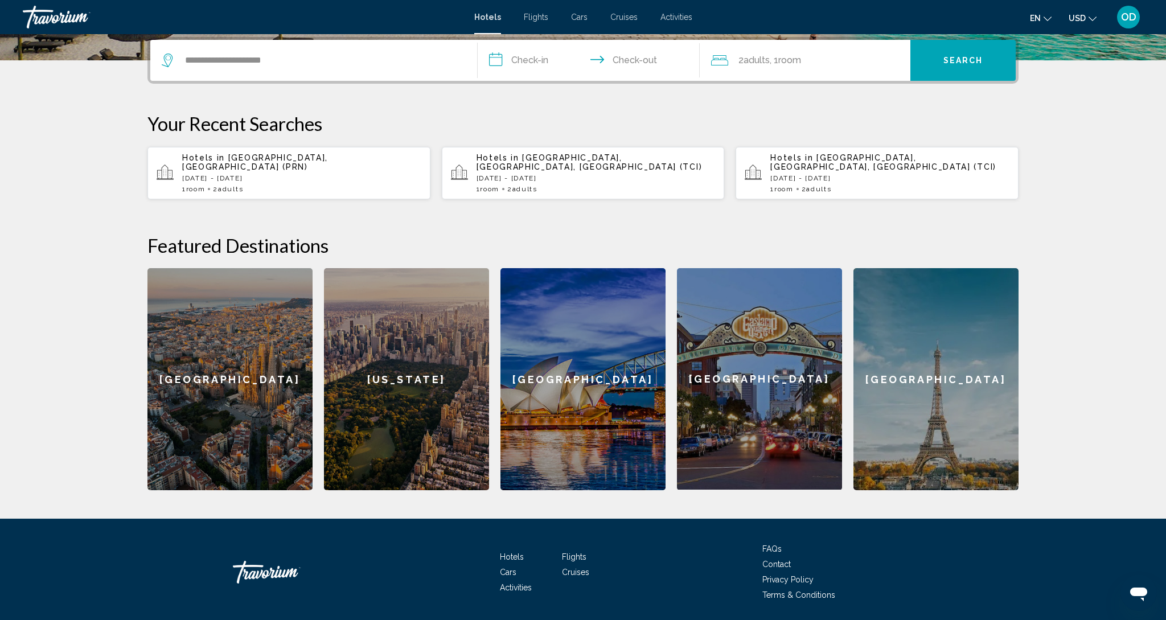
click at [531, 63] on input "**********" at bounding box center [591, 62] width 227 height 44
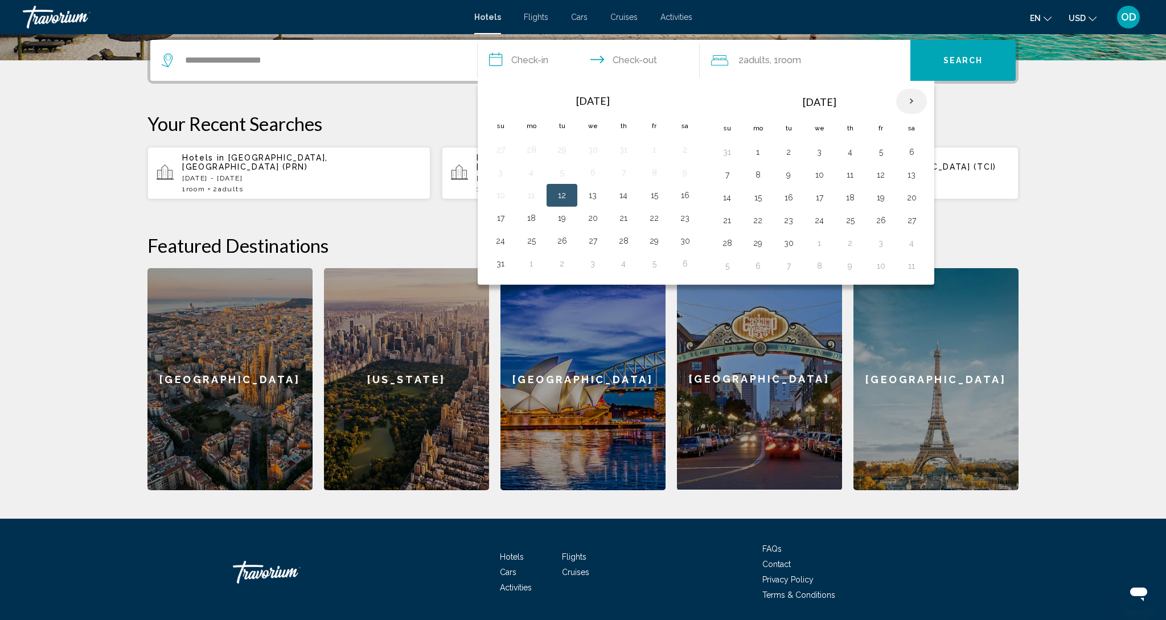
click at [912, 105] on th "Next month" at bounding box center [911, 101] width 31 height 25
click at [881, 203] on button "14" at bounding box center [881, 198] width 18 height 16
click at [731, 215] on td "16" at bounding box center [727, 220] width 31 height 23
click at [736, 221] on button "16" at bounding box center [727, 220] width 18 height 16
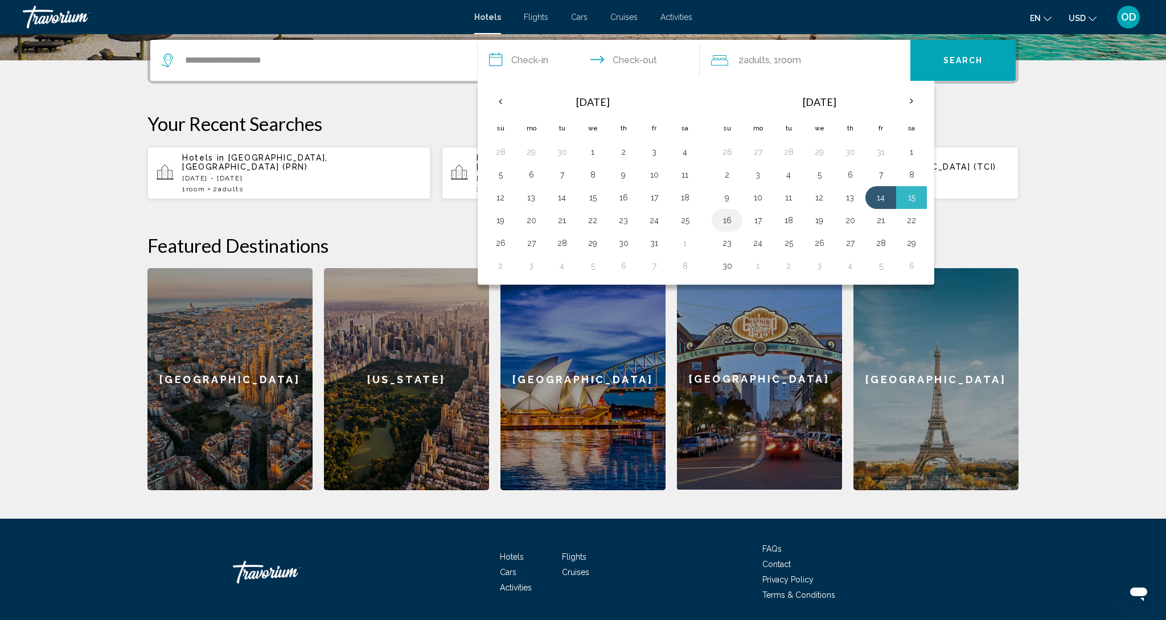
type input "**********"
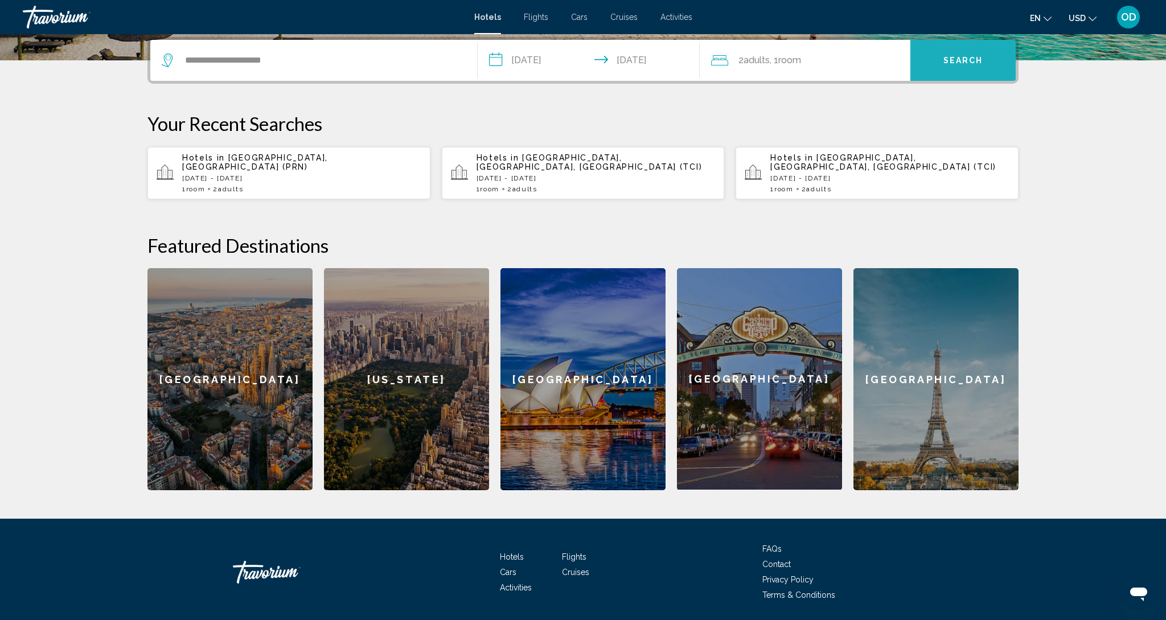
click at [958, 67] on button "Search" at bounding box center [963, 60] width 105 height 41
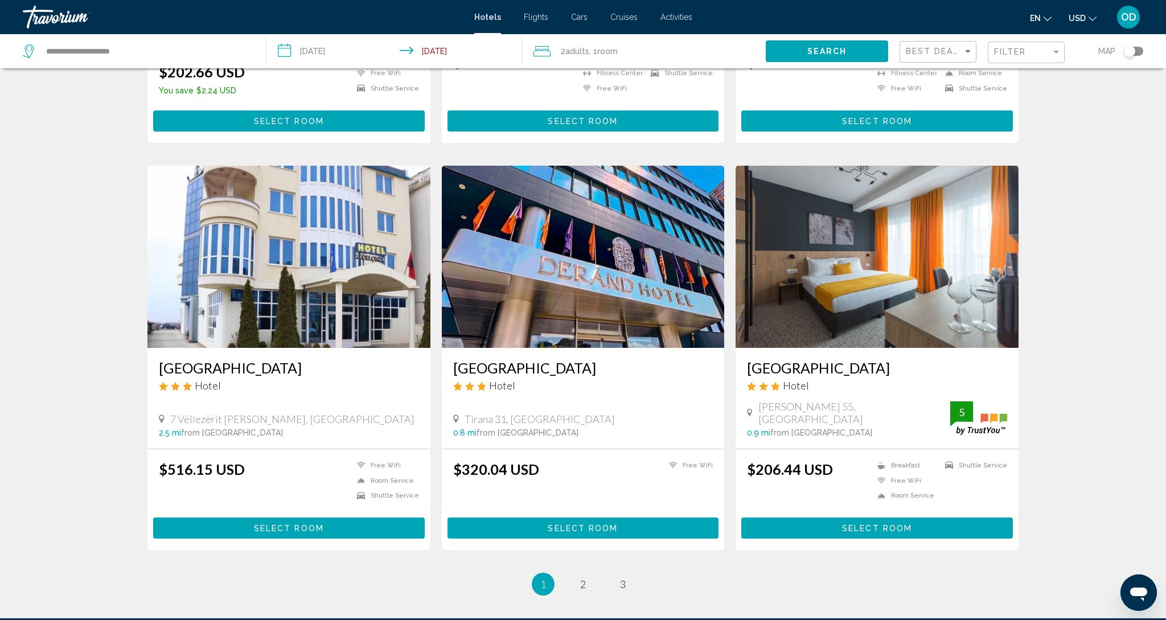
scroll to position [1144, 0]
click at [585, 584] on span "2" at bounding box center [583, 584] width 6 height 13
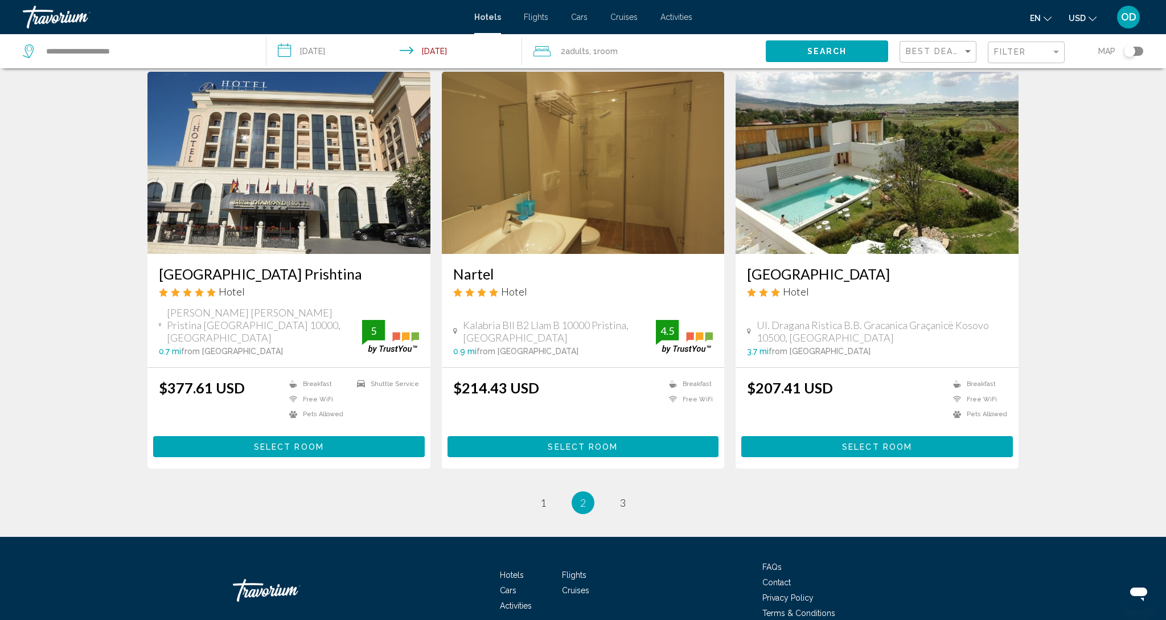
scroll to position [1267, 0]
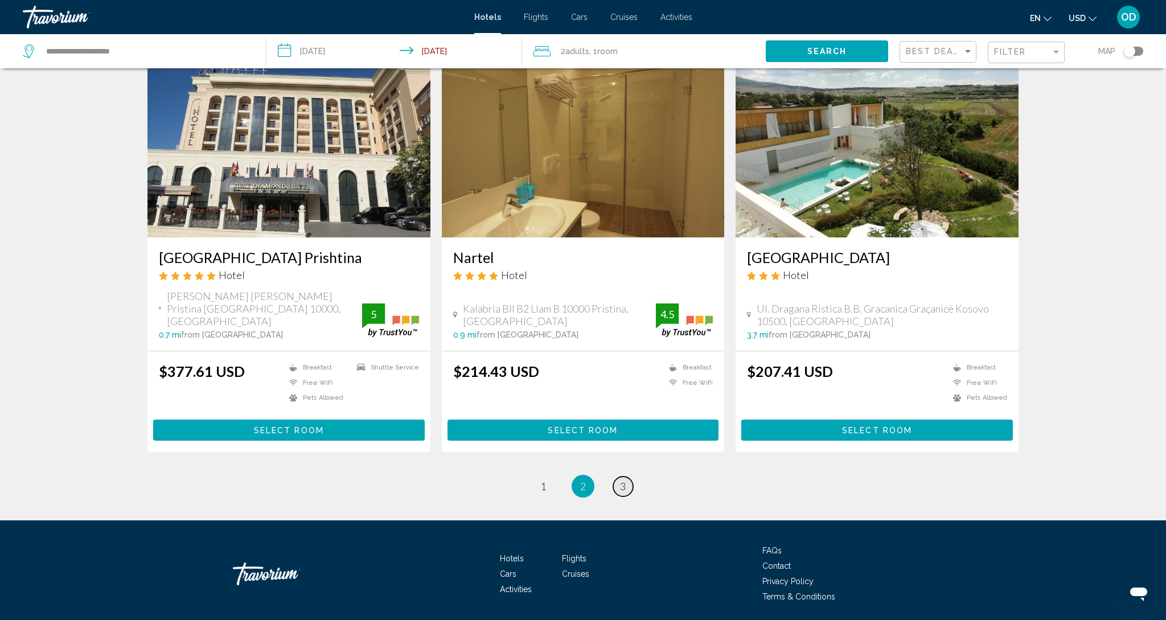
click at [622, 480] on span "3" at bounding box center [623, 486] width 6 height 13
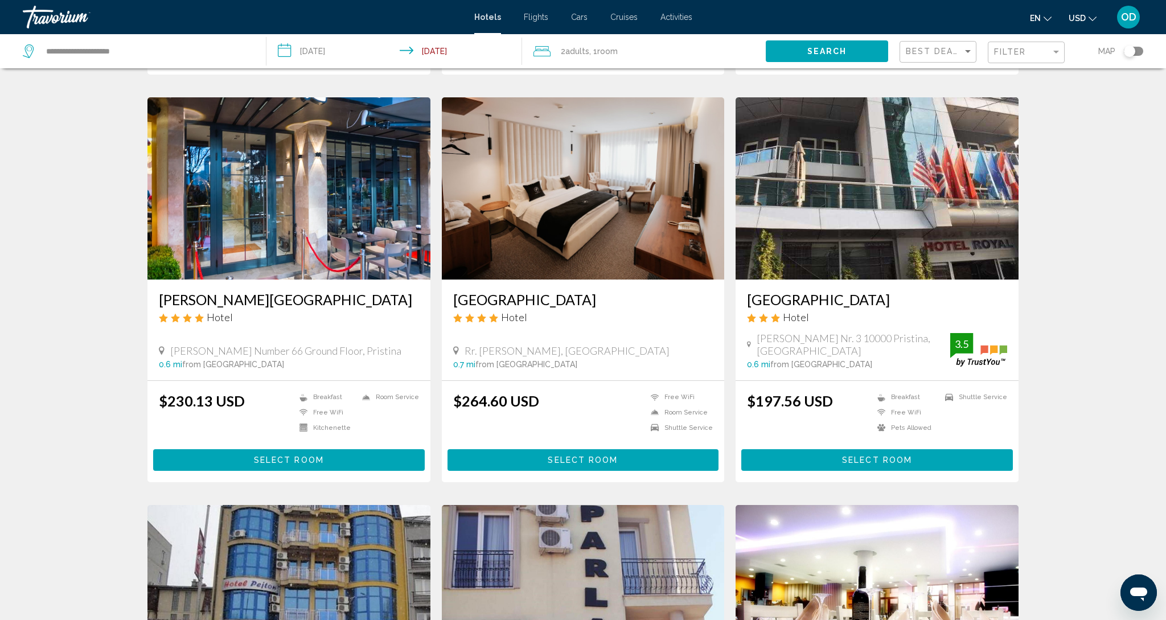
scroll to position [416, 0]
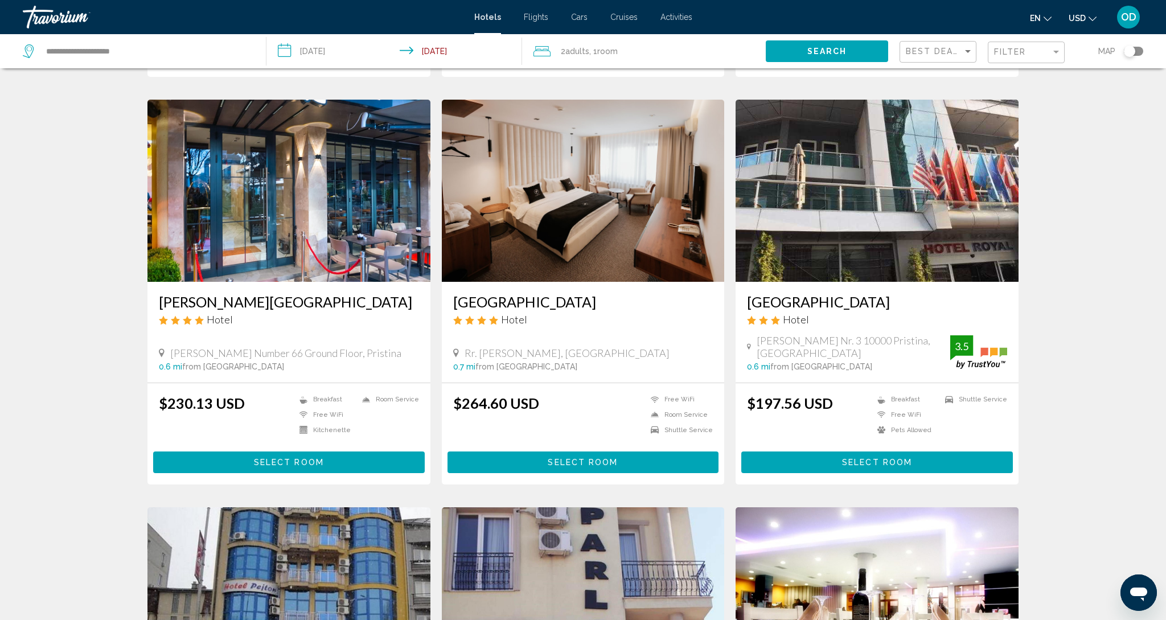
click at [279, 206] on img "Main content" at bounding box center [288, 191] width 283 height 182
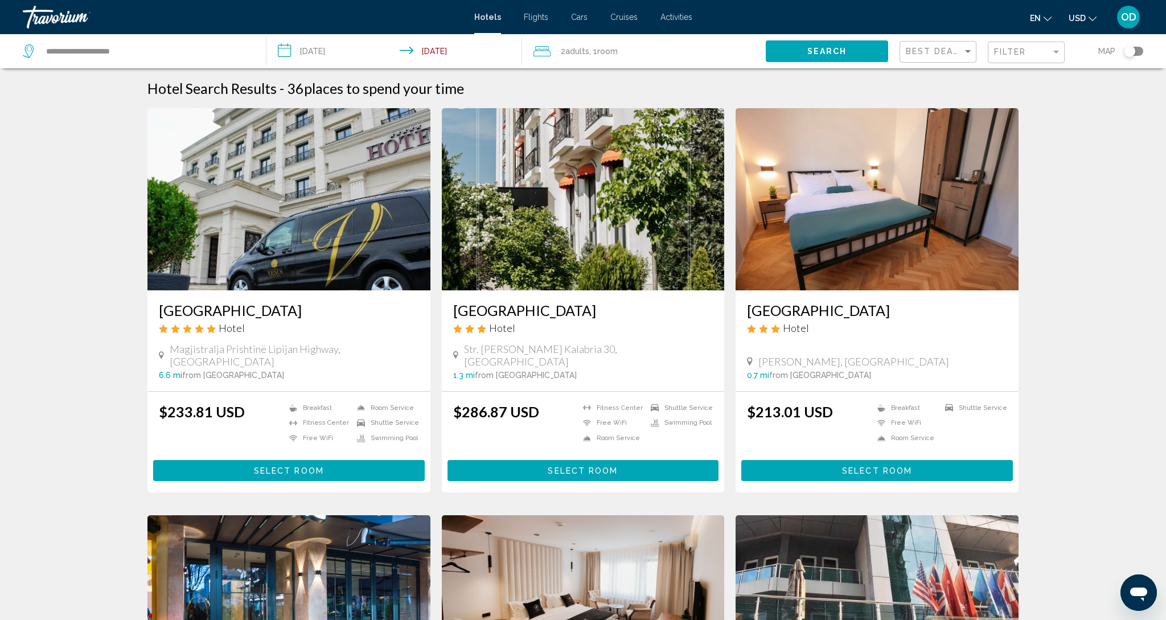
click at [299, 220] on img "Main content" at bounding box center [288, 199] width 283 height 182
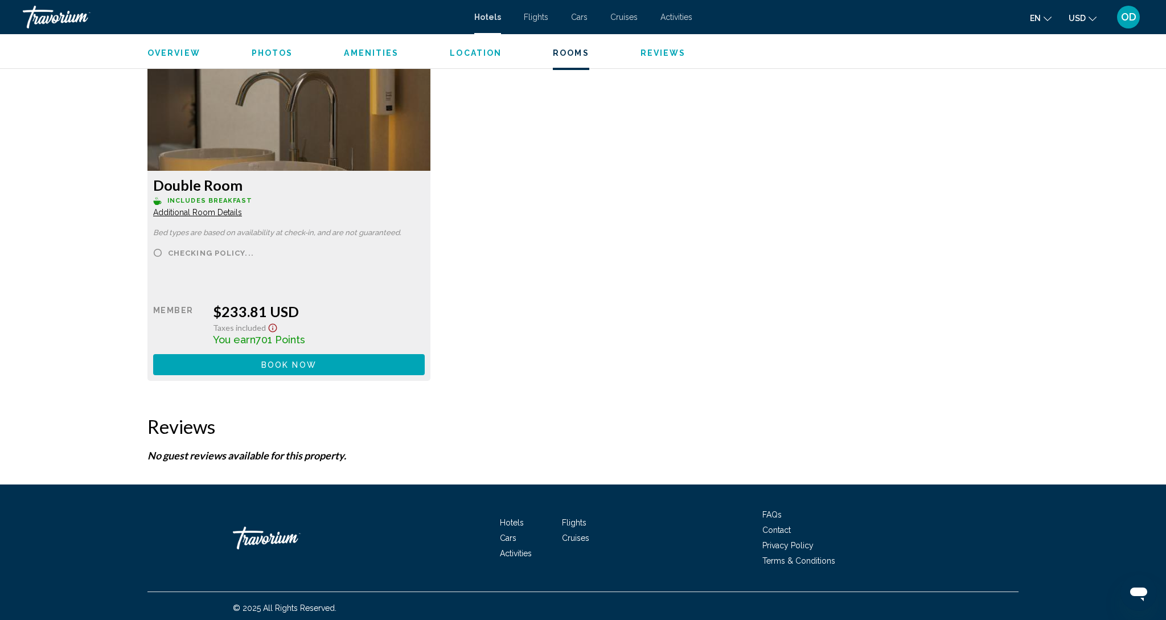
scroll to position [1580, 0]
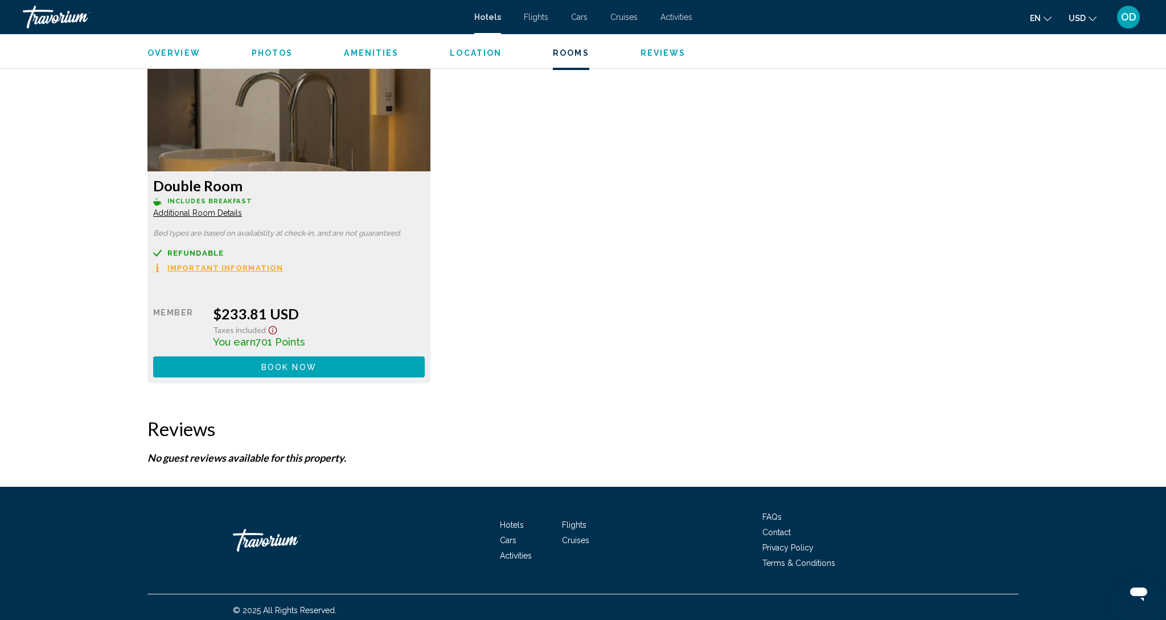
click at [372, 133] on img "Main content" at bounding box center [288, 100] width 283 height 142
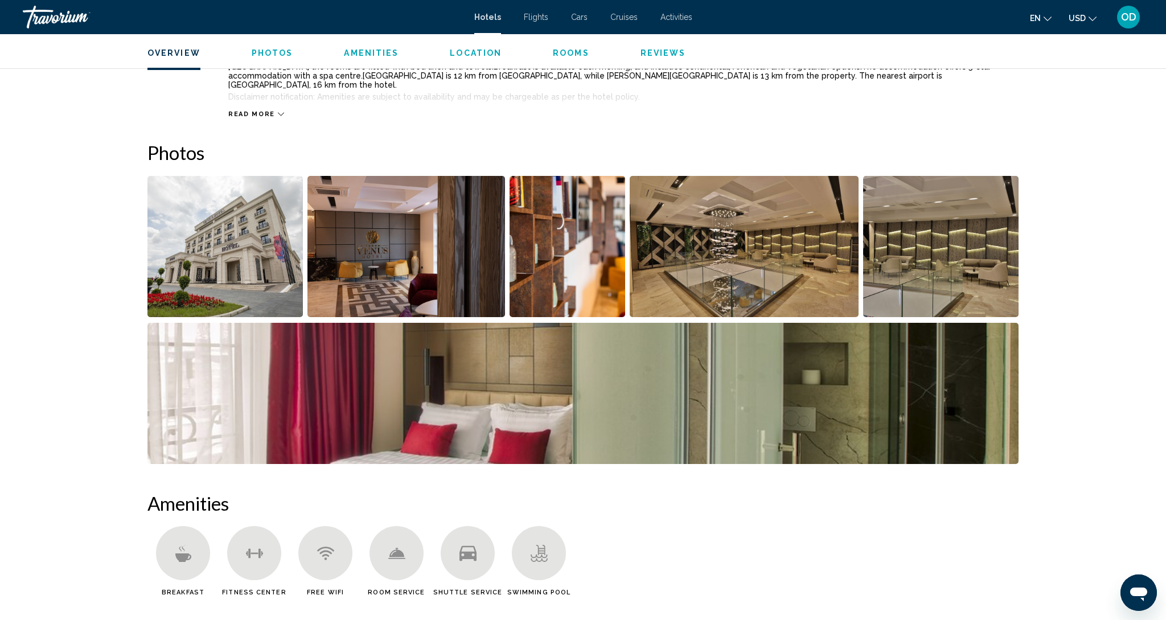
scroll to position [480, 0]
click at [916, 268] on img "Open full-screen image slider" at bounding box center [940, 246] width 155 height 141
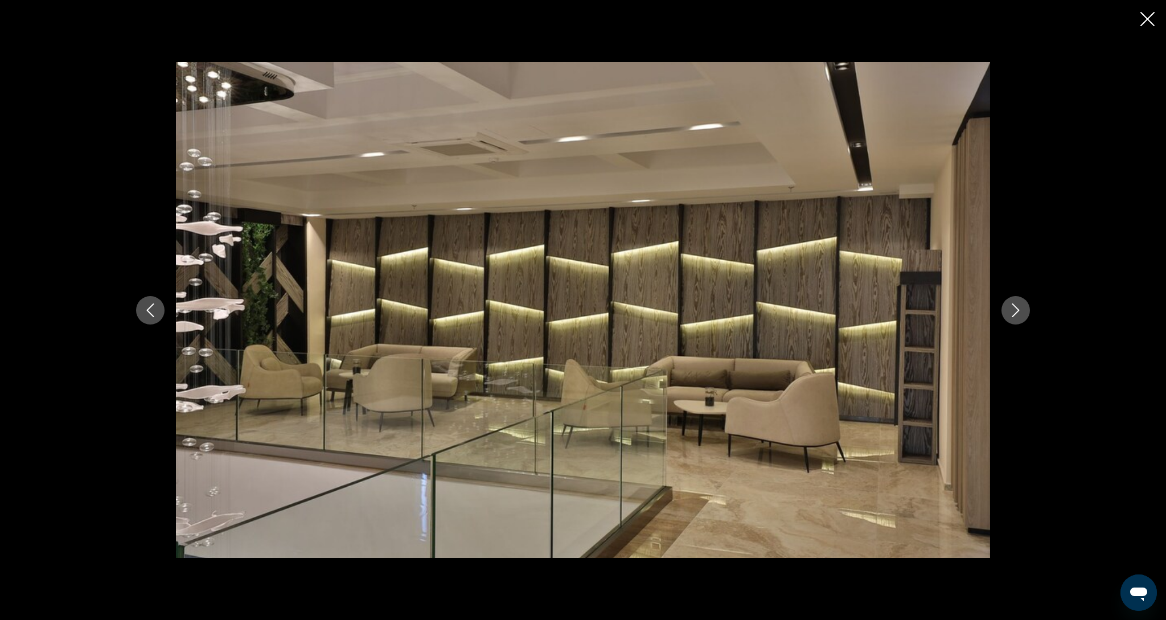
click at [1020, 314] on icon "Next image" at bounding box center [1016, 311] width 14 height 14
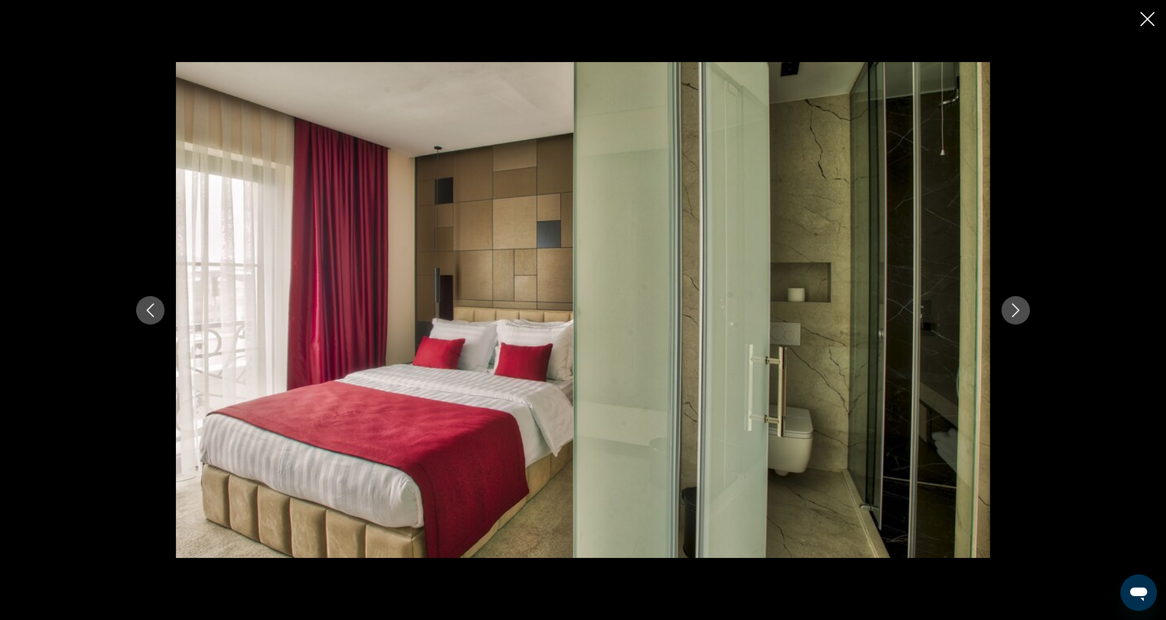
click at [1020, 314] on icon "Next image" at bounding box center [1016, 311] width 14 height 14
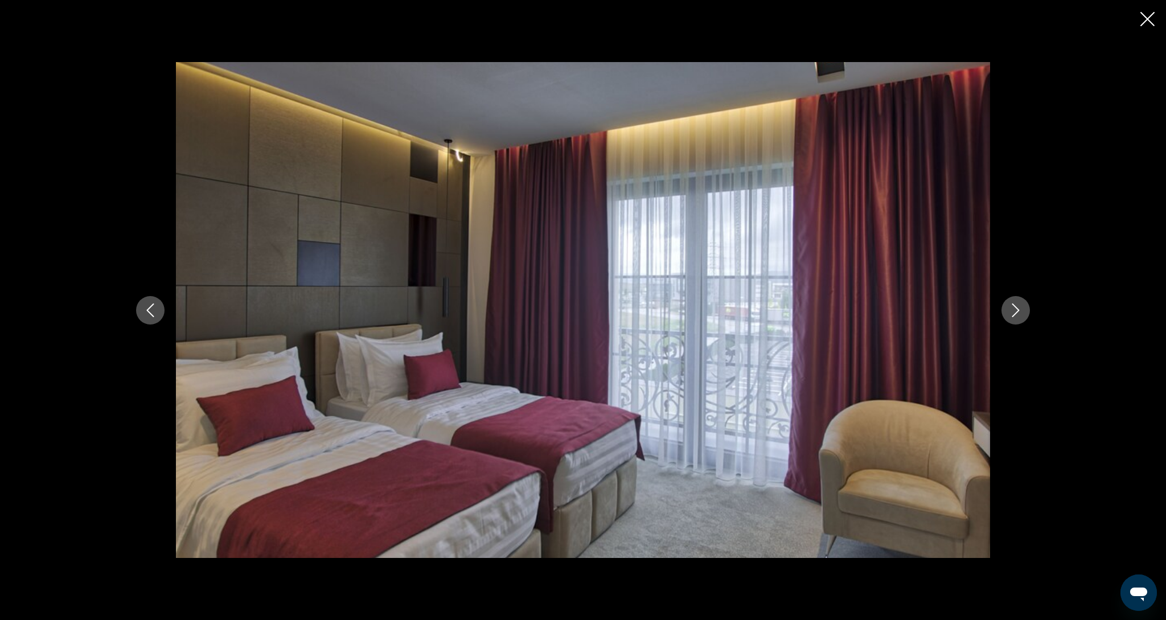
click at [1020, 314] on icon "Next image" at bounding box center [1016, 311] width 14 height 14
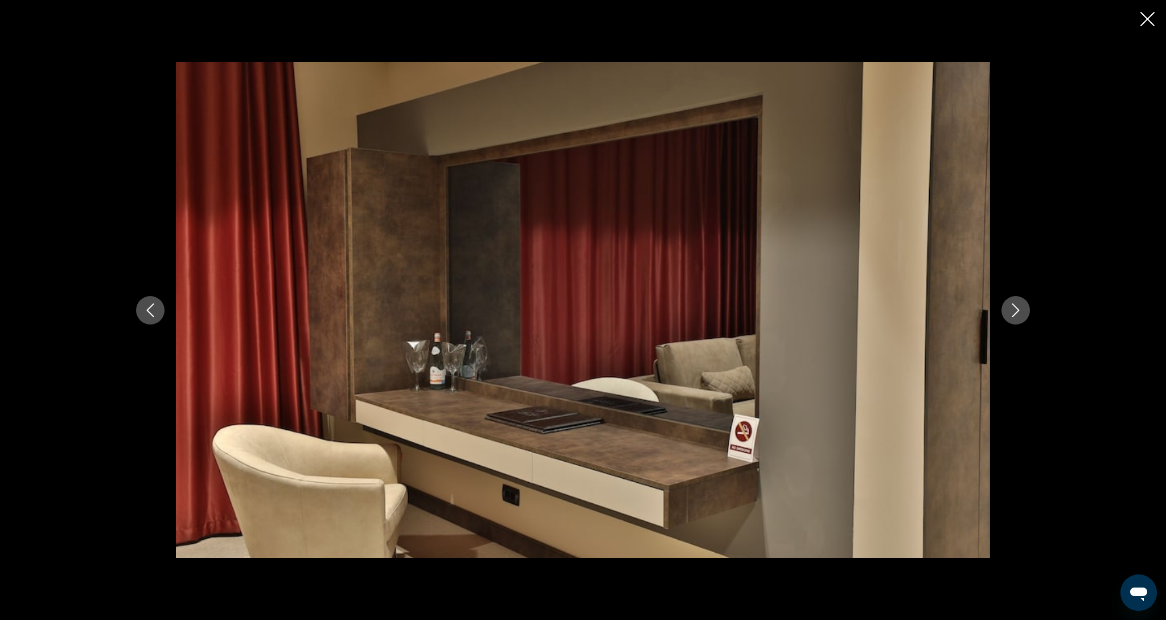
click at [1020, 314] on icon "Next image" at bounding box center [1016, 311] width 14 height 14
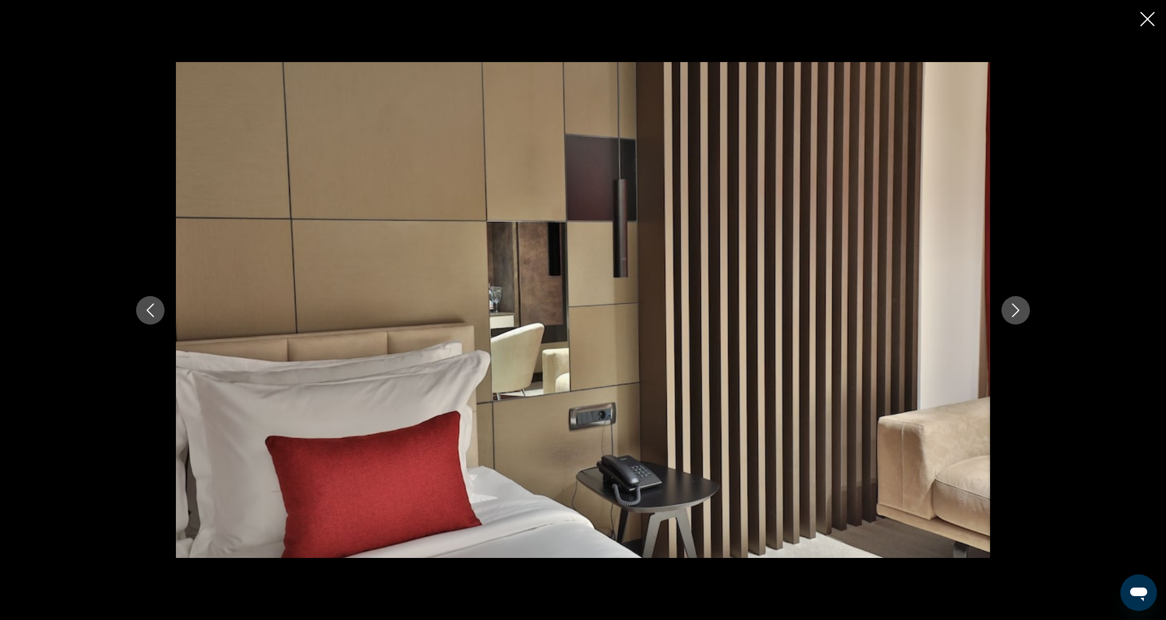
click at [1020, 314] on icon "Next image" at bounding box center [1016, 311] width 14 height 14
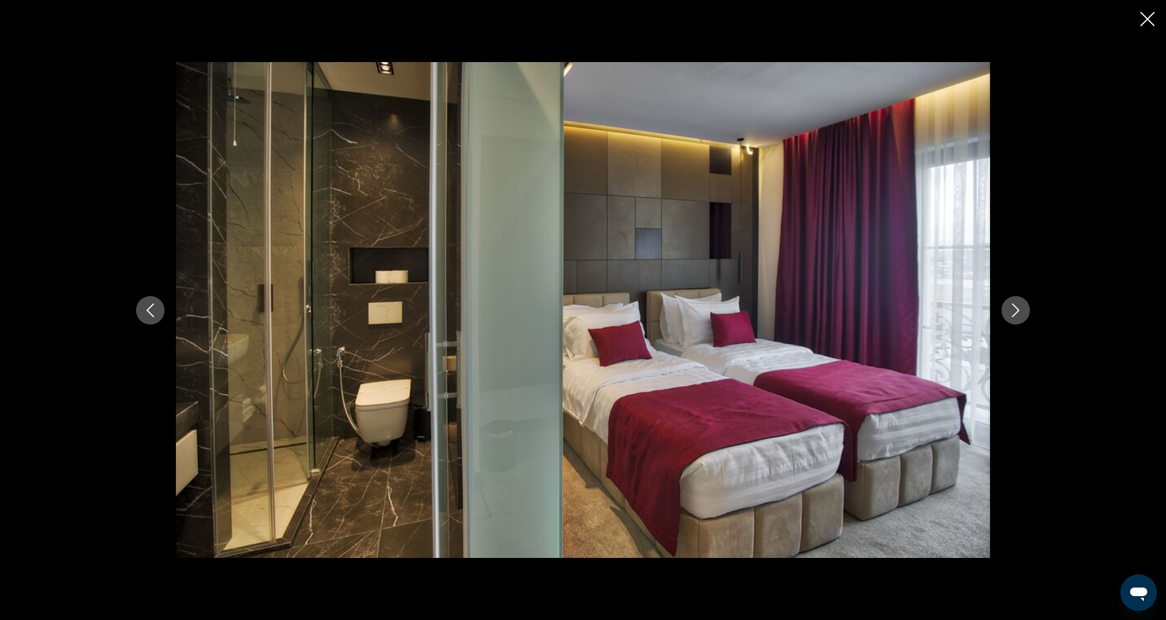
click at [1020, 314] on icon "Next image" at bounding box center [1016, 311] width 14 height 14
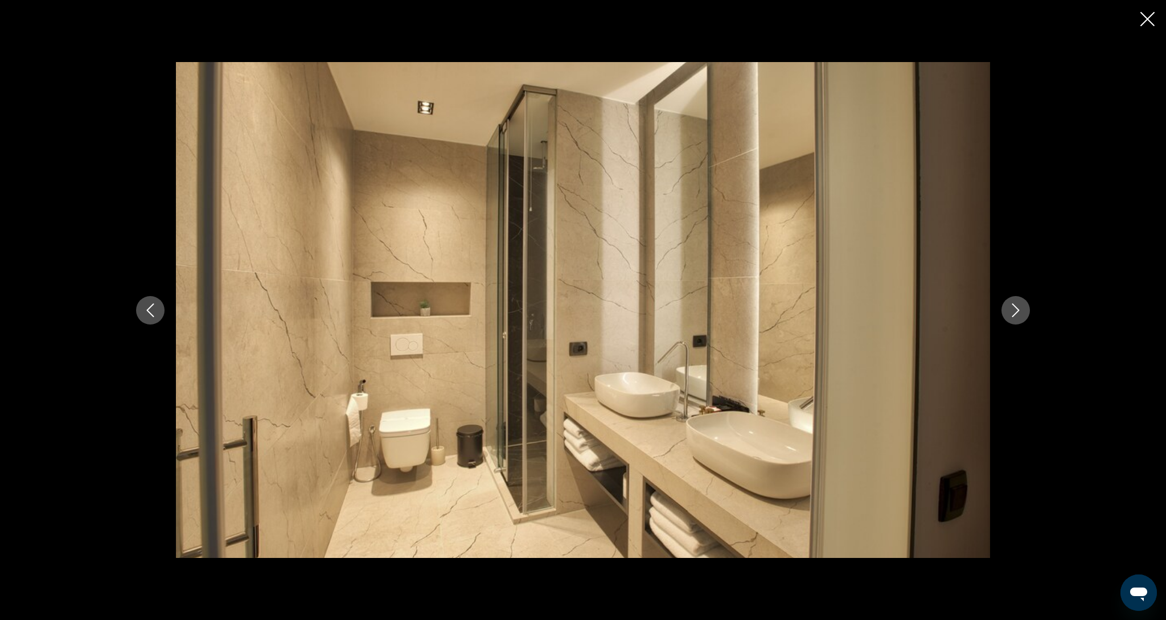
click at [1020, 314] on icon "Next image" at bounding box center [1016, 311] width 14 height 14
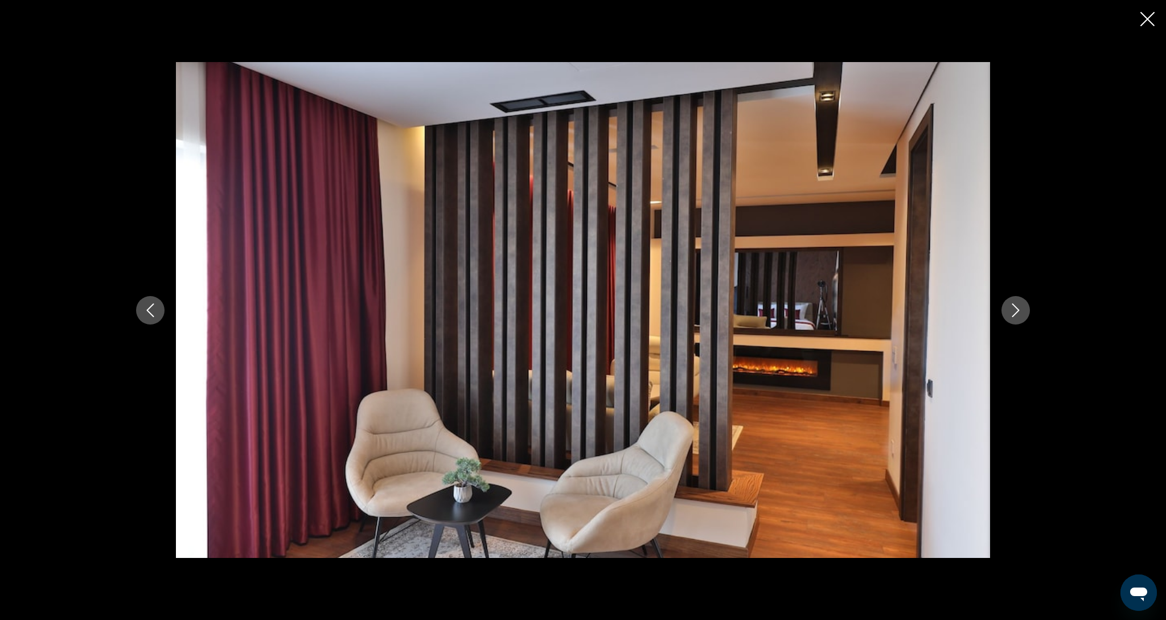
click at [1020, 314] on icon "Next image" at bounding box center [1016, 311] width 14 height 14
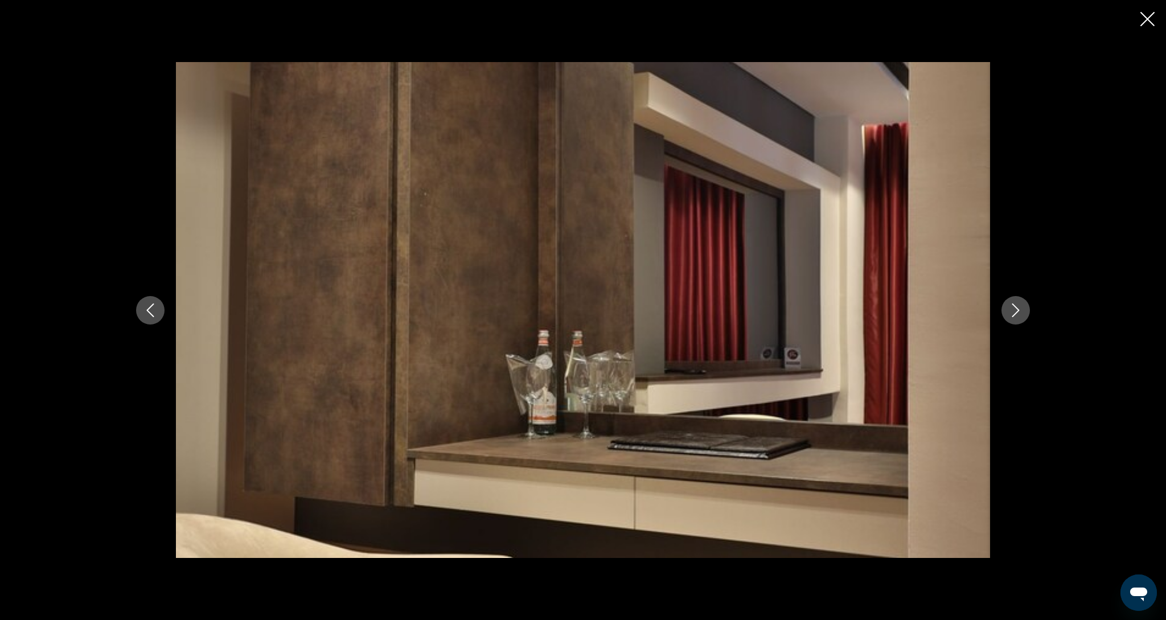
click at [1020, 314] on icon "Next image" at bounding box center [1016, 311] width 14 height 14
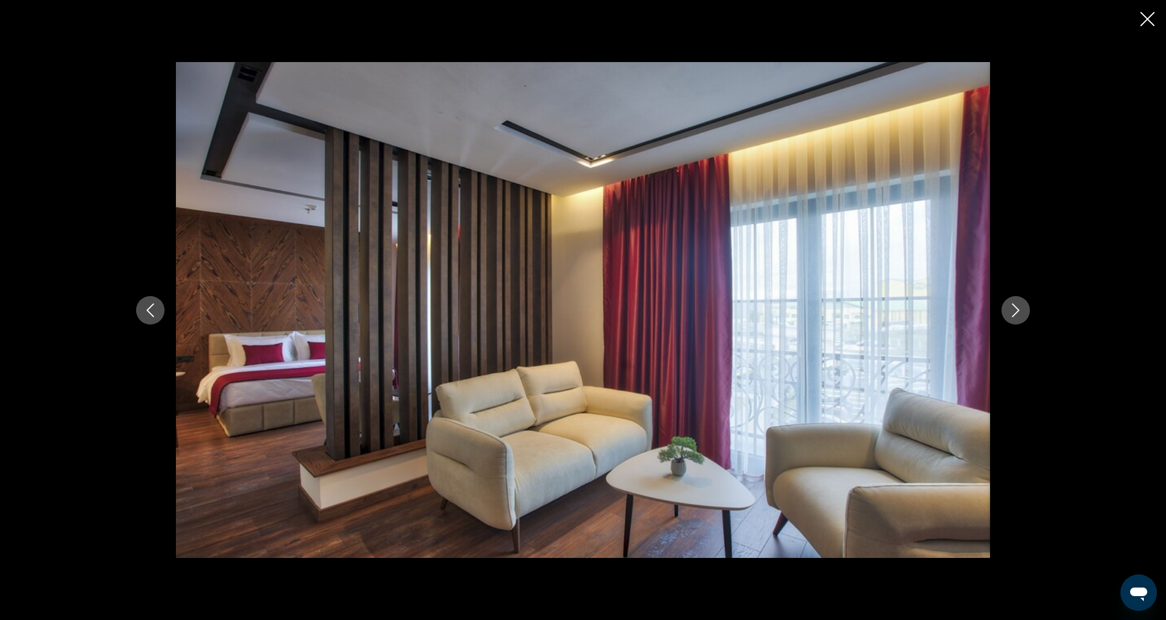
click at [1020, 314] on icon "Next image" at bounding box center [1016, 311] width 14 height 14
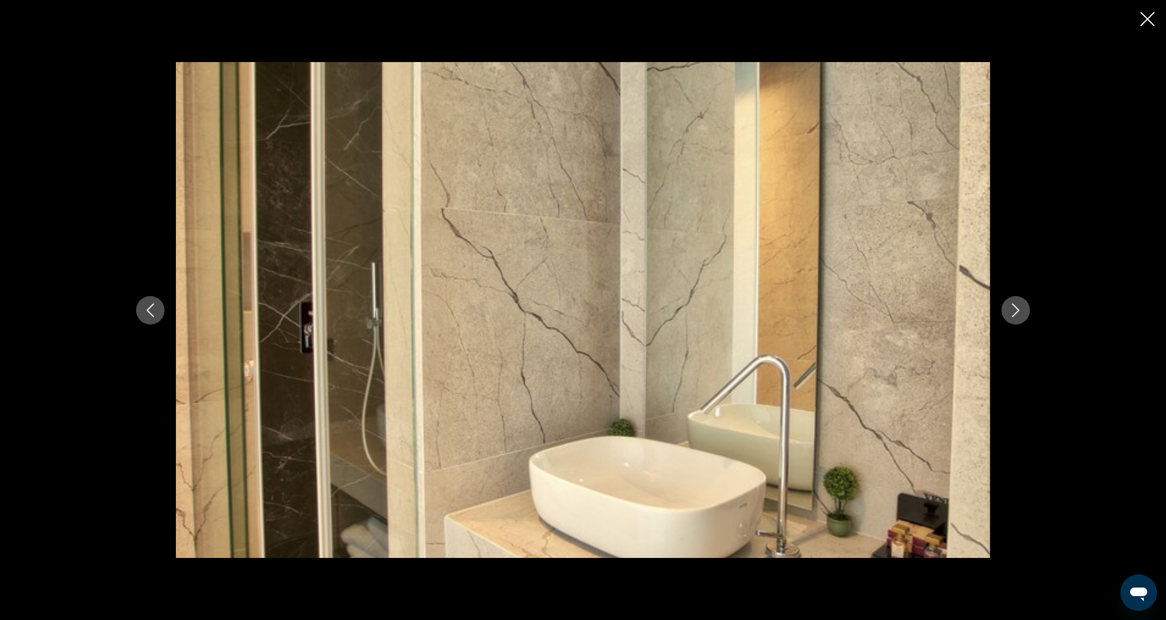
click at [1020, 314] on icon "Next image" at bounding box center [1016, 311] width 14 height 14
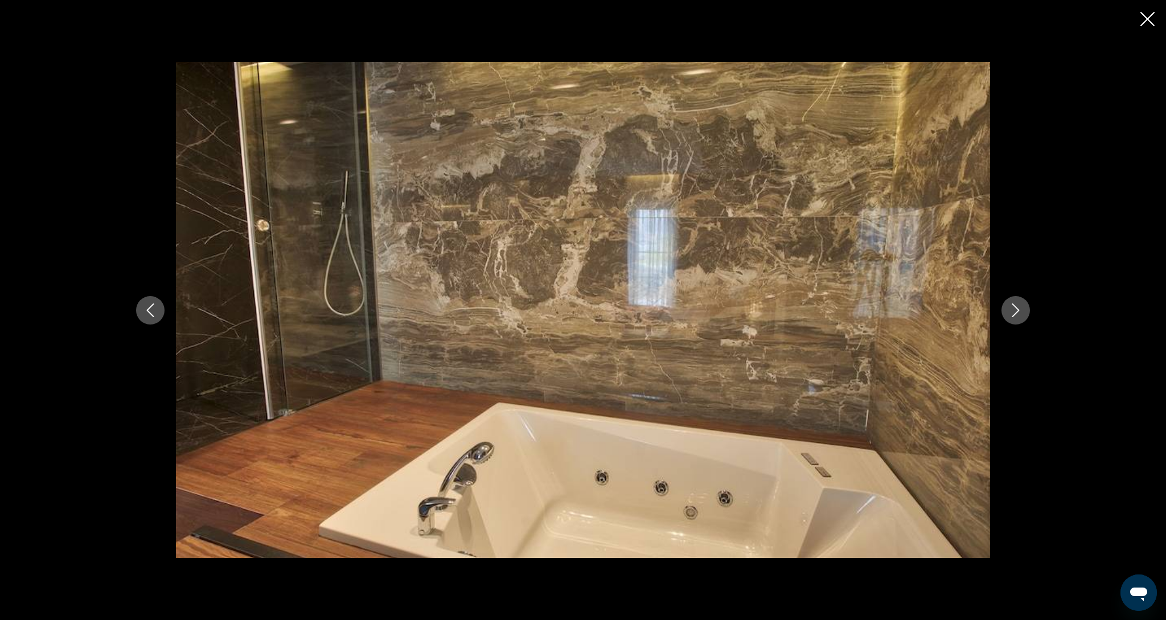
click at [1020, 314] on icon "Next image" at bounding box center [1016, 311] width 14 height 14
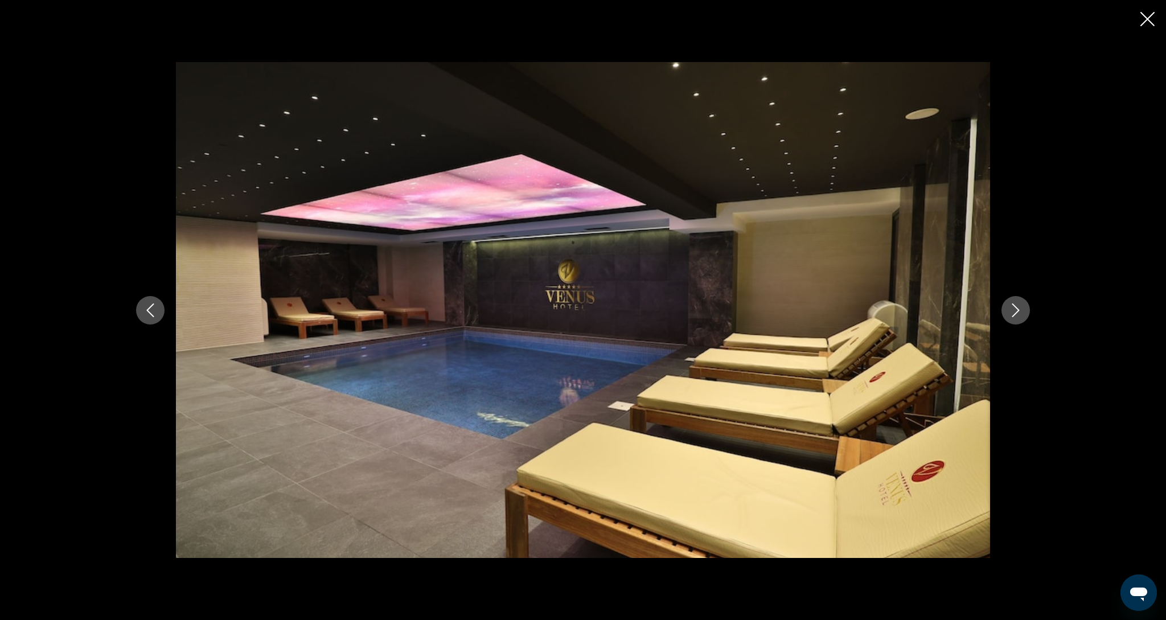
click at [1020, 314] on icon "Next image" at bounding box center [1016, 311] width 14 height 14
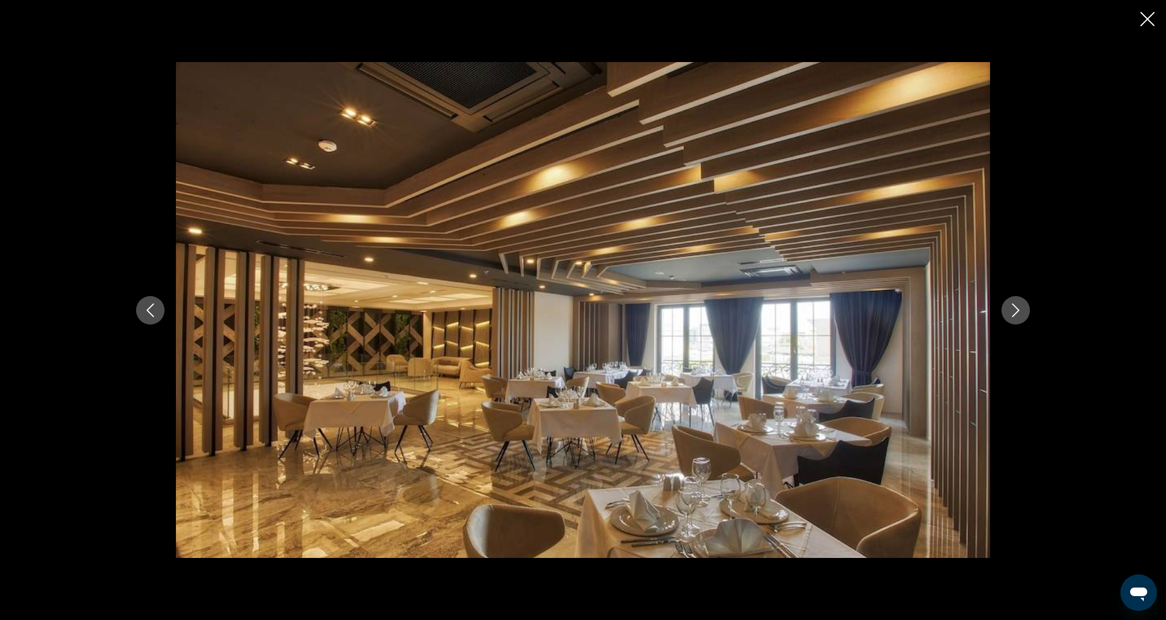
click at [1150, 20] on icon "Close slideshow" at bounding box center [1148, 19] width 14 height 14
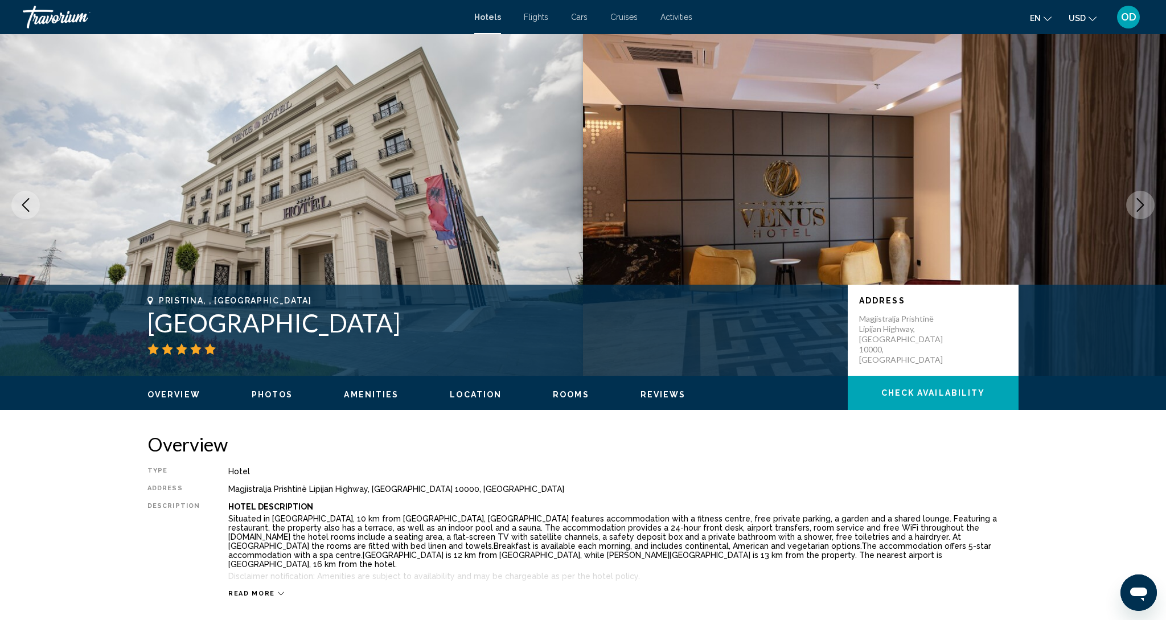
scroll to position [0, 0]
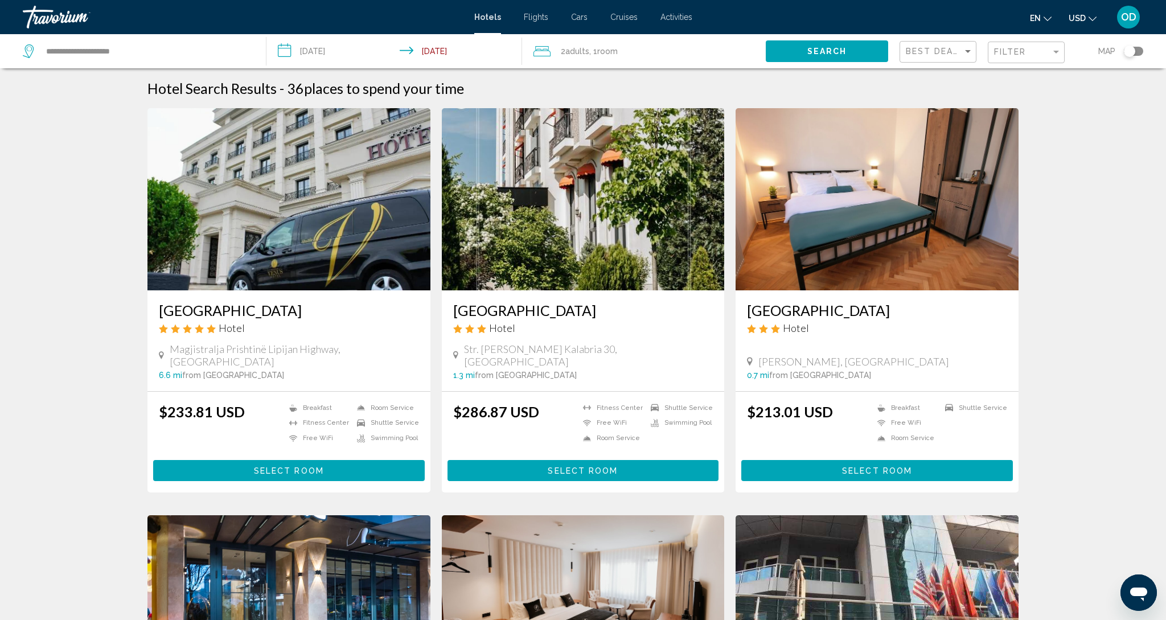
click at [315, 245] on img "Main content" at bounding box center [288, 199] width 283 height 182
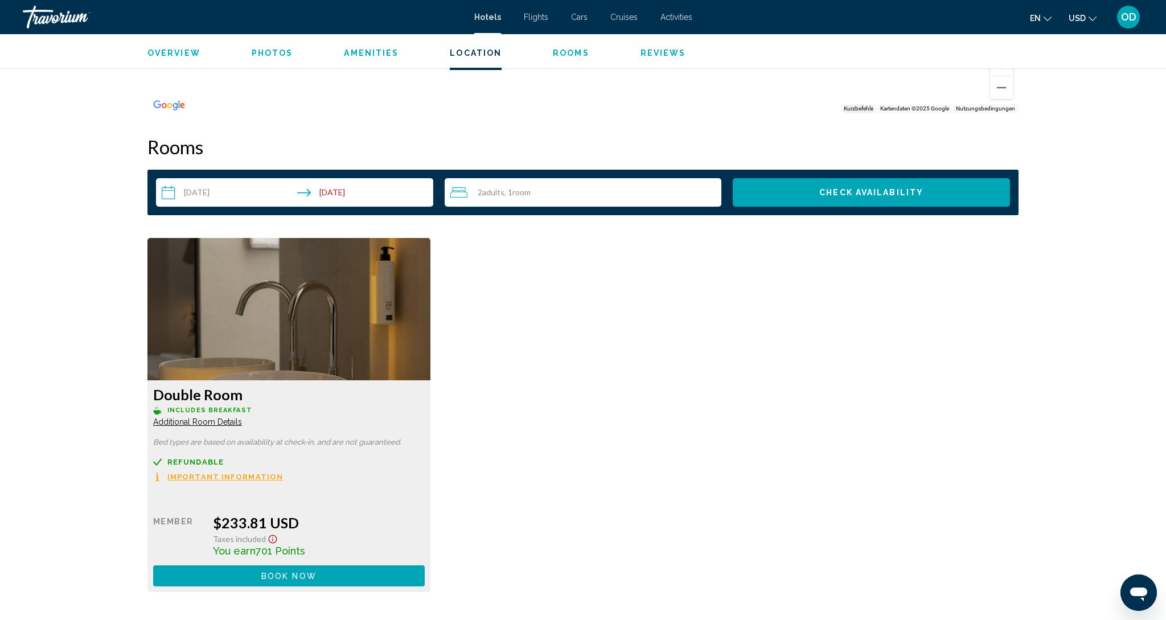
scroll to position [1381, 0]
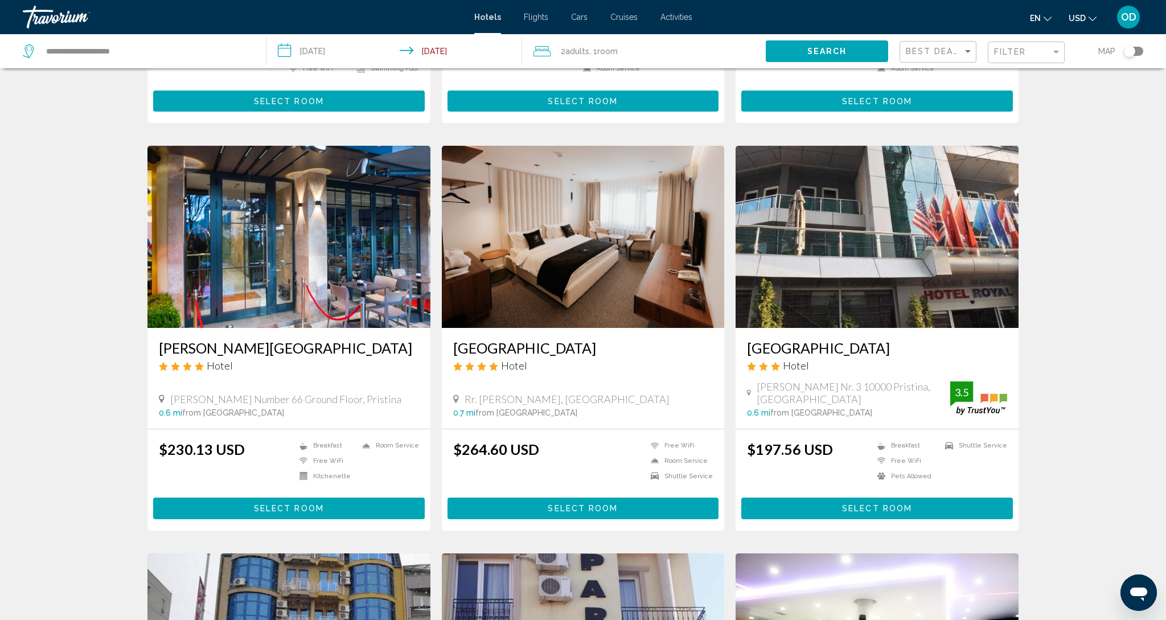
scroll to position [270, 0]
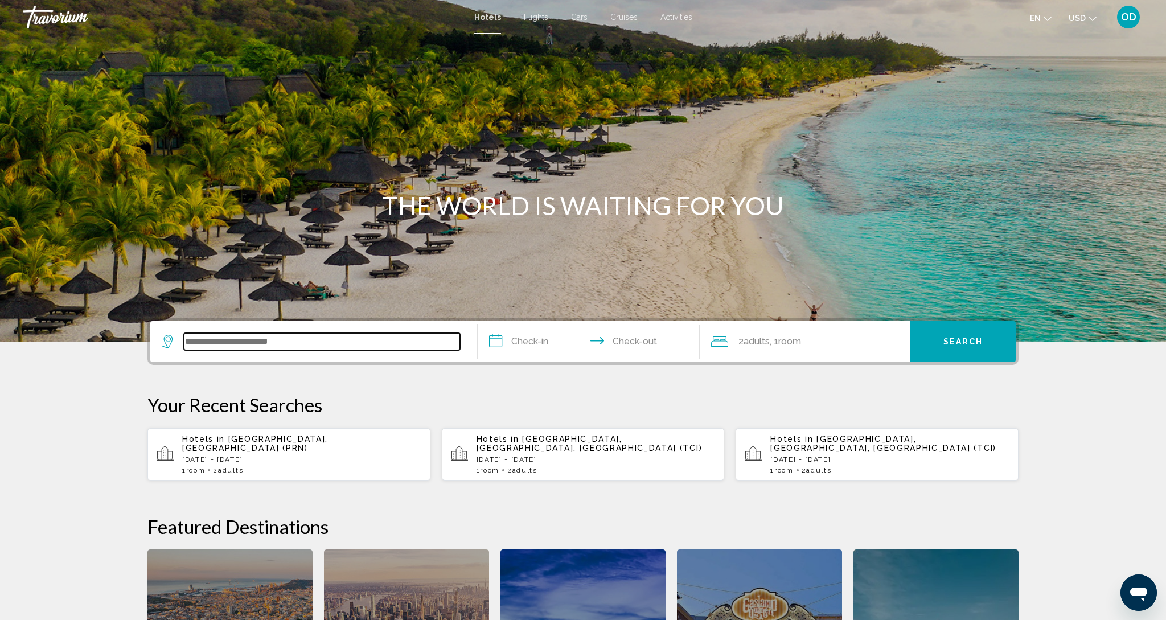
click at [202, 334] on input "Search widget" at bounding box center [322, 341] width 276 height 17
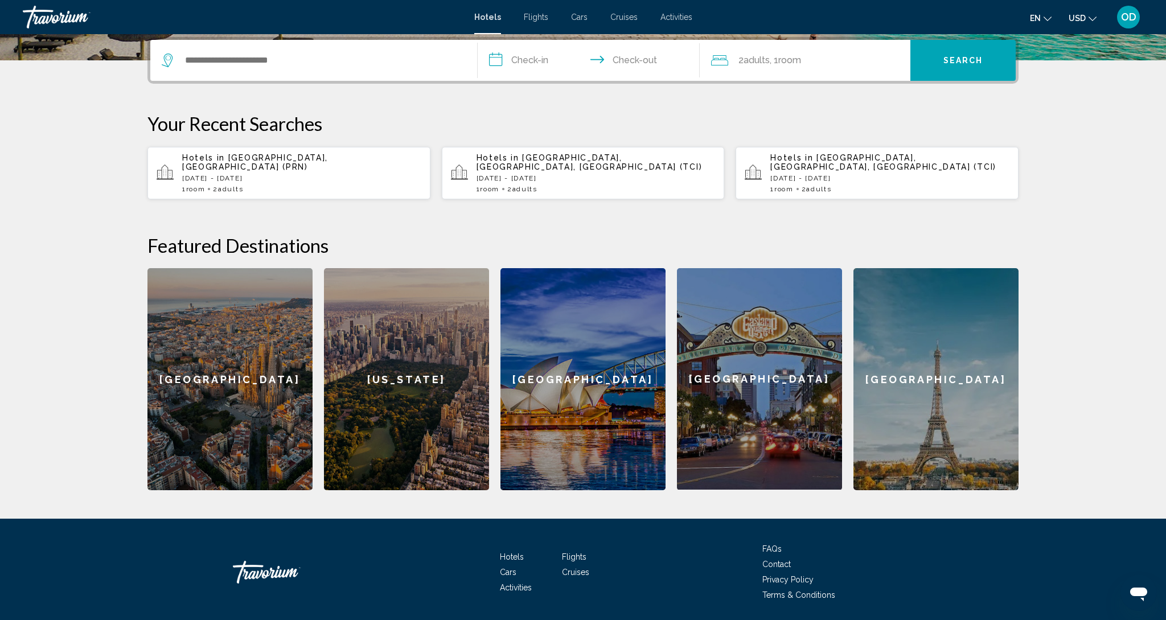
click at [295, 185] on div "1 Room rooms 2 Adult Adults" at bounding box center [301, 189] width 239 height 8
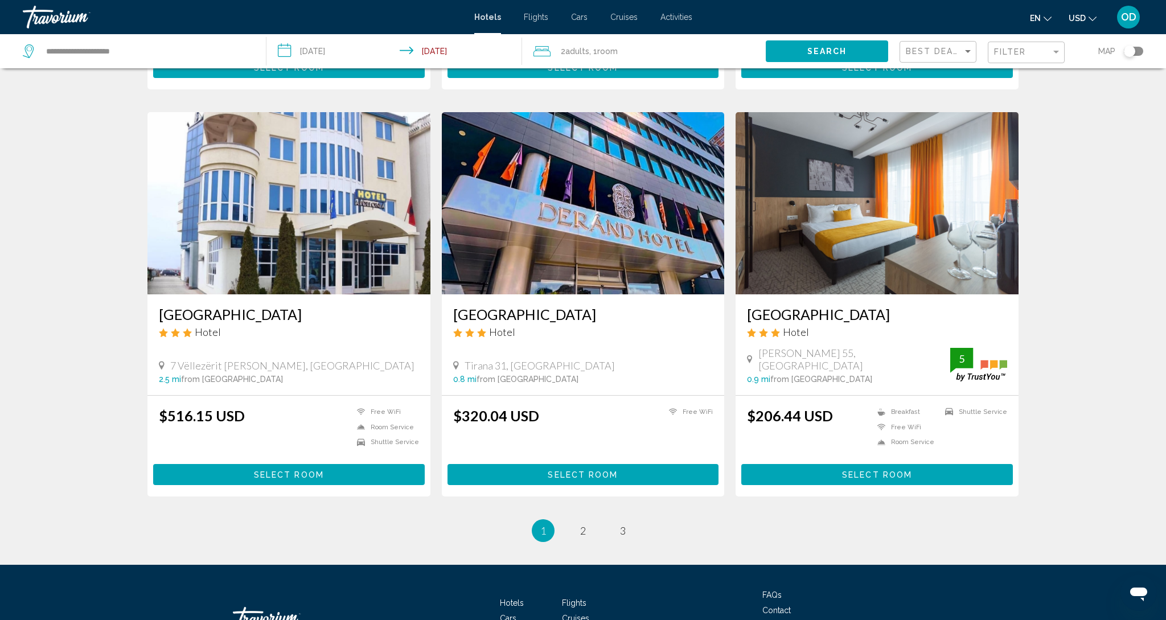
scroll to position [1278, 0]
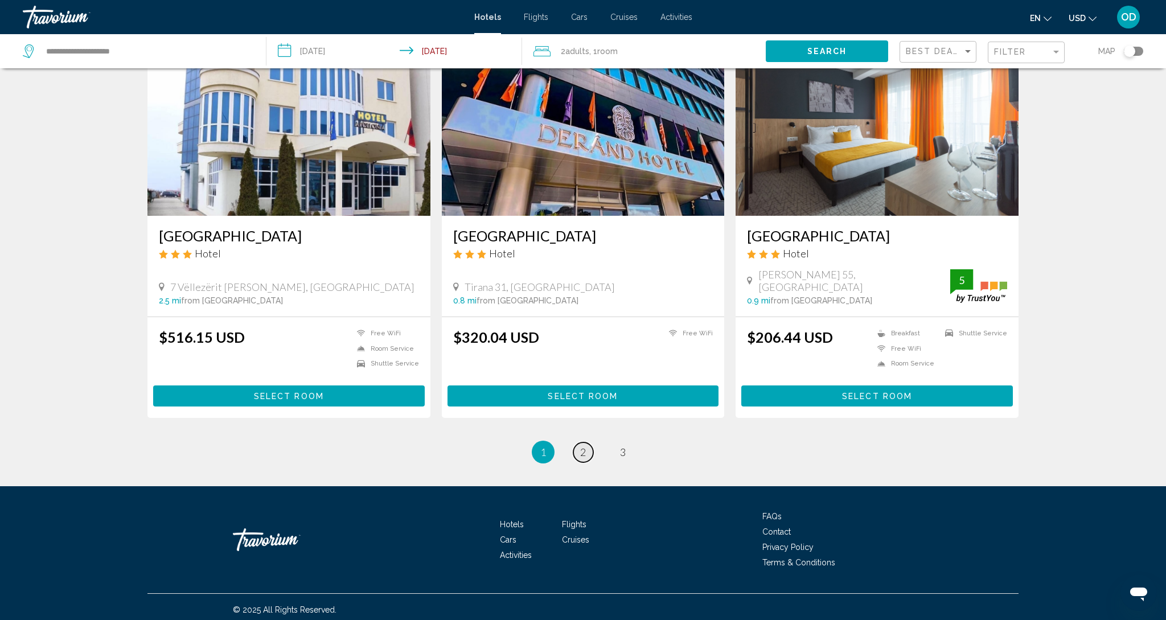
click at [585, 453] on link "page 2" at bounding box center [583, 452] width 20 height 20
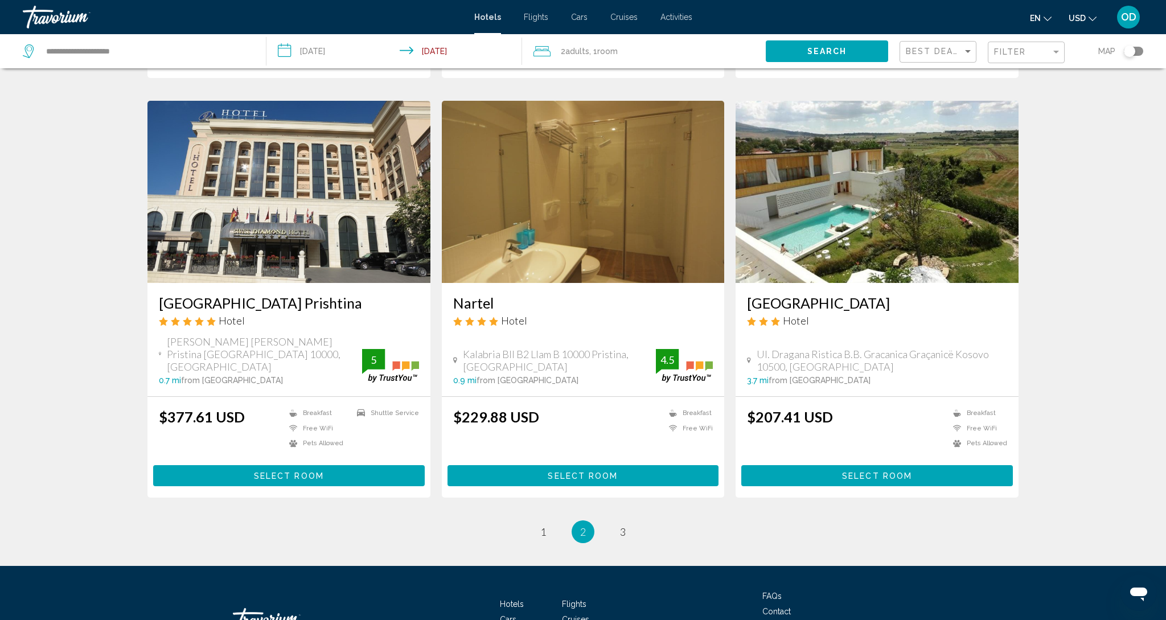
scroll to position [1224, 0]
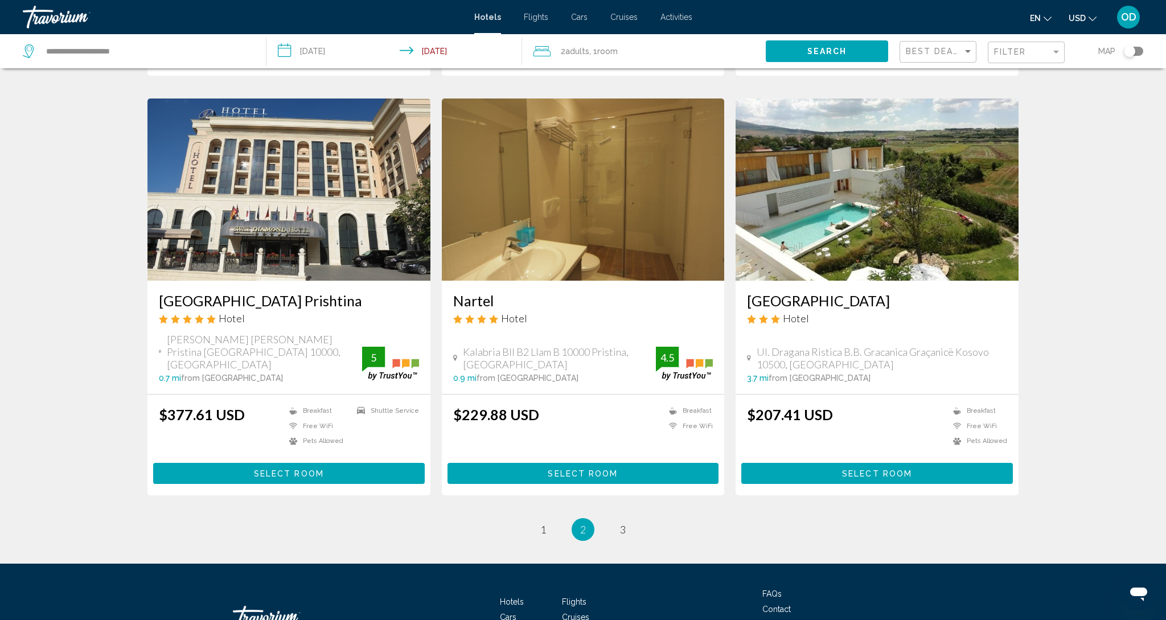
click at [231, 118] on img "Main content" at bounding box center [288, 190] width 283 height 182
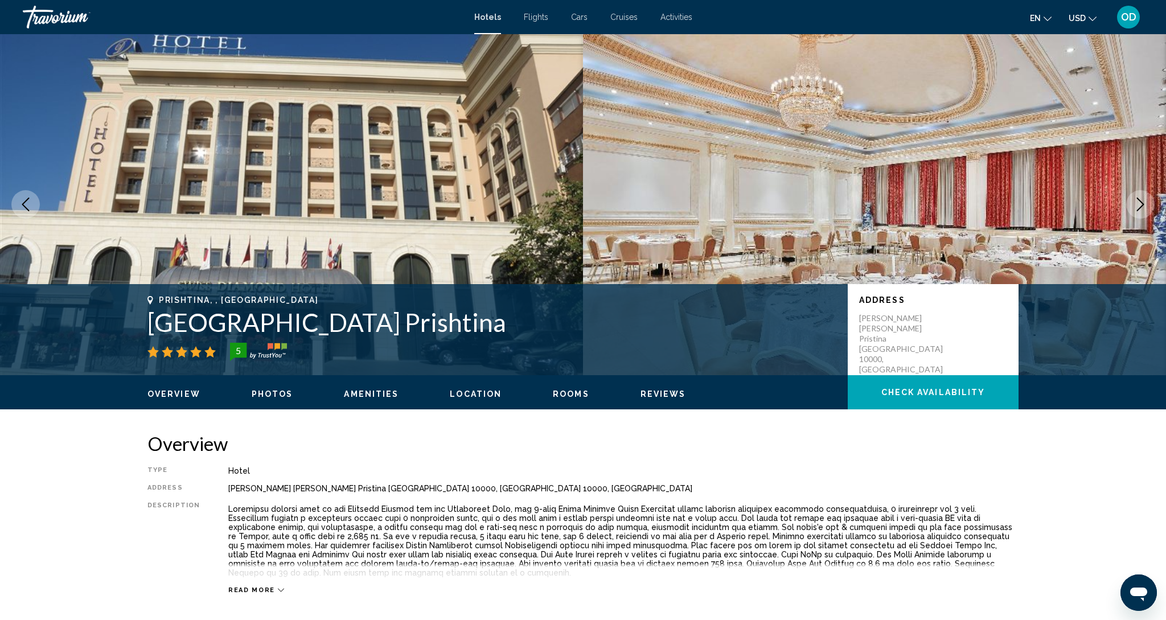
scroll to position [3, 1]
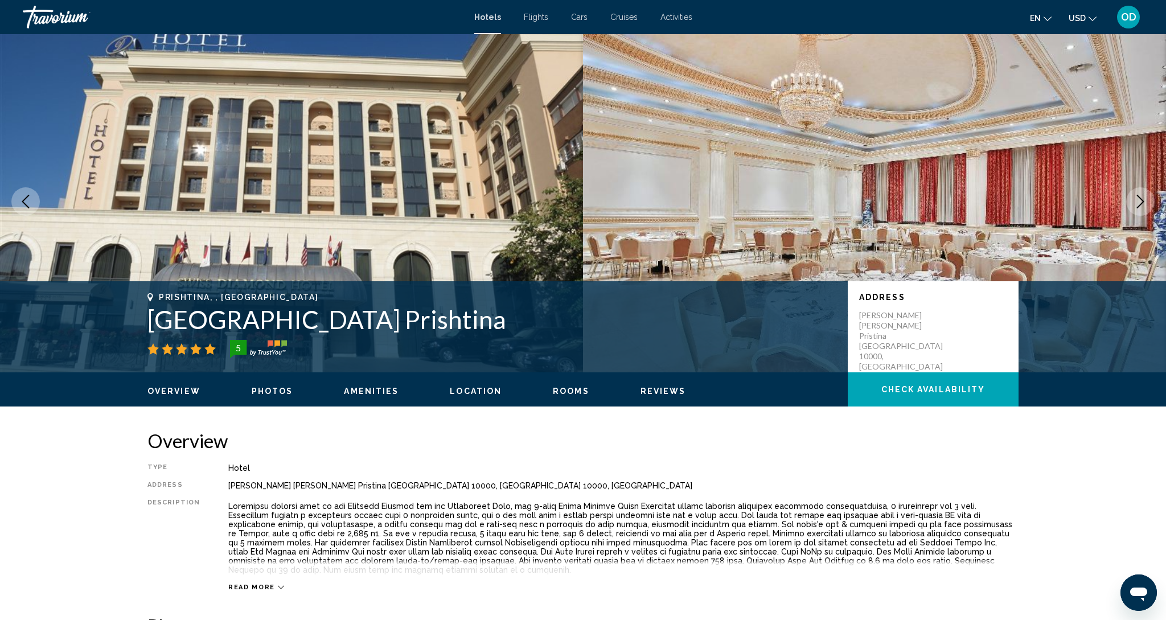
click at [1134, 204] on icon "Next image" at bounding box center [1141, 202] width 14 height 14
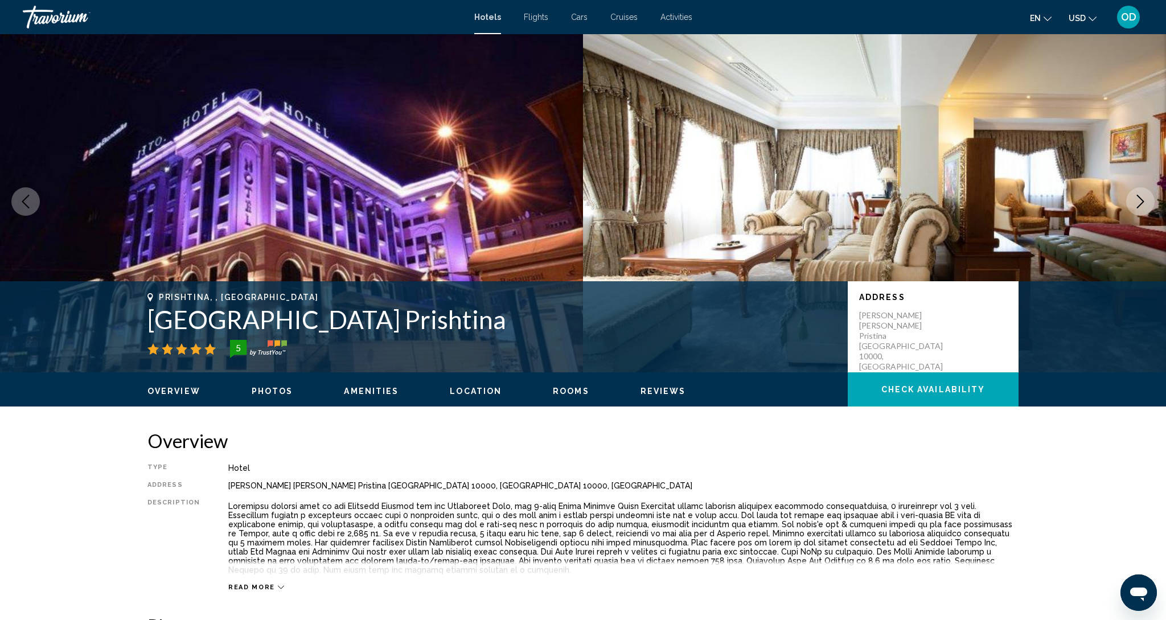
scroll to position [3, 0]
click at [1133, 204] on button "Next image" at bounding box center [1140, 201] width 28 height 28
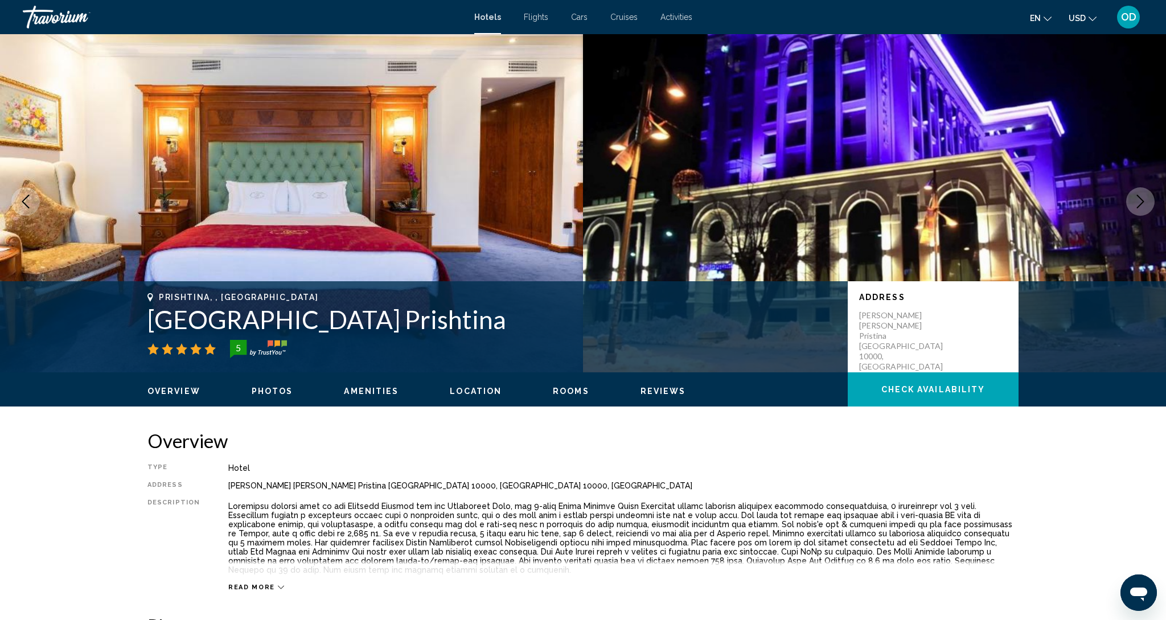
click at [1133, 204] on button "Next image" at bounding box center [1140, 201] width 28 height 28
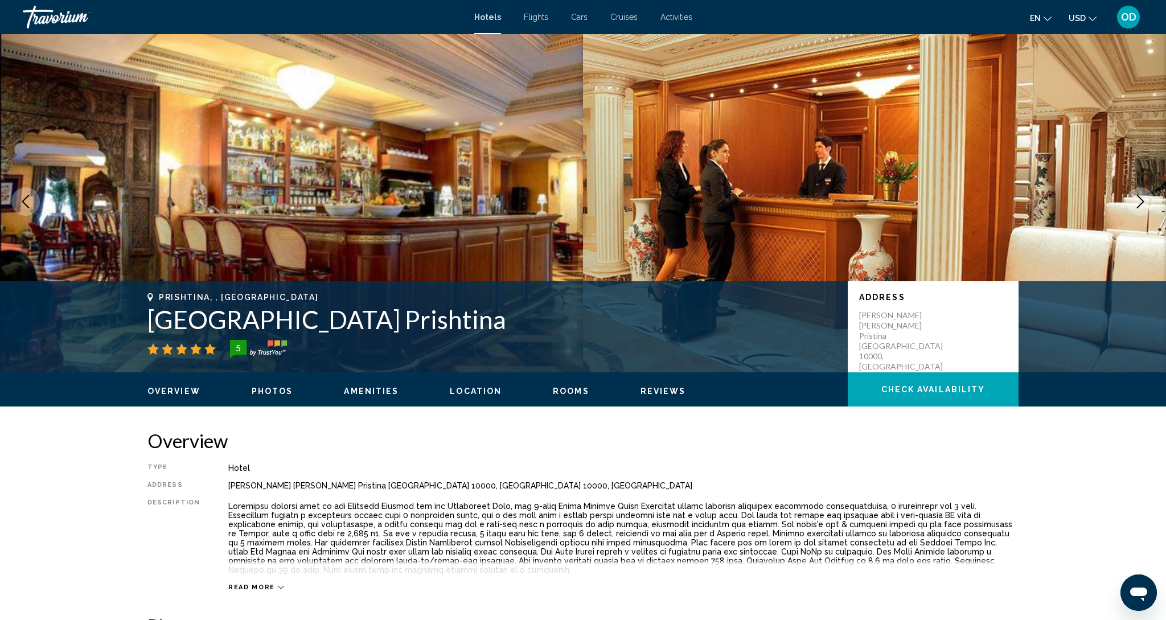
click at [1133, 204] on button "Next image" at bounding box center [1140, 201] width 28 height 28
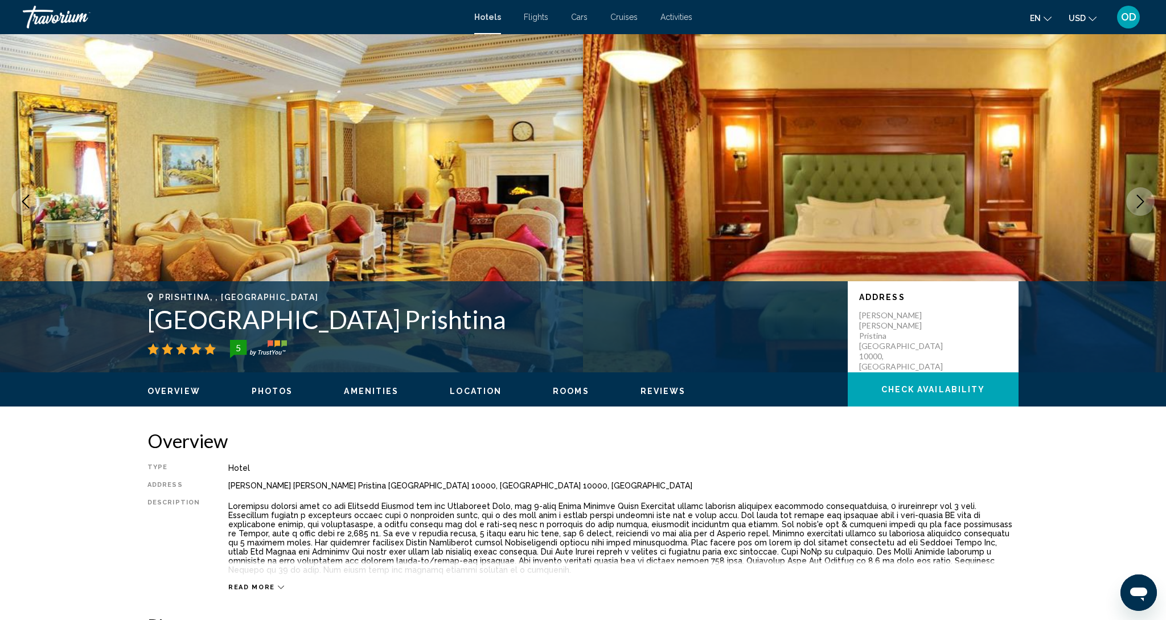
click at [1133, 204] on button "Next image" at bounding box center [1140, 201] width 28 height 28
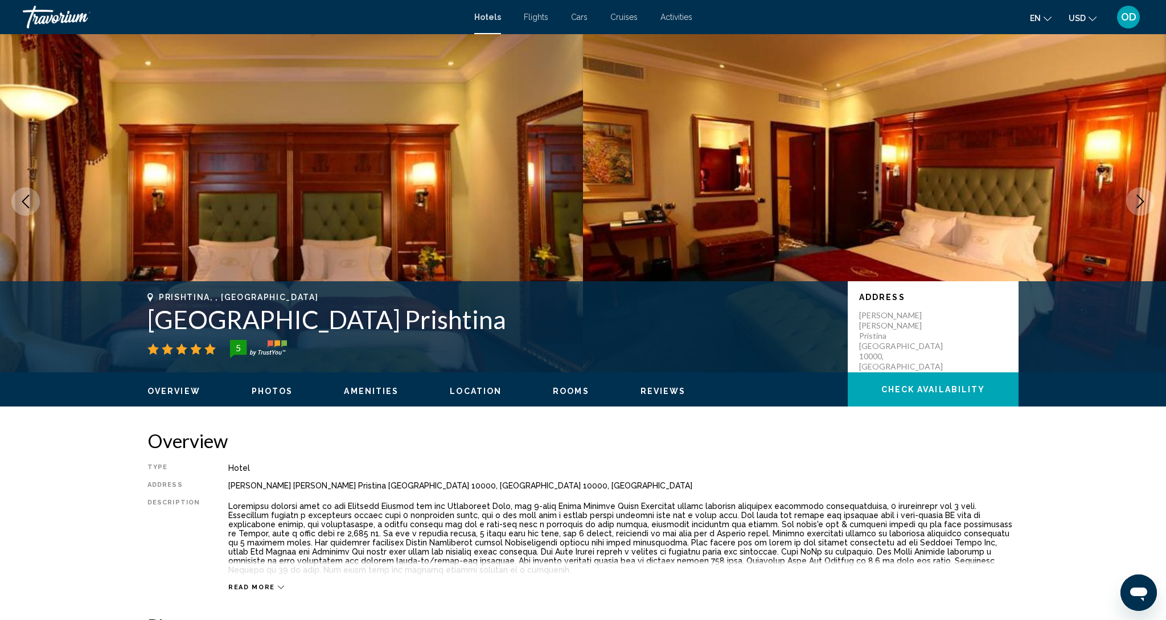
click at [1133, 204] on button "Next image" at bounding box center [1140, 201] width 28 height 28
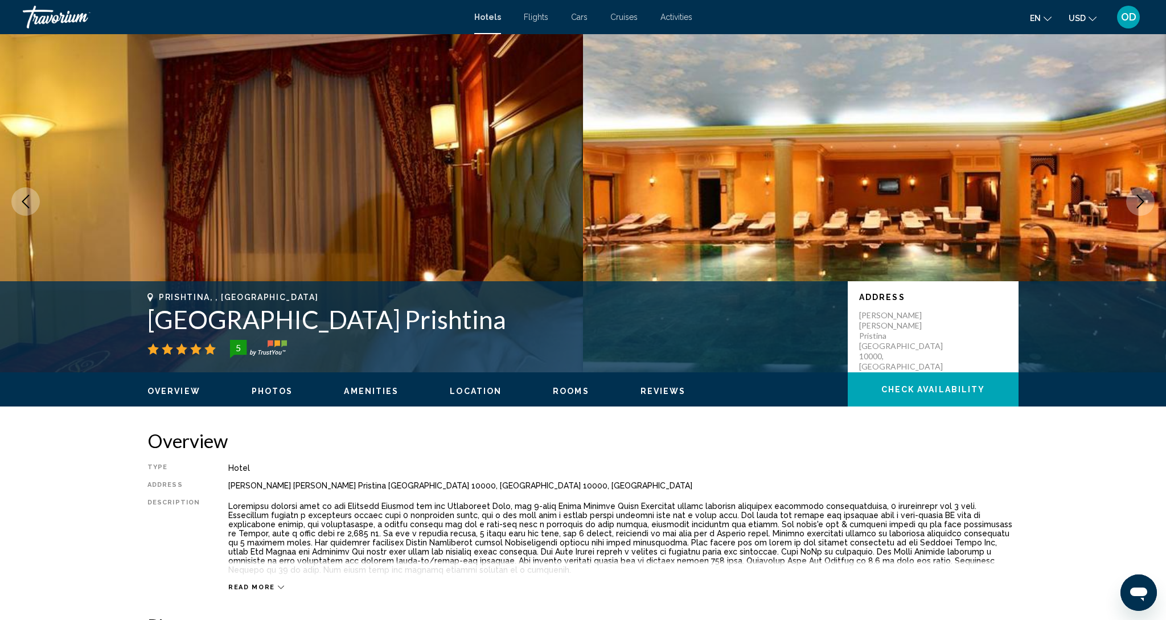
click at [1133, 204] on button "Next image" at bounding box center [1140, 201] width 28 height 28
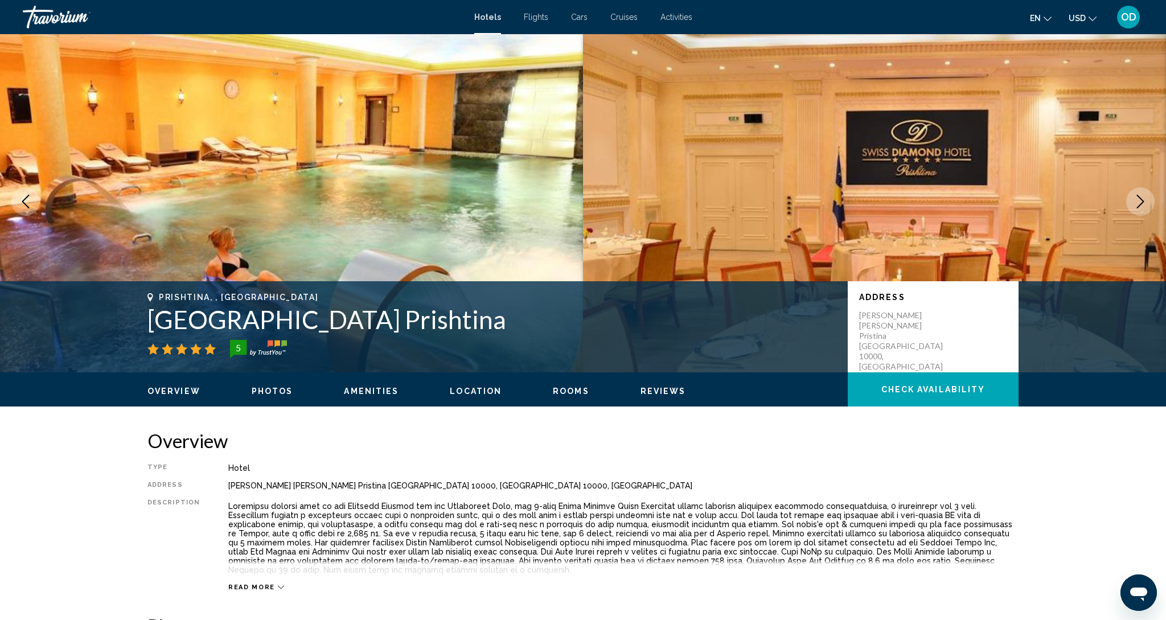
click at [1133, 204] on button "Next image" at bounding box center [1140, 201] width 28 height 28
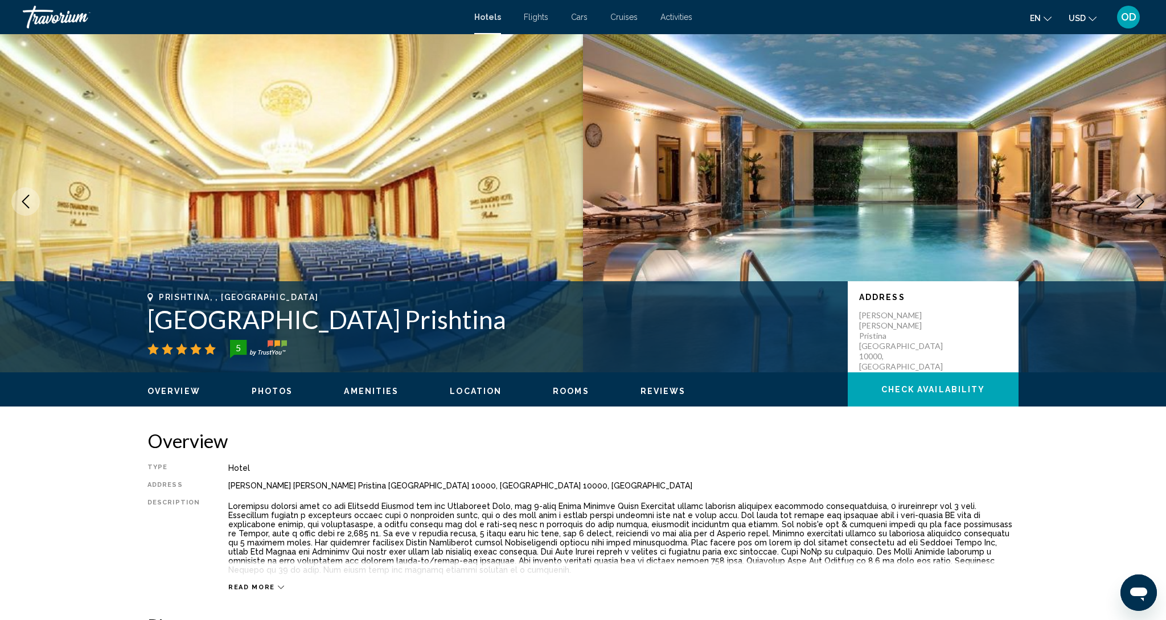
click at [1133, 204] on button "Next image" at bounding box center [1140, 201] width 28 height 28
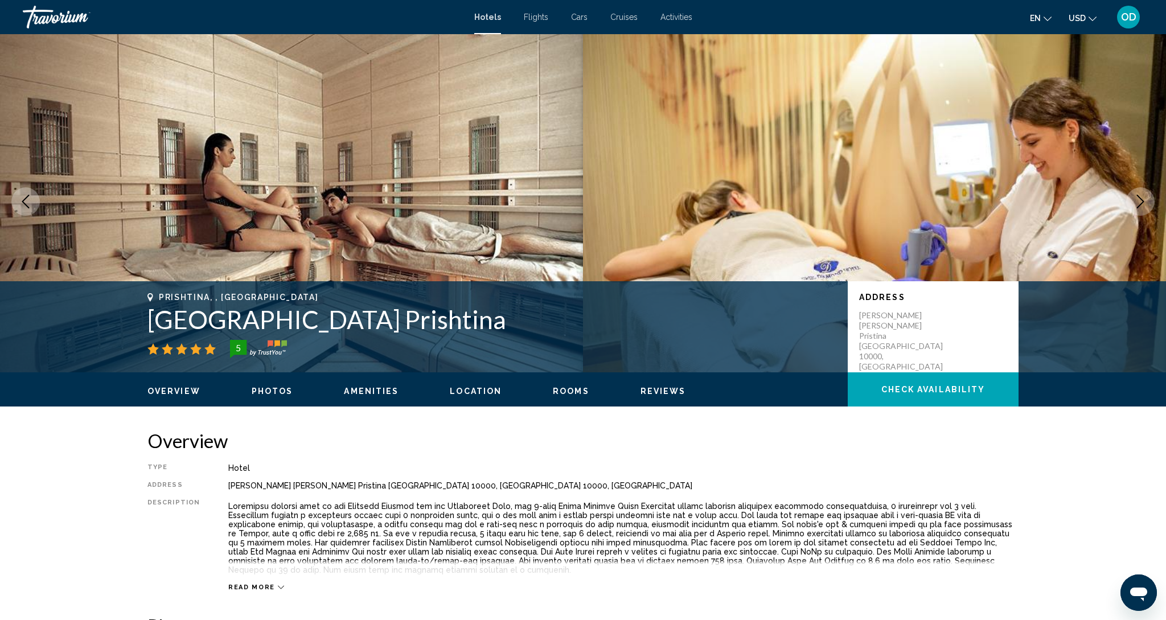
click at [1133, 204] on button "Next image" at bounding box center [1140, 201] width 28 height 28
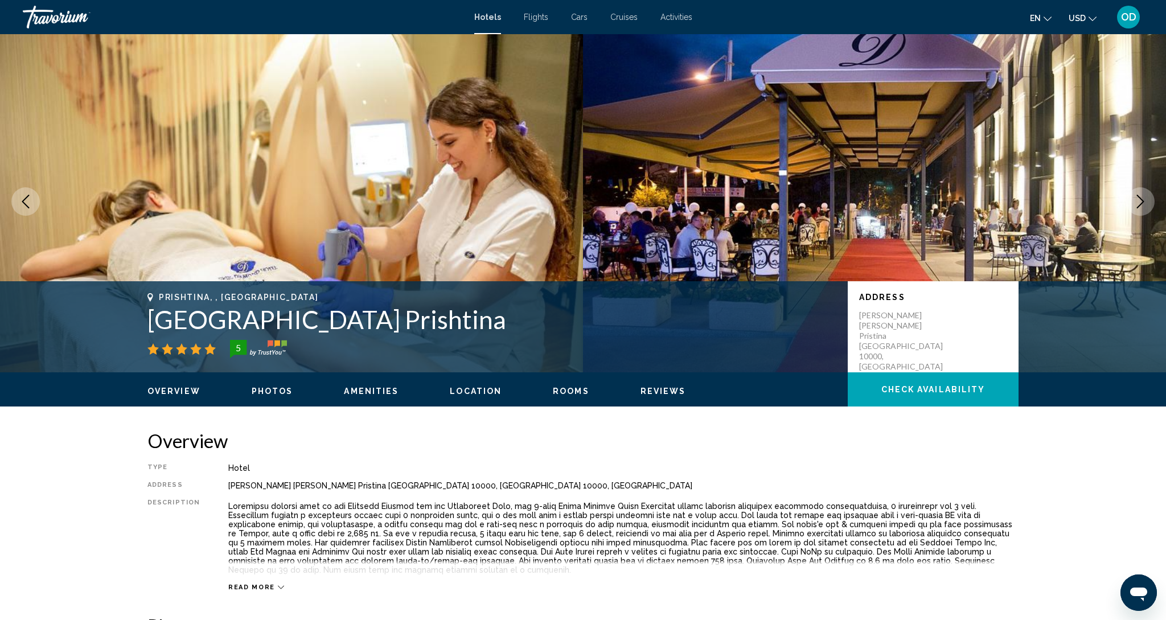
click at [1133, 204] on button "Next image" at bounding box center [1140, 201] width 28 height 28
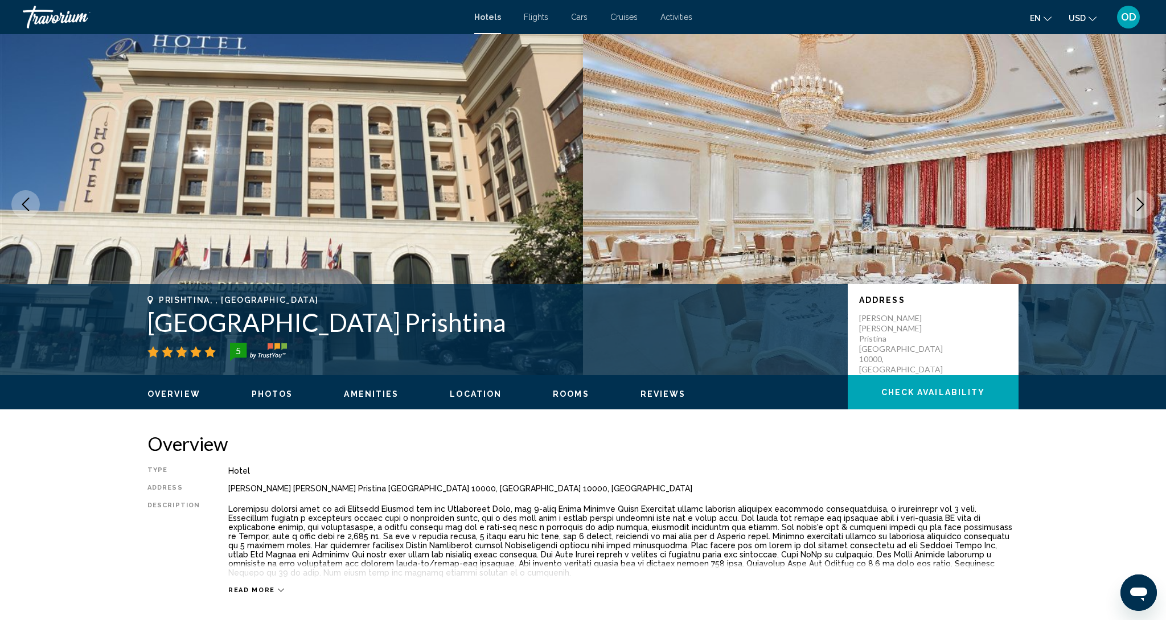
scroll to position [0, 0]
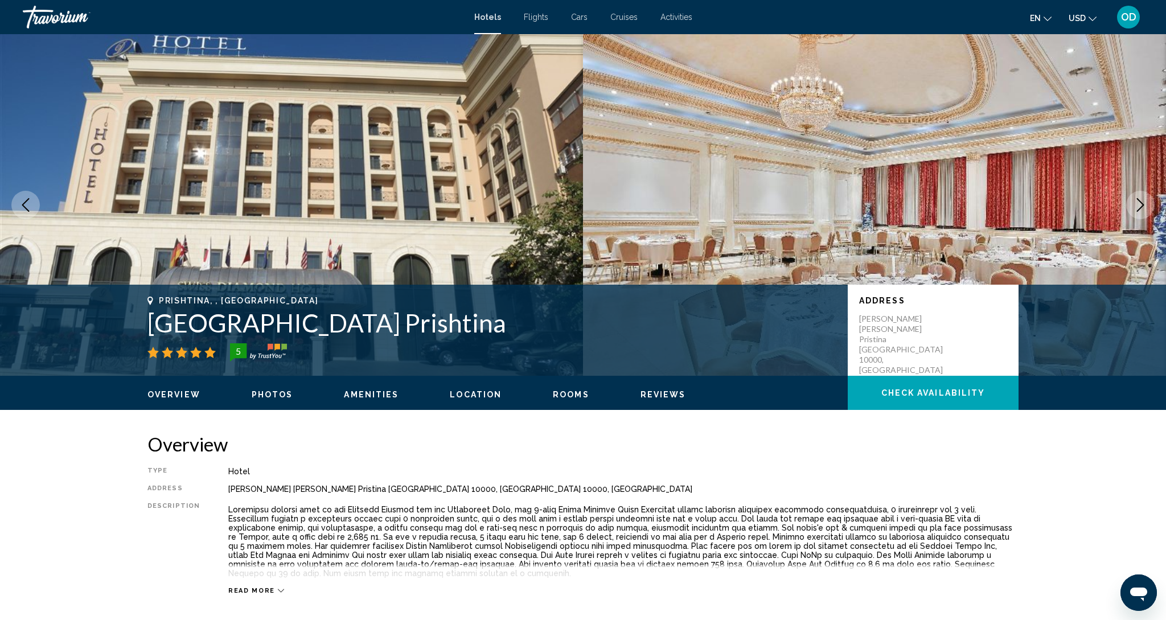
click at [1140, 204] on icon "Next image" at bounding box center [1141, 205] width 14 height 14
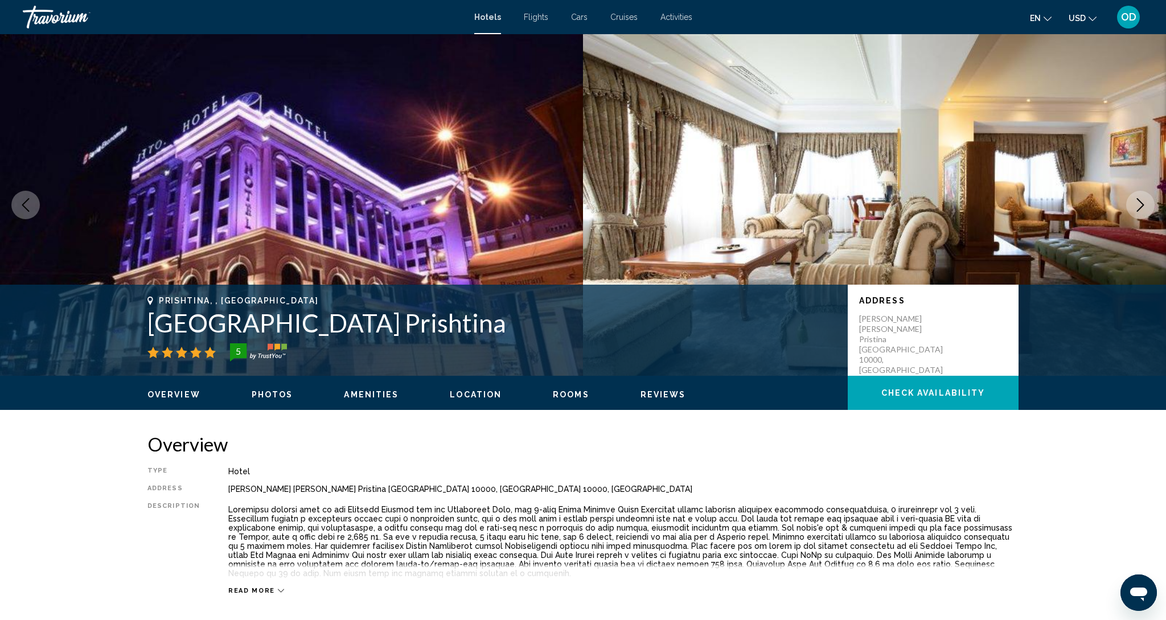
click at [1133, 206] on button "Next image" at bounding box center [1140, 205] width 28 height 28
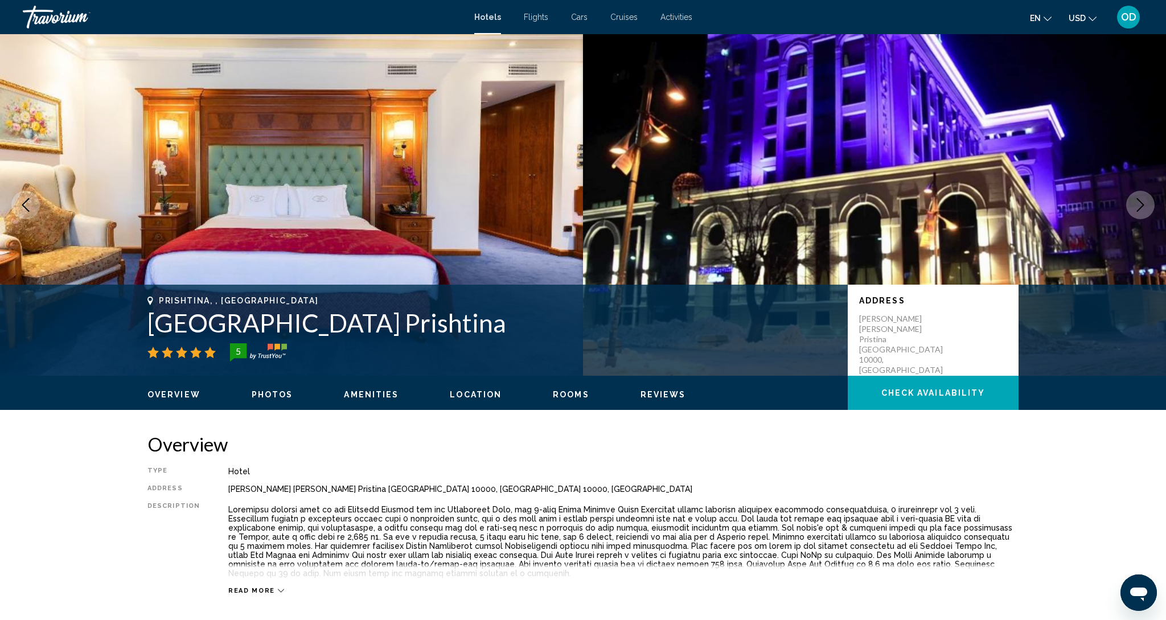
click at [1133, 206] on button "Next image" at bounding box center [1140, 205] width 28 height 28
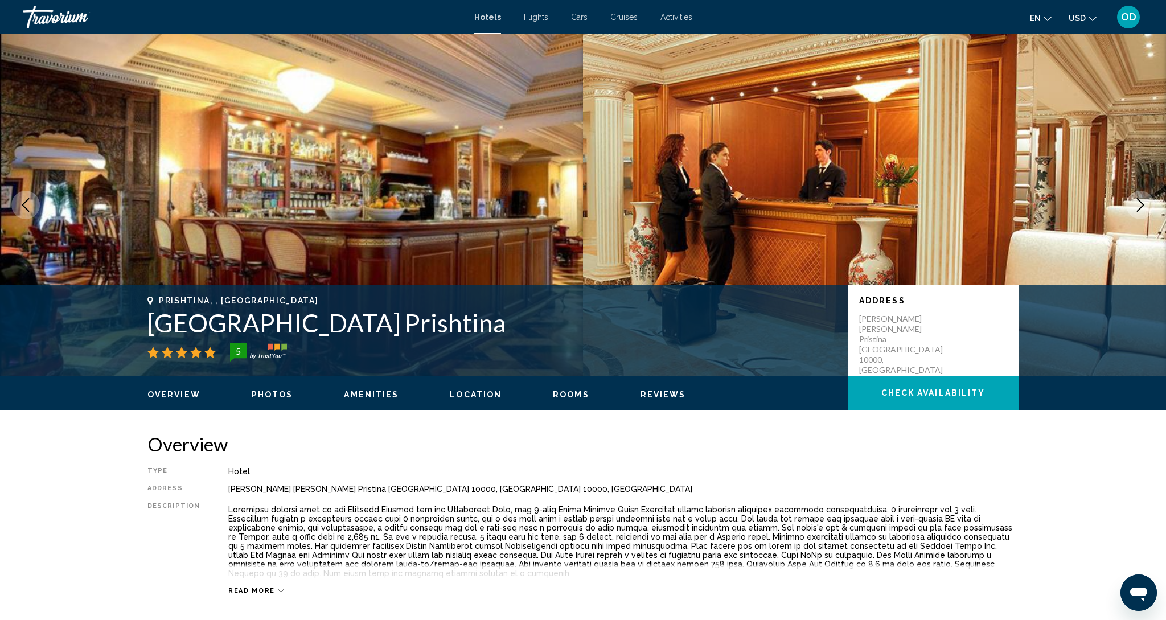
click at [1133, 206] on button "Next image" at bounding box center [1140, 205] width 28 height 28
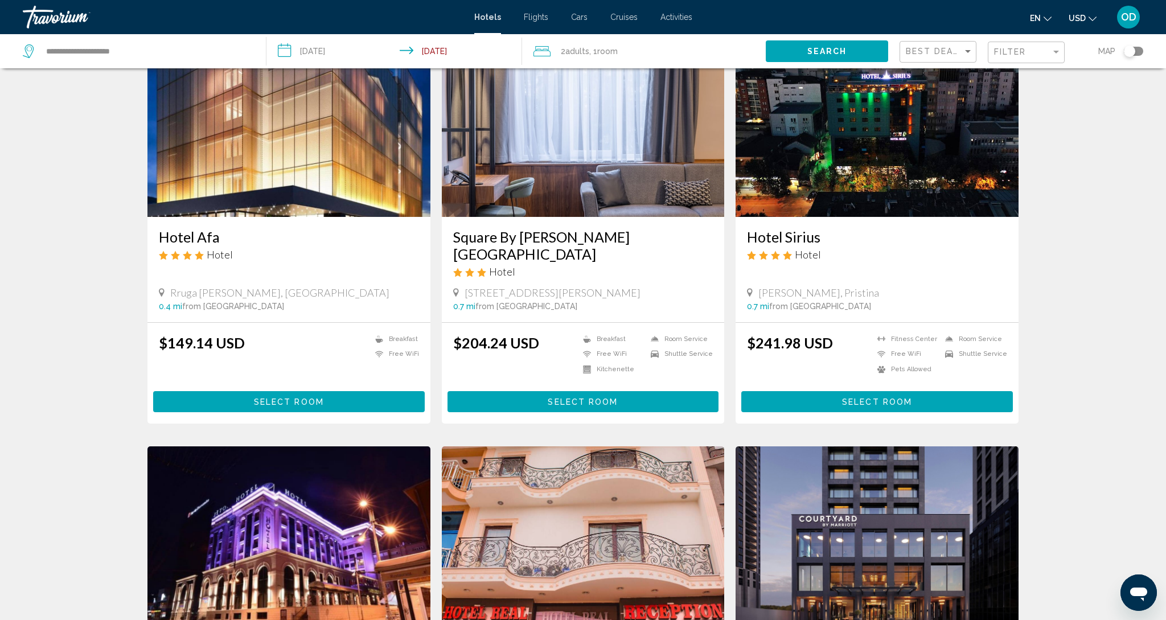
scroll to position [72, 0]
